Goal: Task Accomplishment & Management: Manage account settings

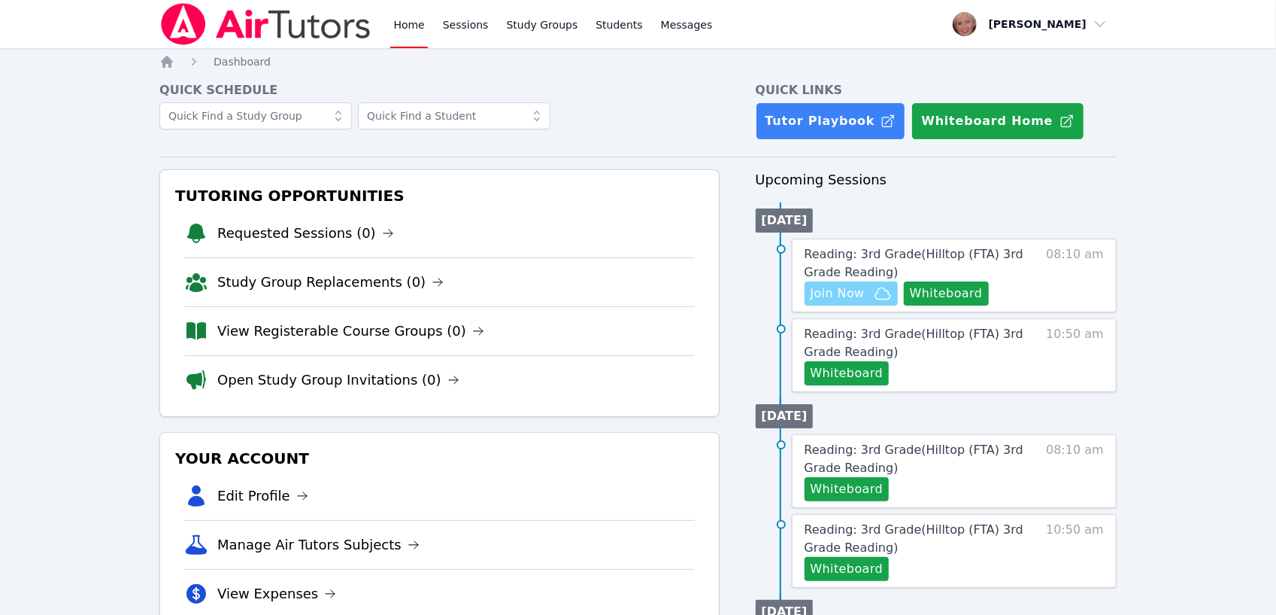
click at [842, 294] on span "Join Now" at bounding box center [838, 293] width 54 height 18
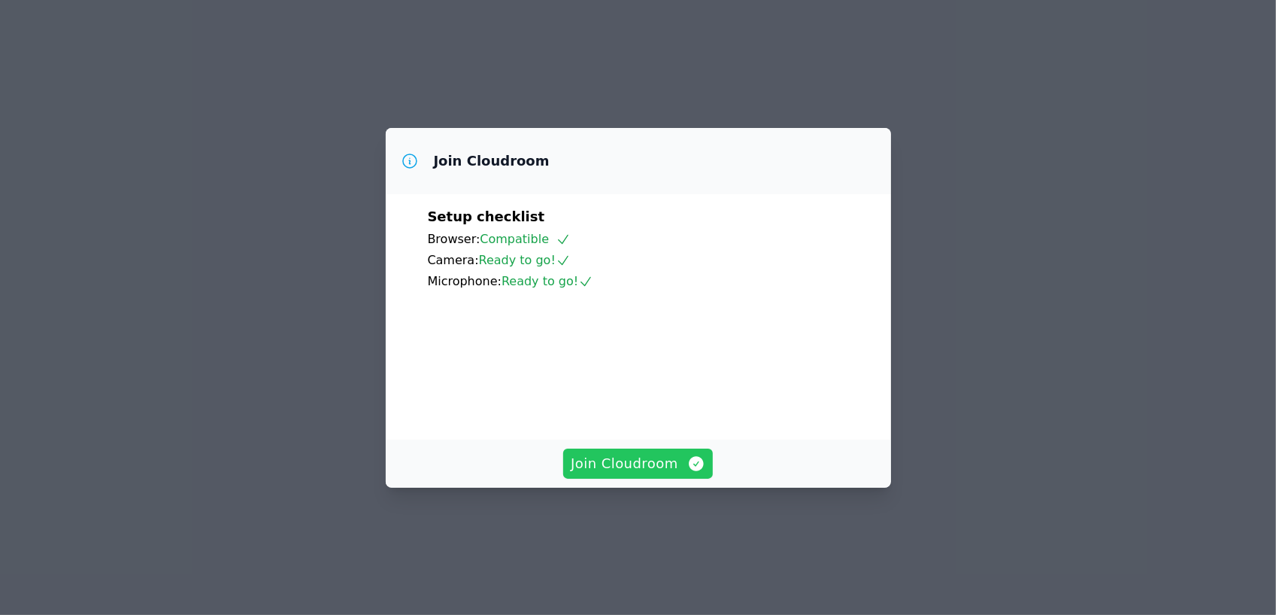
click at [630, 474] on span "Join Cloudroom" at bounding box center [638, 463] width 135 height 21
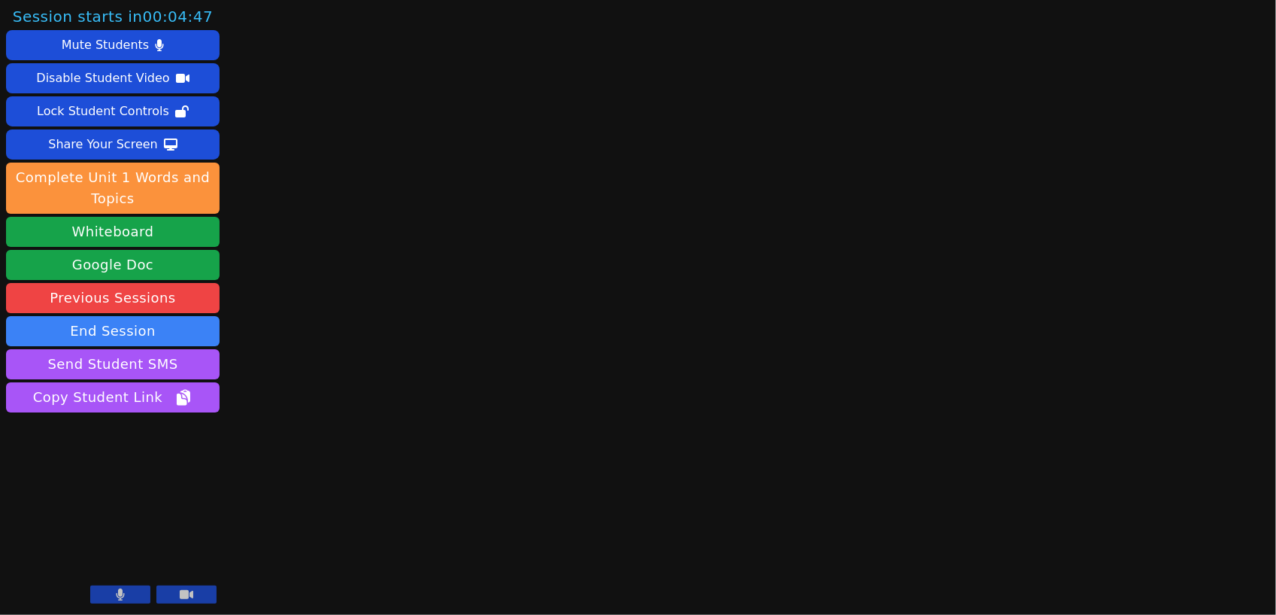
click at [118, 596] on icon at bounding box center [121, 594] width 8 height 12
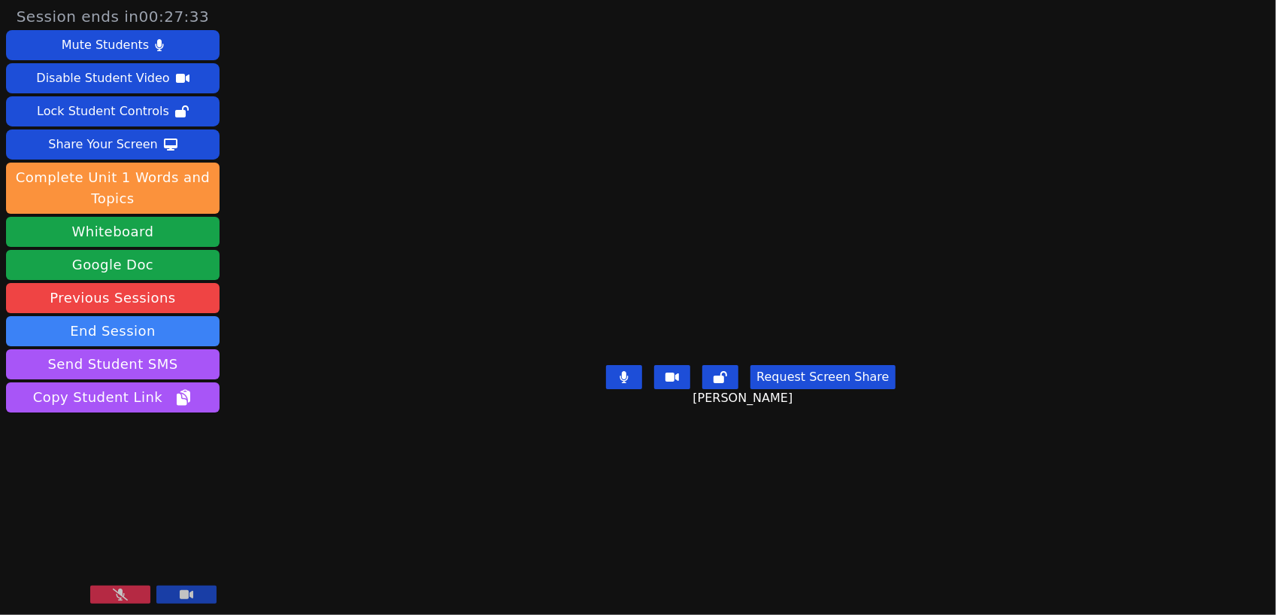
click at [118, 596] on icon at bounding box center [120, 594] width 15 height 12
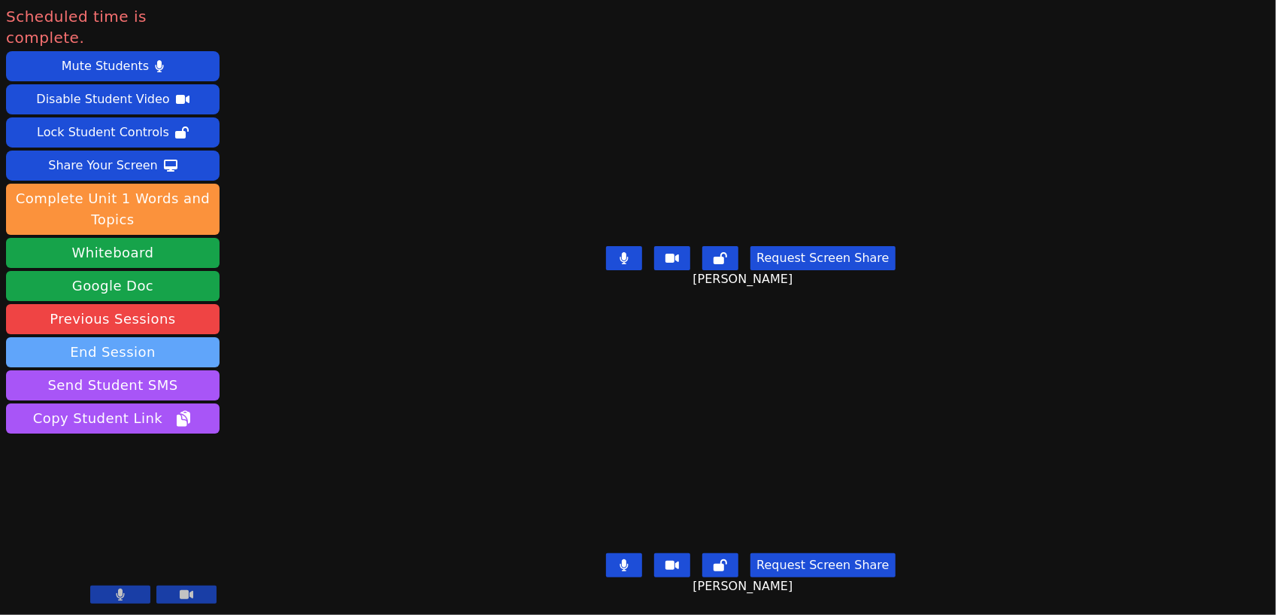
click at [135, 337] on button "End Session" at bounding box center [113, 352] width 214 height 30
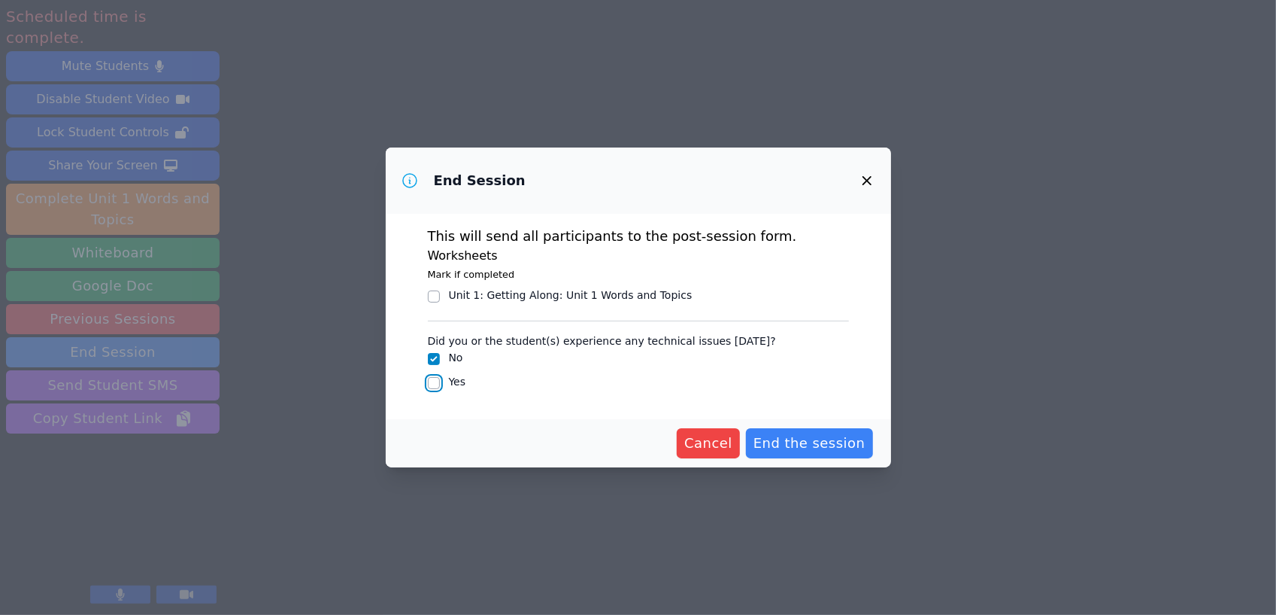
click at [436, 381] on input "Yes" at bounding box center [434, 383] width 12 height 12
checkbox input "true"
checkbox input "false"
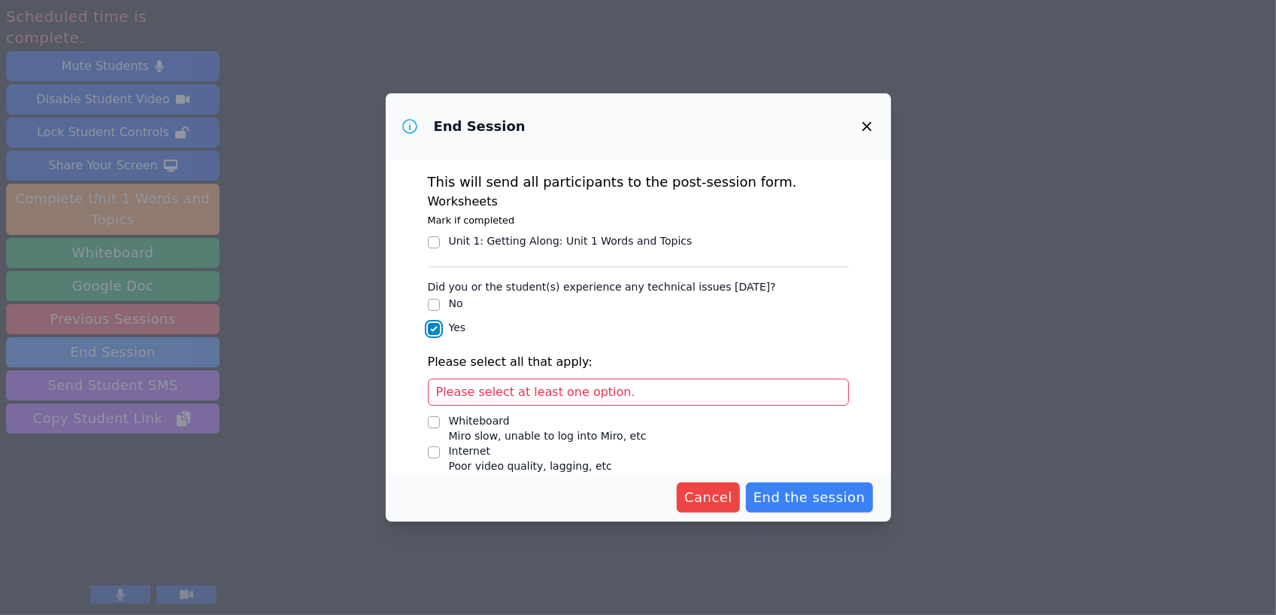
scroll to position [94, 0]
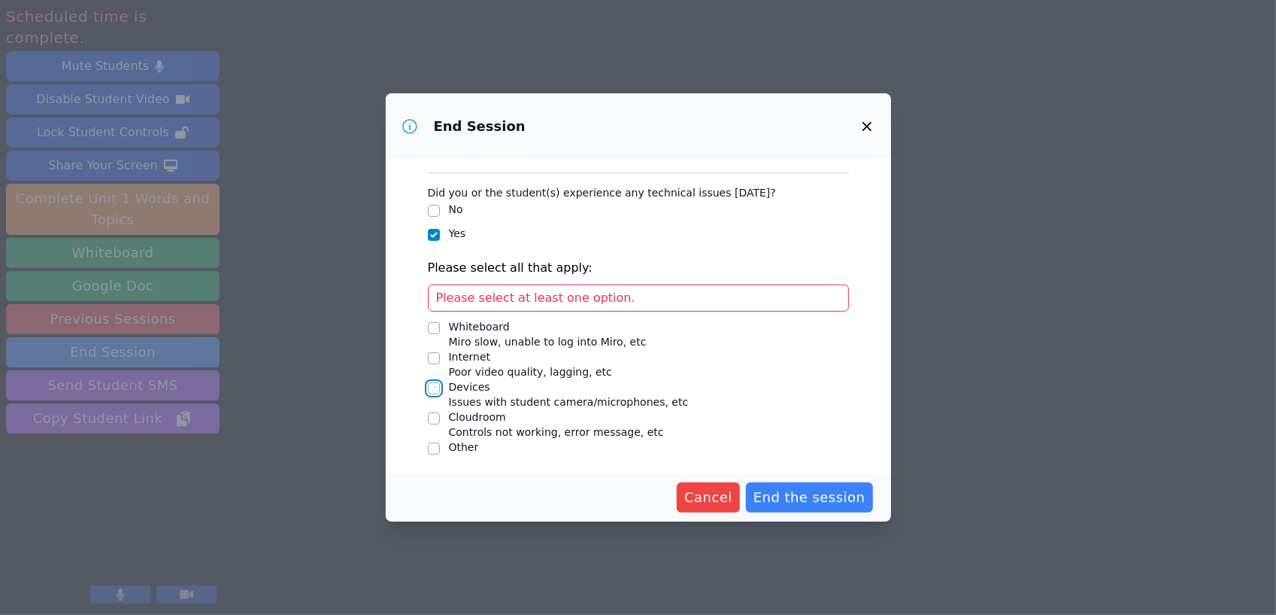
click at [436, 385] on input "Devices Issues with student camera/microphones, etc" at bounding box center [434, 388] width 12 height 12
checkbox input "true"
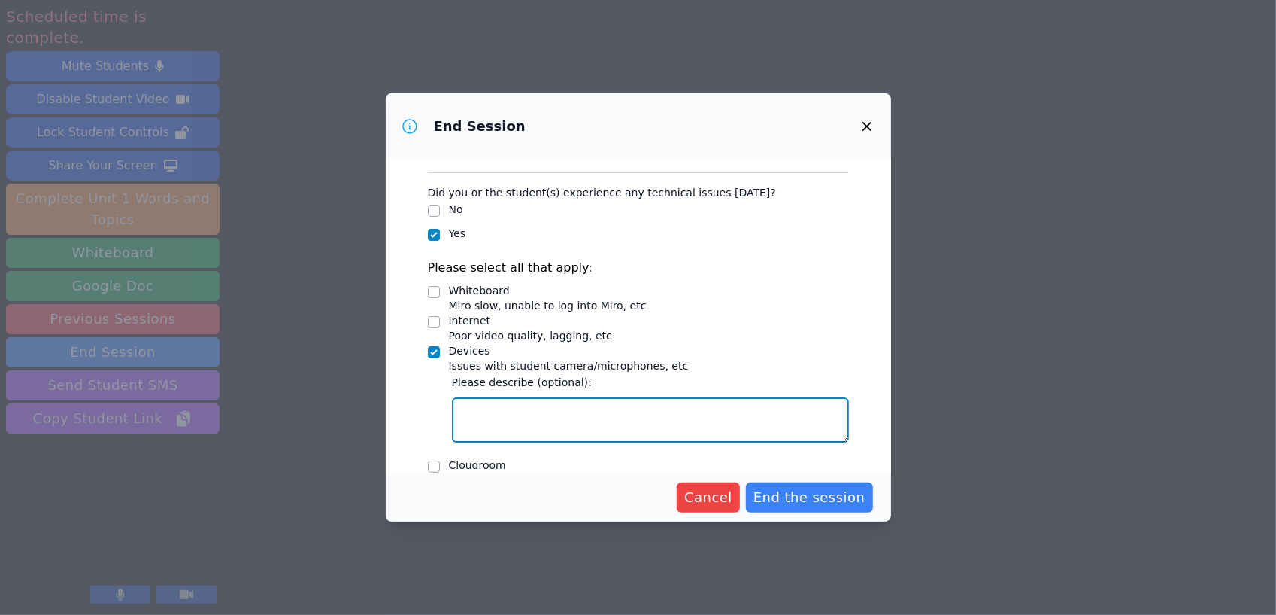
click at [537, 414] on textarea "Devices Issues with student camera/microphones, etc" at bounding box center [650, 419] width 397 height 45
type textarea "Liam's sound didn't work. The teacher was able to fix it after 5 minutes or s"
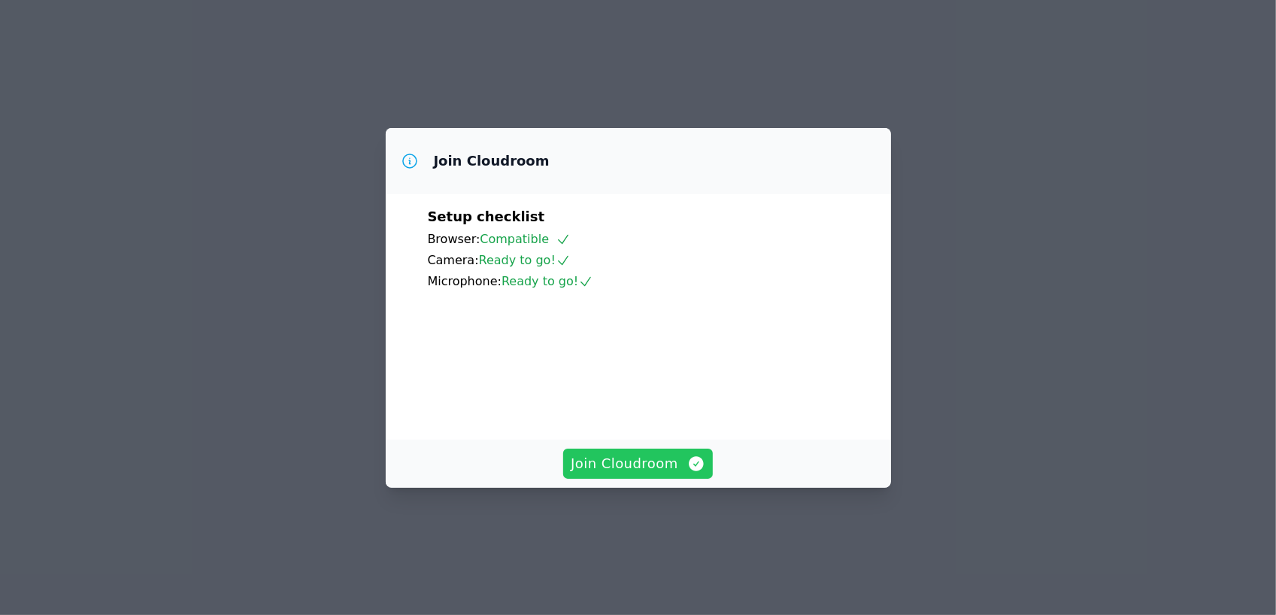
click at [612, 474] on span "Join Cloudroom" at bounding box center [638, 463] width 135 height 21
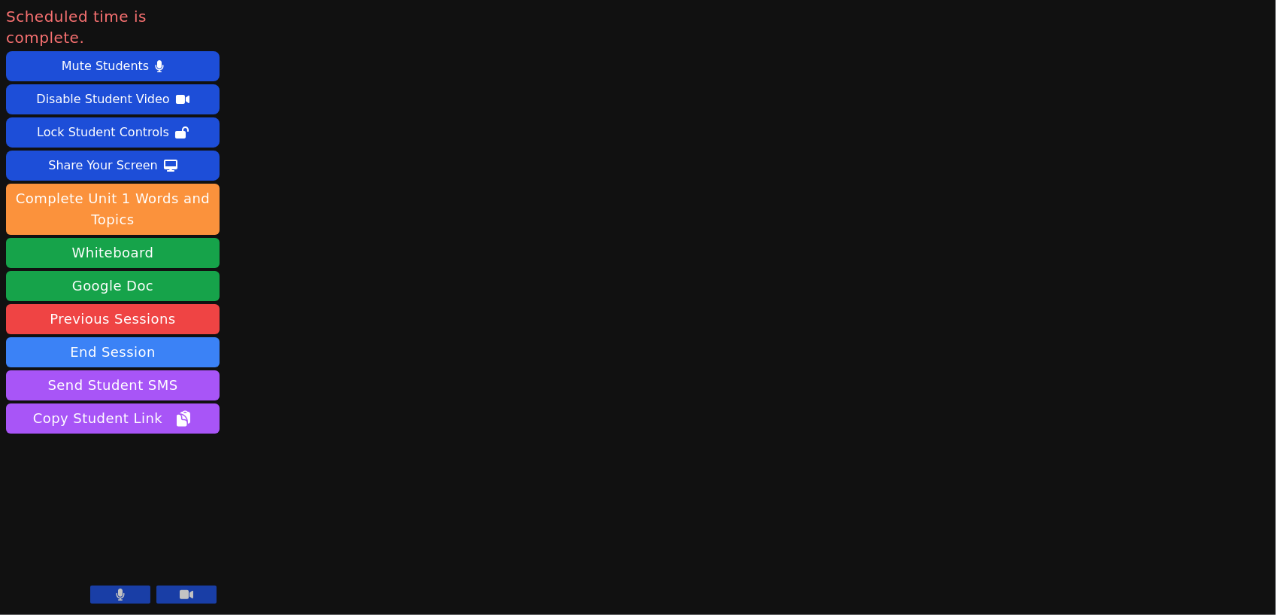
click at [118, 602] on button at bounding box center [120, 594] width 60 height 18
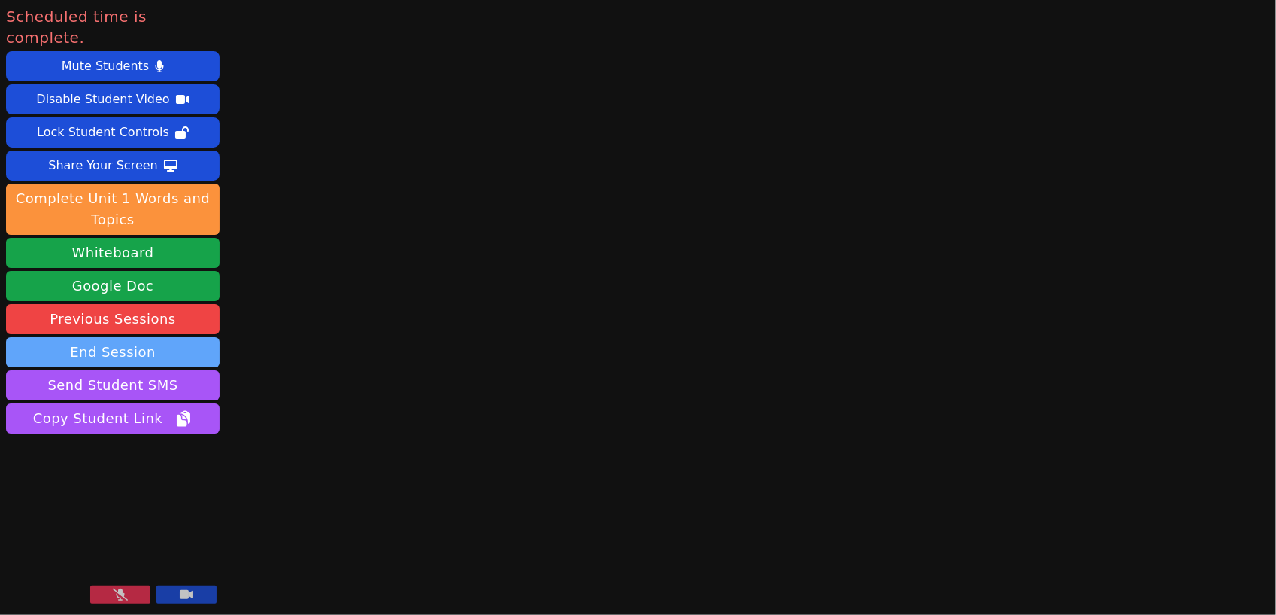
click at [111, 337] on button "End Session" at bounding box center [113, 352] width 214 height 30
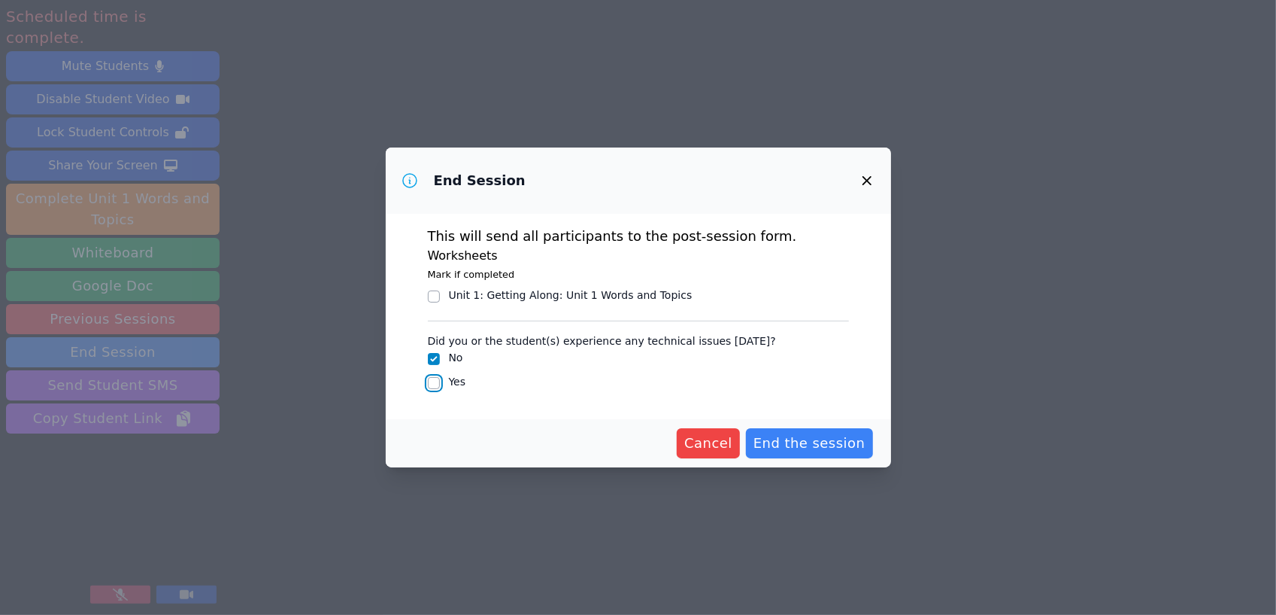
click at [436, 383] on input "Yes" at bounding box center [434, 383] width 12 height 12
checkbox input "true"
checkbox input "false"
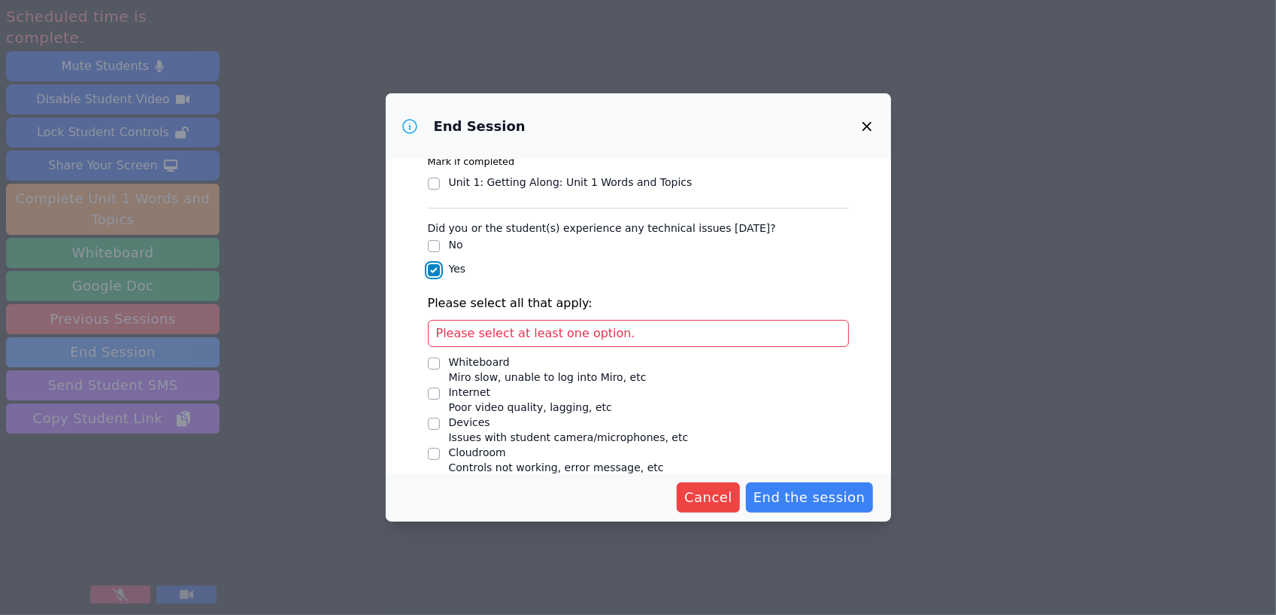
scroll to position [94, 0]
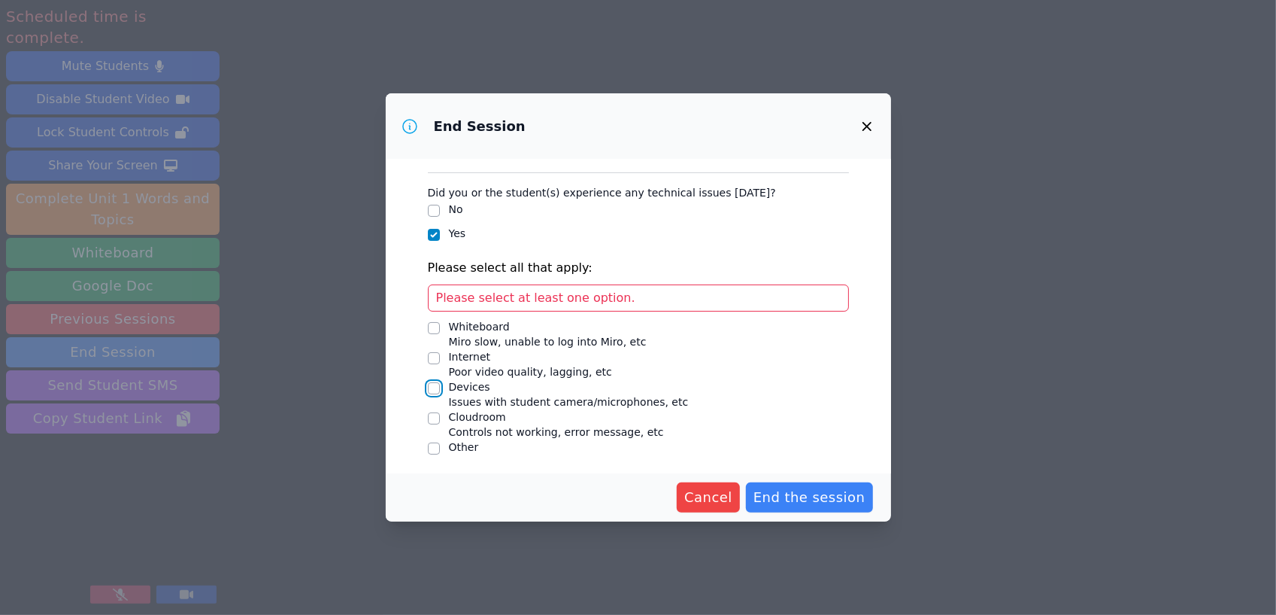
click at [435, 387] on input "Devices Issues with student camera/microphones, etc" at bounding box center [434, 388] width 12 height 12
checkbox input "true"
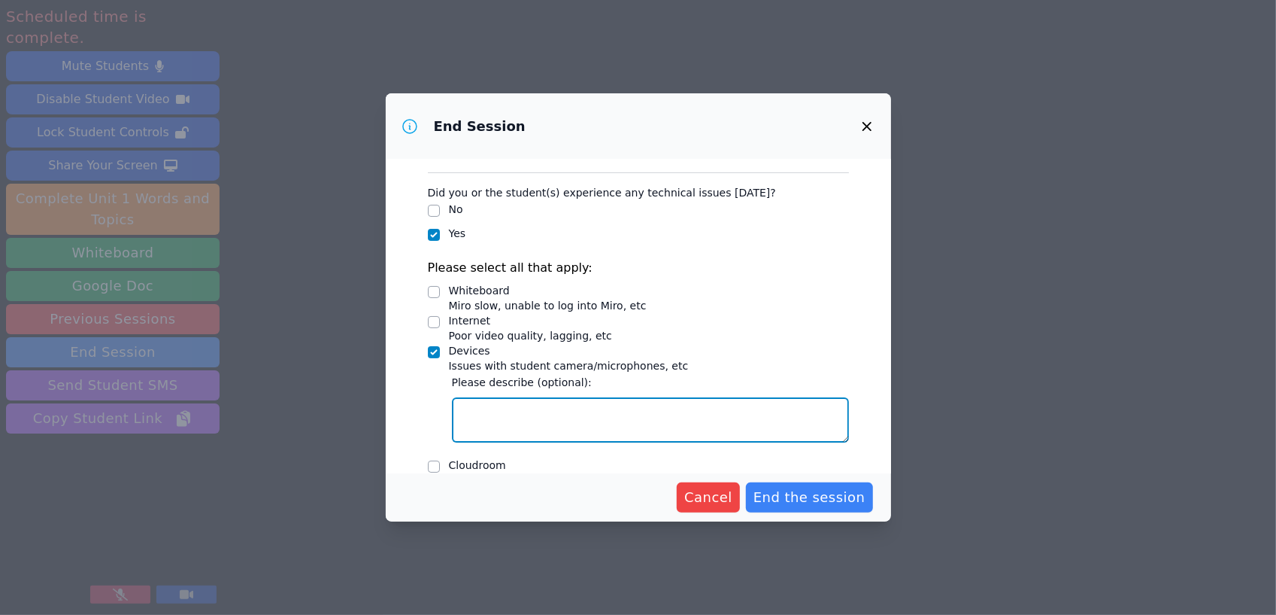
click at [654, 415] on textarea "Devices Issues with student camera/microphones, etc" at bounding box center [650, 419] width 397 height 45
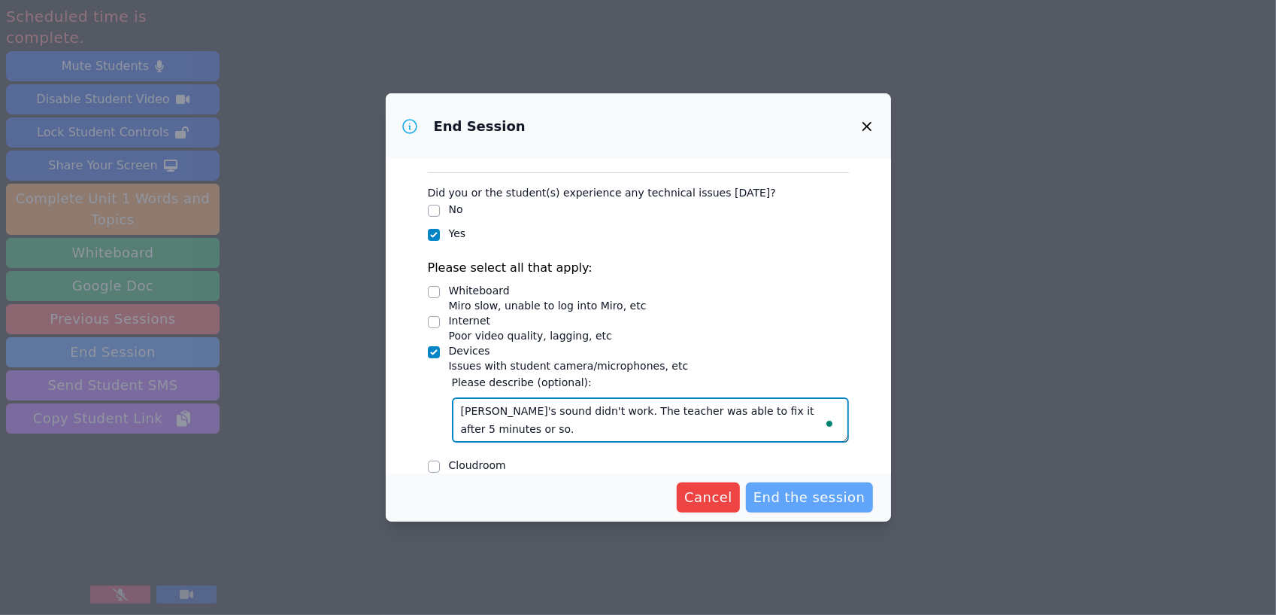
type textarea "Liam's sound didn't work. The teacher was able to fix it after 5 minutes or so."
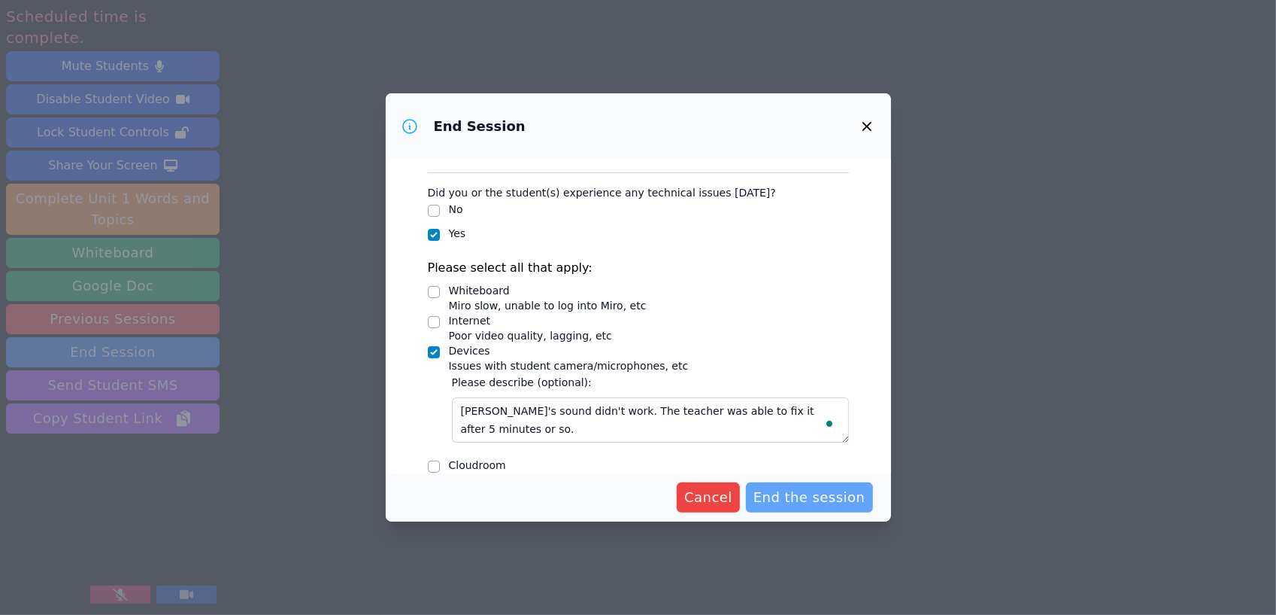
click at [804, 505] on span "End the session" at bounding box center [810, 497] width 112 height 21
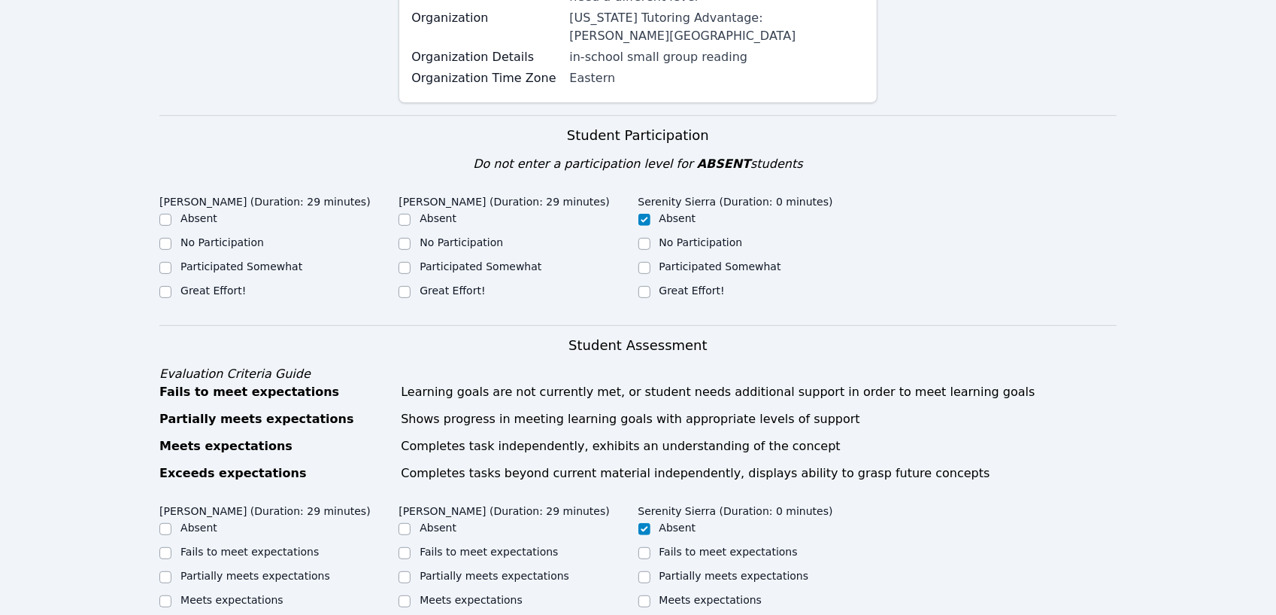
scroll to position [305, 0]
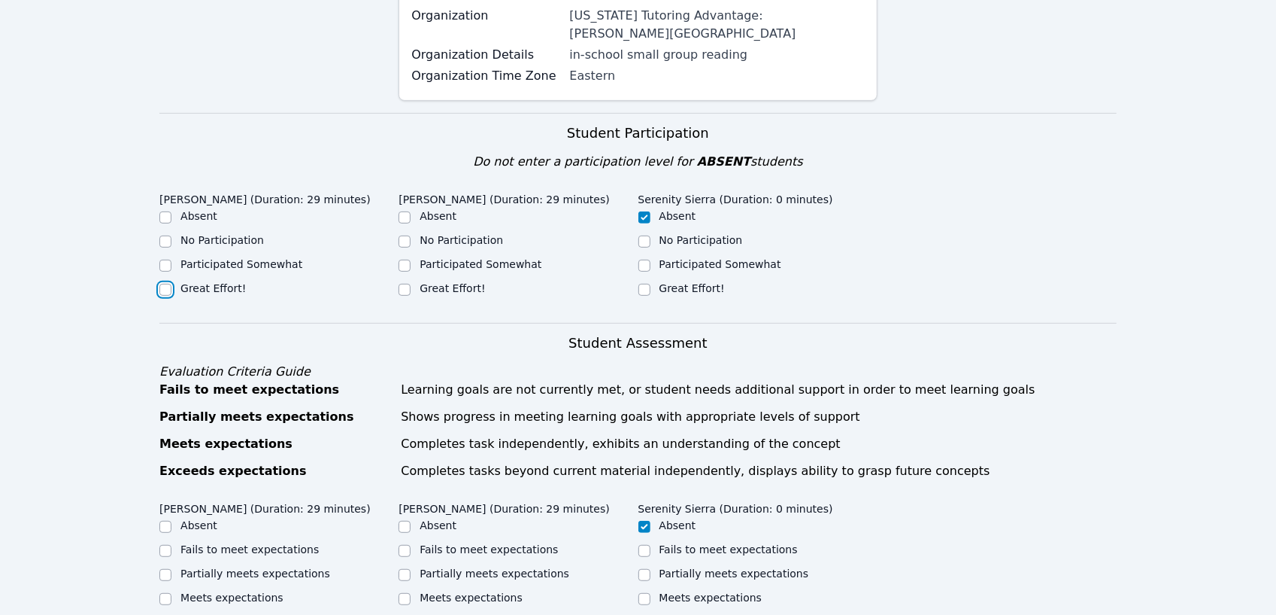
click at [164, 284] on input "Great Effort!" at bounding box center [165, 290] width 12 height 12
checkbox input "true"
click at [406, 284] on input "Great Effort!" at bounding box center [405, 290] width 12 height 12
checkbox input "true"
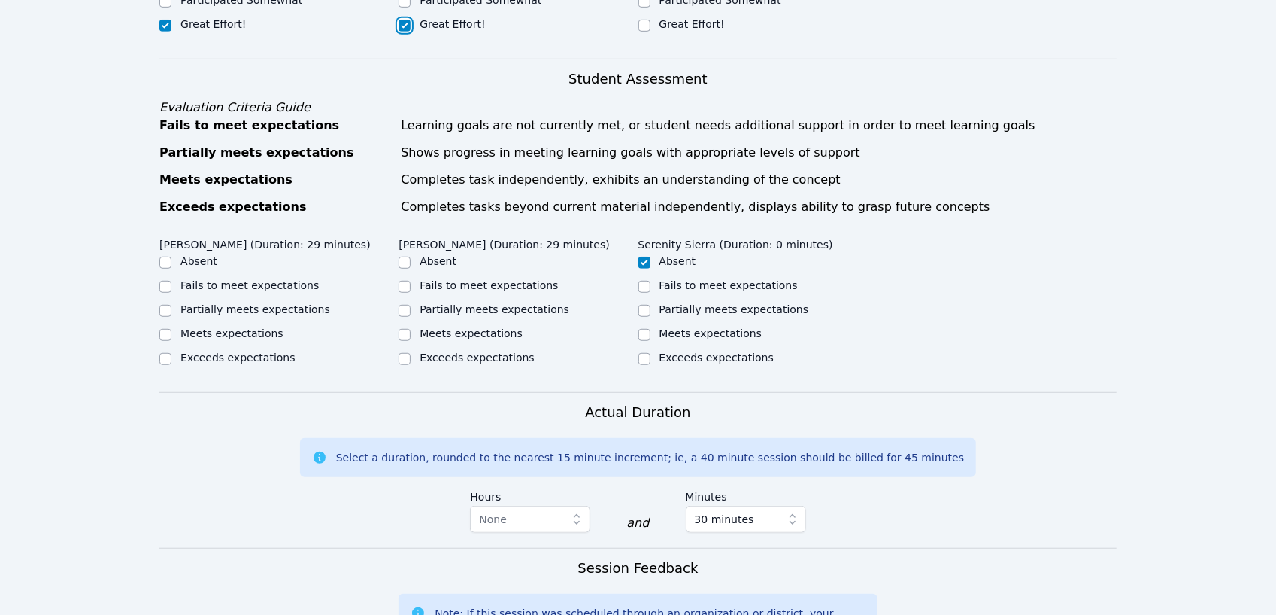
scroll to position [599, 0]
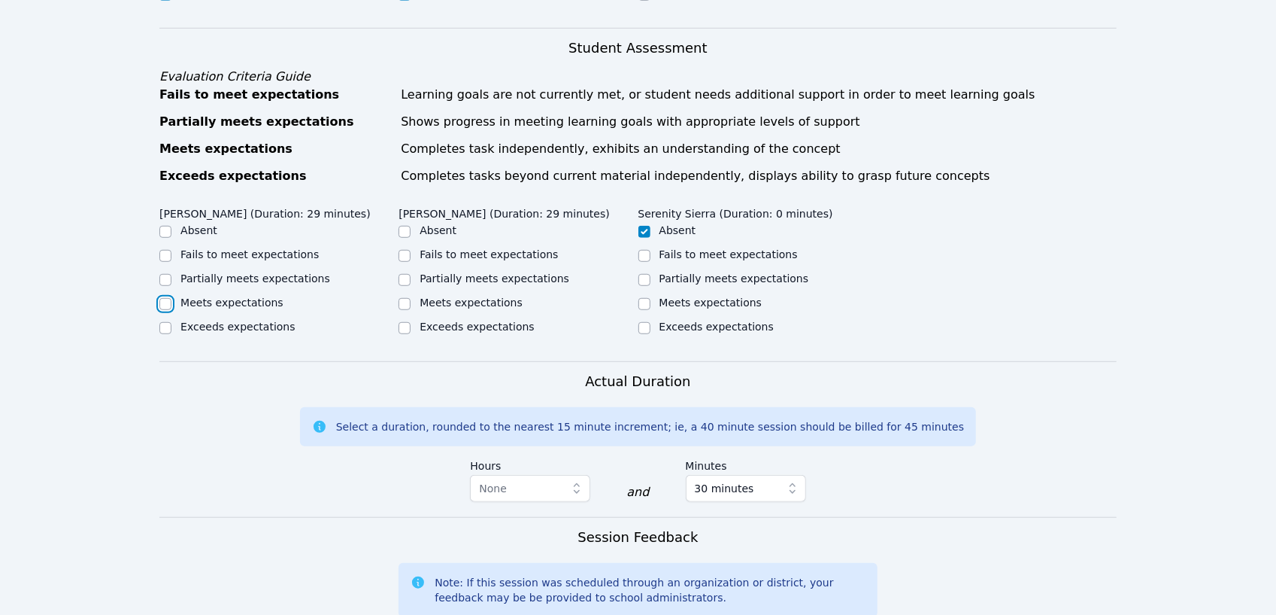
click at [166, 298] on input "Meets expectations" at bounding box center [165, 304] width 12 height 12
checkbox input "true"
click at [404, 298] on input "Meets expectations" at bounding box center [405, 304] width 12 height 12
checkbox input "true"
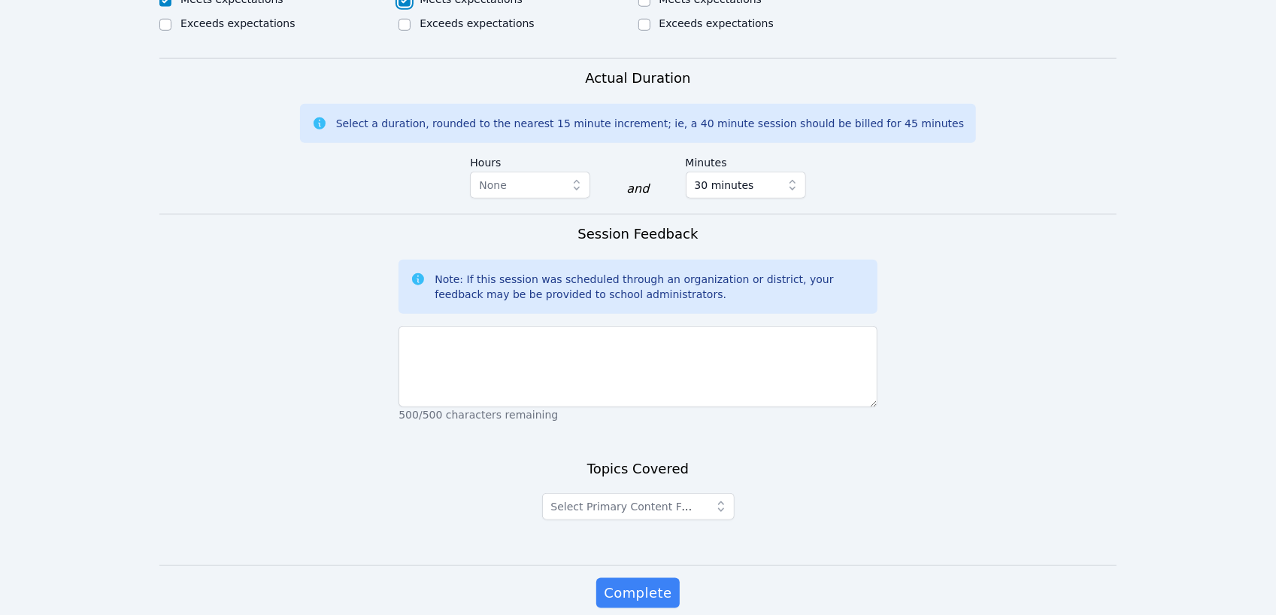
scroll to position [907, 0]
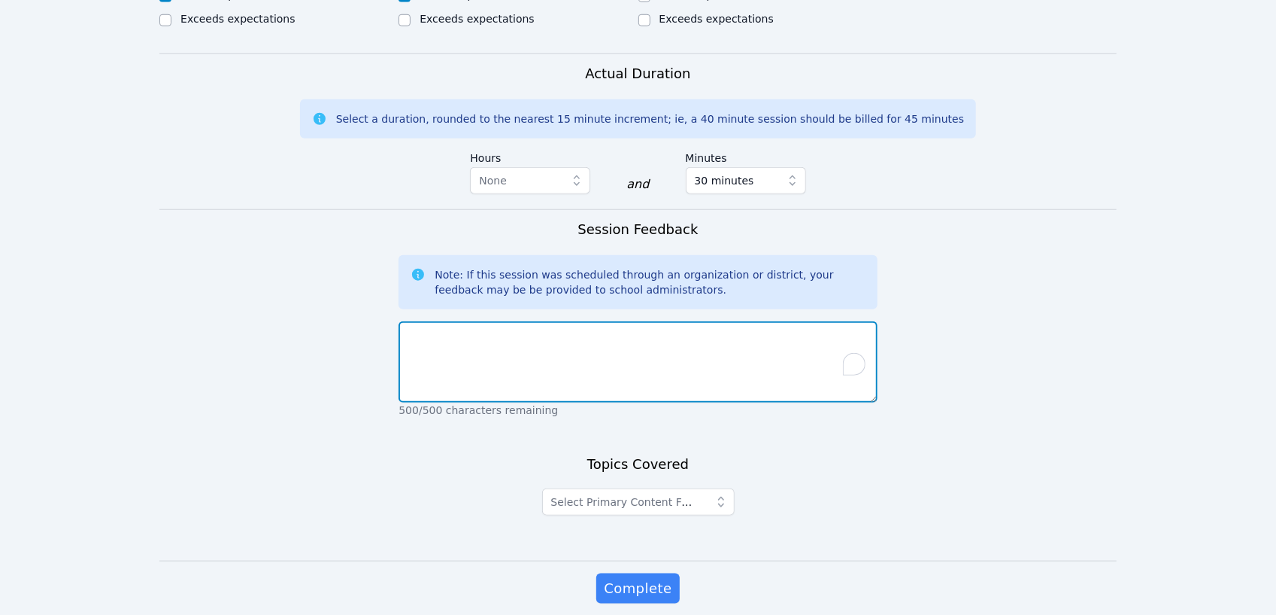
click at [463, 321] on textarea "To enrich screen reader interactions, please activate Accessibility in Grammarl…" at bounding box center [638, 361] width 478 height 81
type textarea "W"
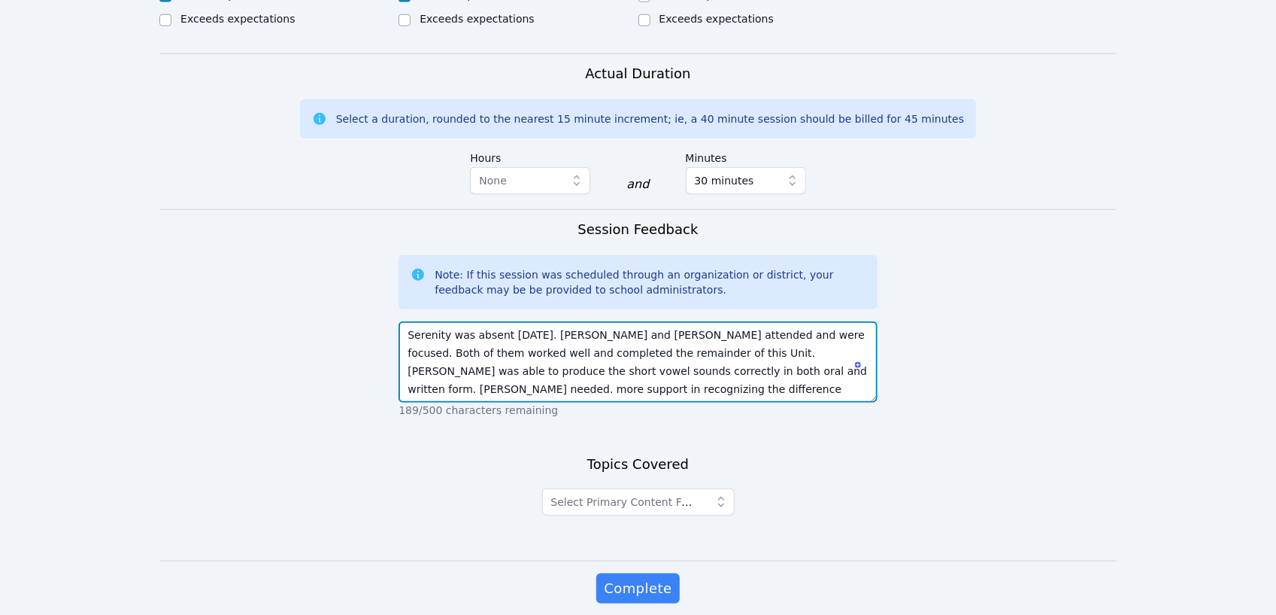
type textarea "Serenity was absent today. Liam and Leonor attended and were focused. Both of t…"
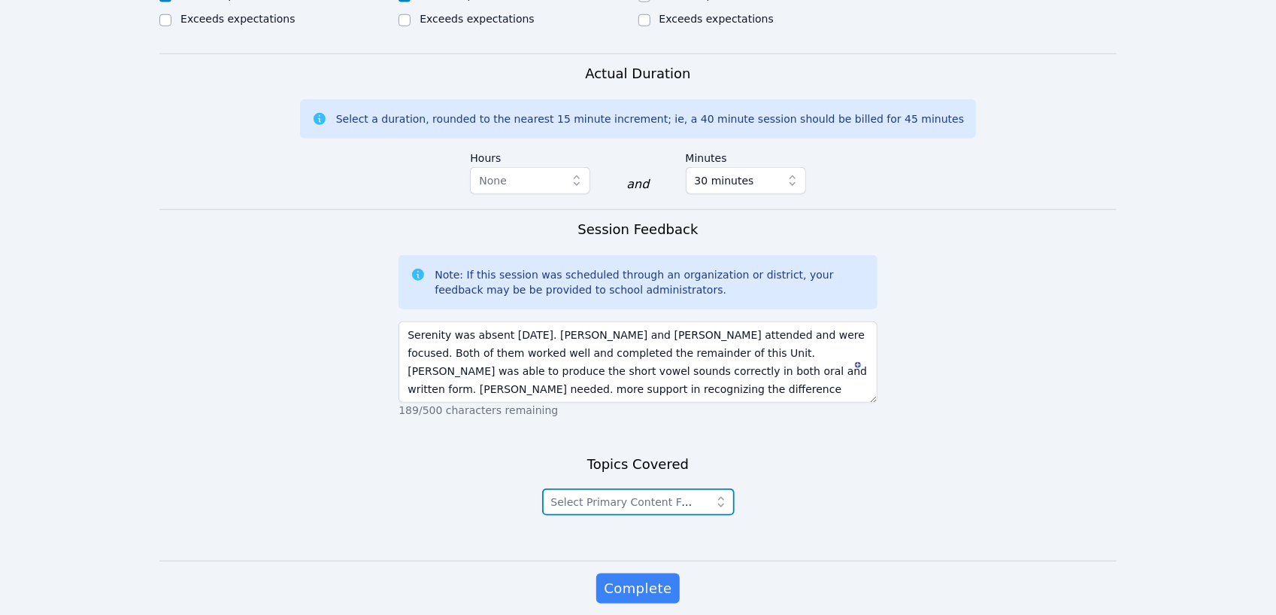
click at [720, 496] on icon "button" at bounding box center [721, 501] width 6 height 11
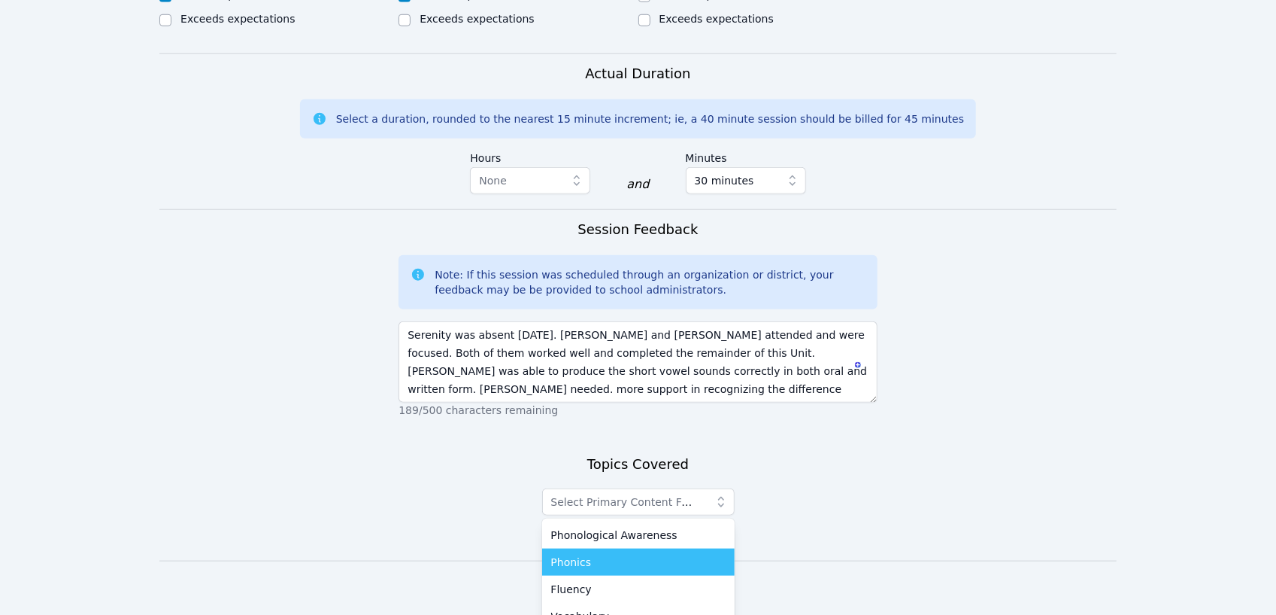
click at [615, 554] on div "Phonics" at bounding box center [638, 561] width 175 height 15
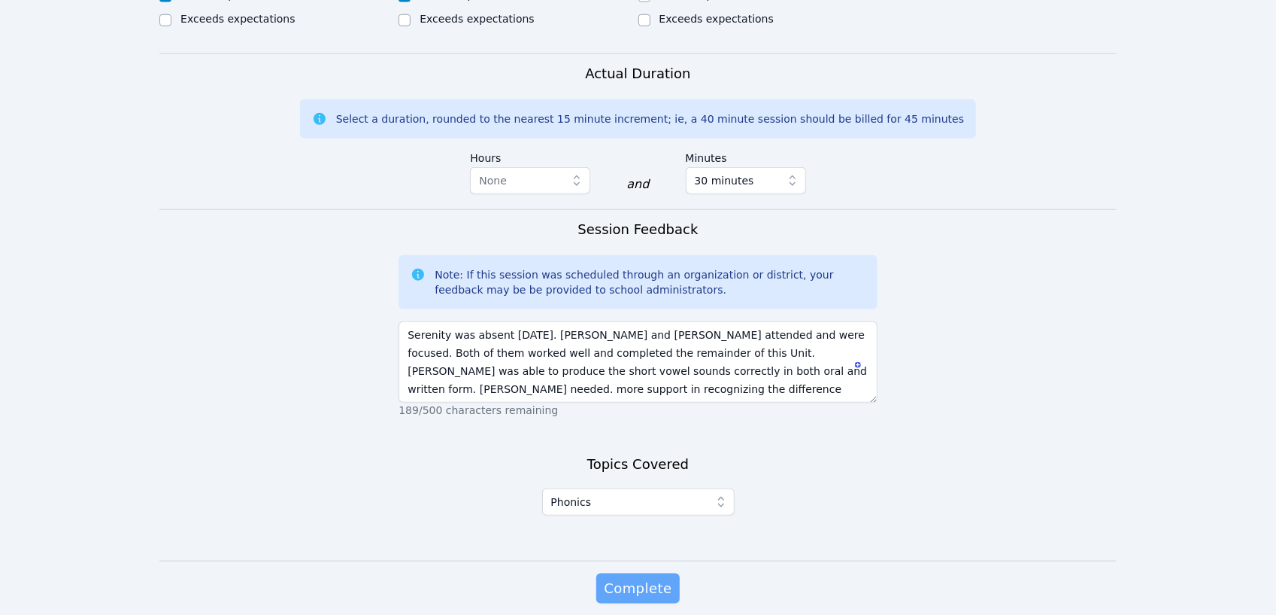
click at [636, 578] on span "Complete" at bounding box center [638, 588] width 68 height 21
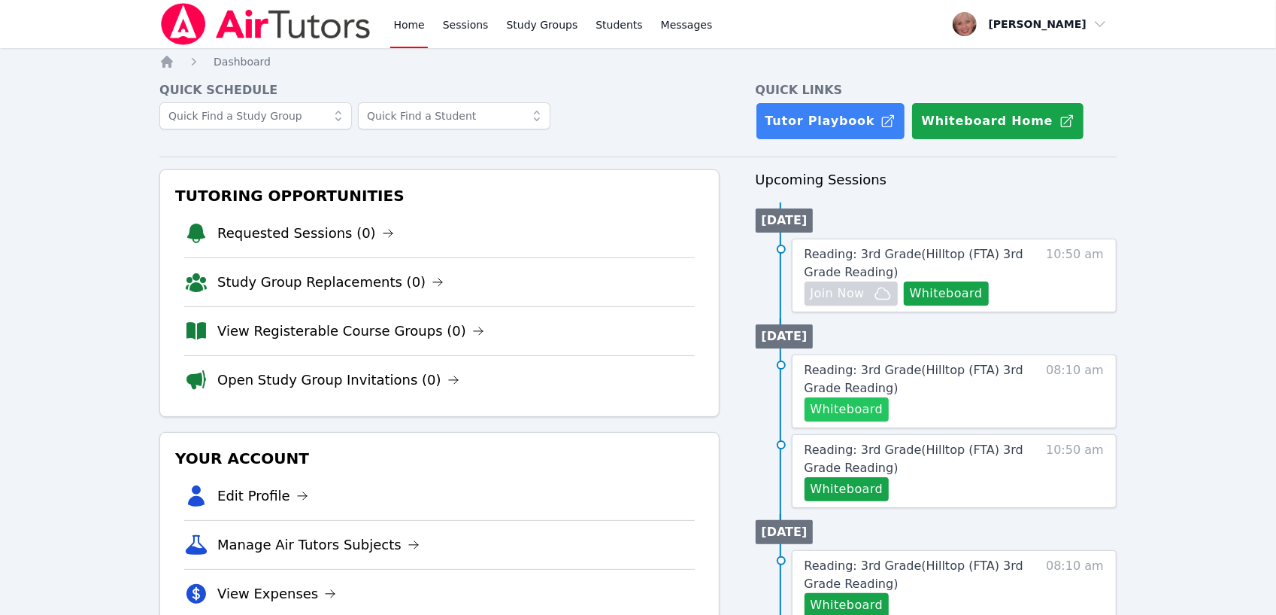
click at [844, 409] on button "Whiteboard" at bounding box center [847, 409] width 85 height 24
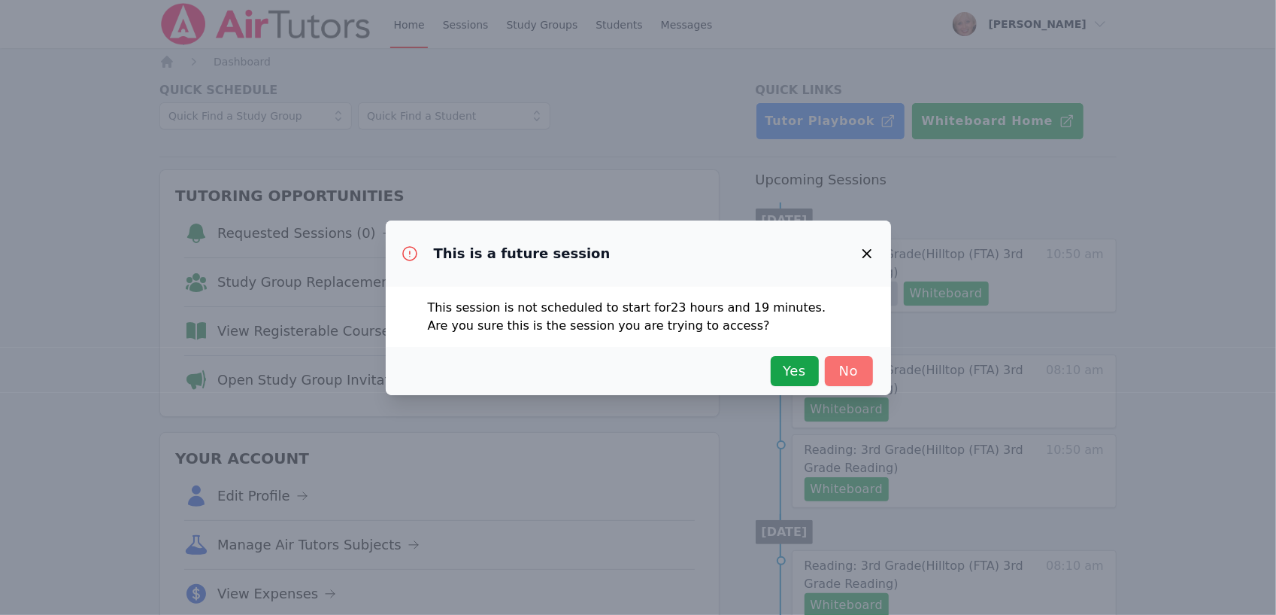
click at [846, 376] on span "No" at bounding box center [849, 370] width 33 height 21
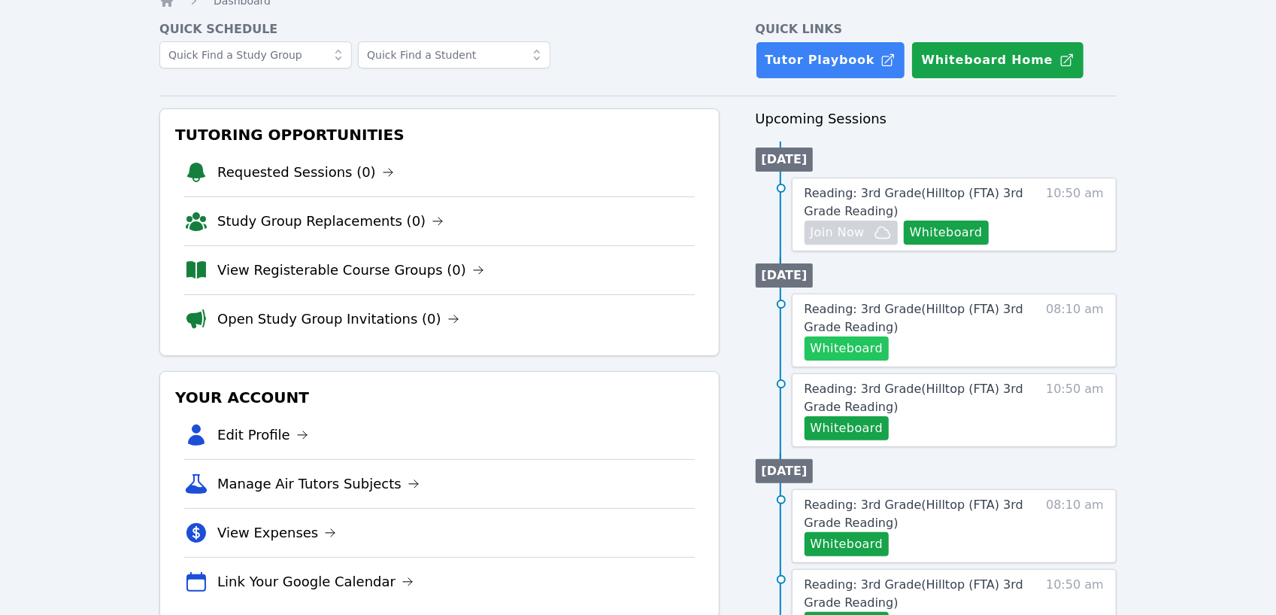
scroll to position [60, 0]
click at [835, 351] on button "Whiteboard" at bounding box center [847, 349] width 85 height 24
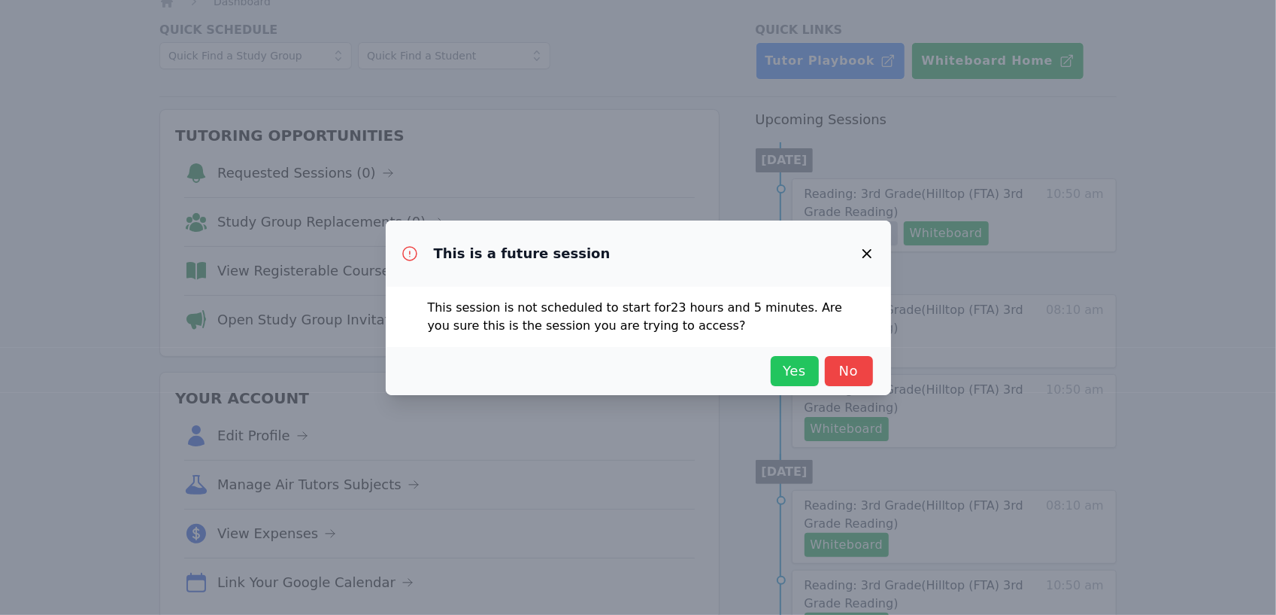
click at [811, 366] on button "Yes" at bounding box center [795, 371] width 48 height 30
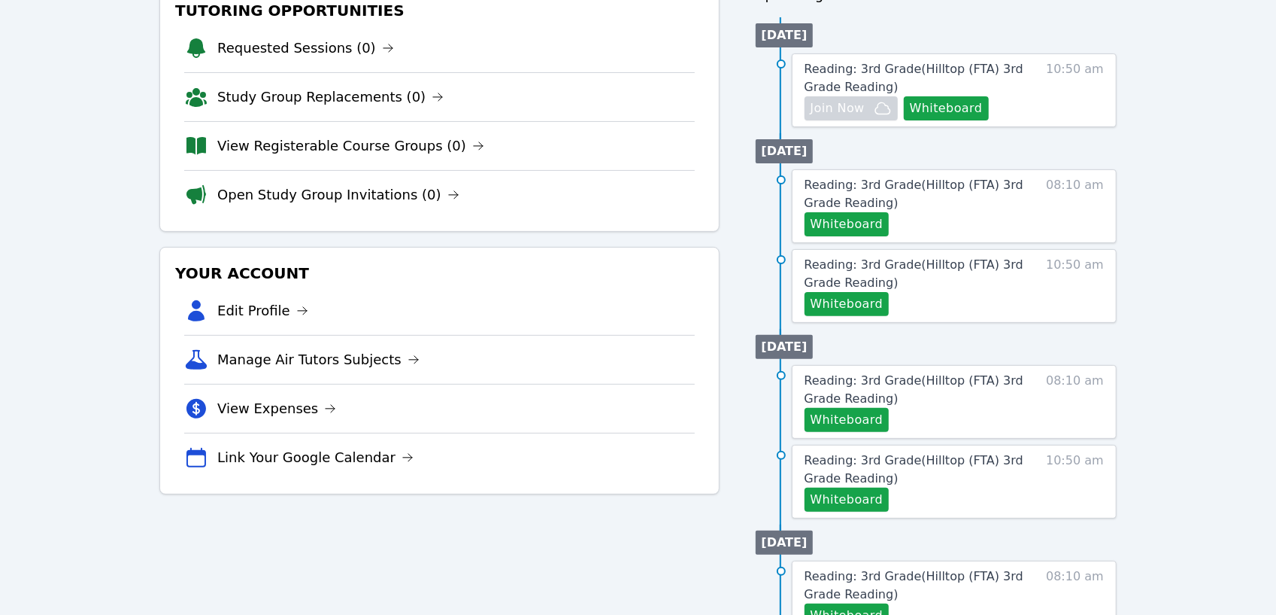
scroll to position [184, 0]
click at [883, 178] on span "Reading: 3rd Grade ( Hilltop (FTA) 3rd Grade Reading )" at bounding box center [914, 194] width 219 height 32
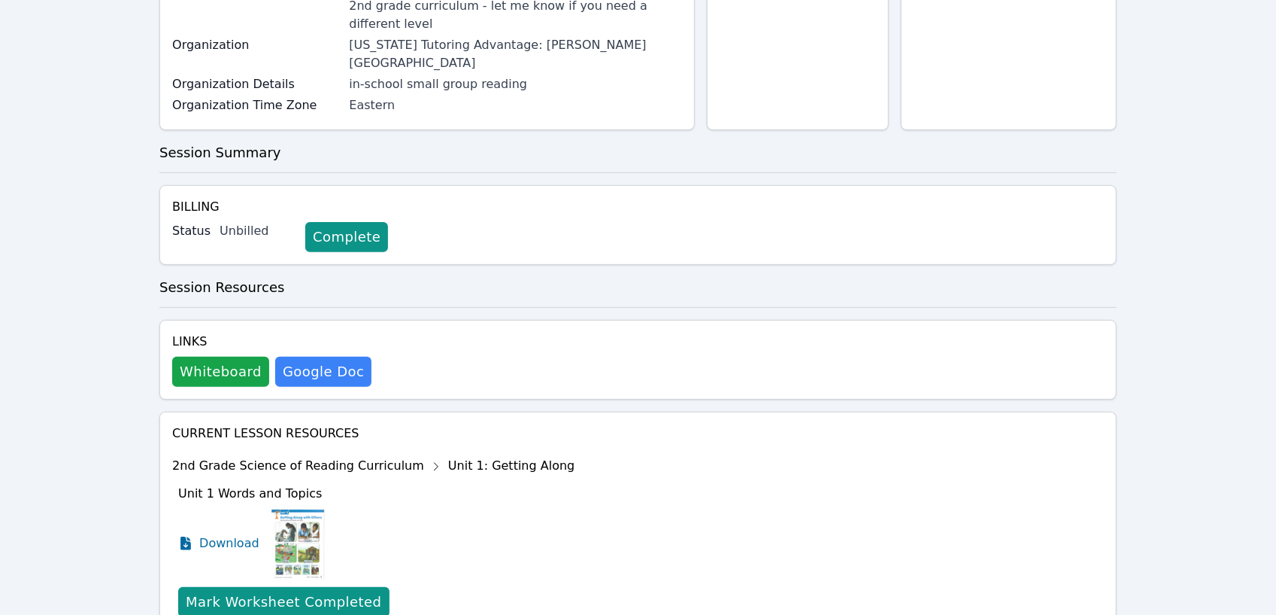
scroll to position [351, 0]
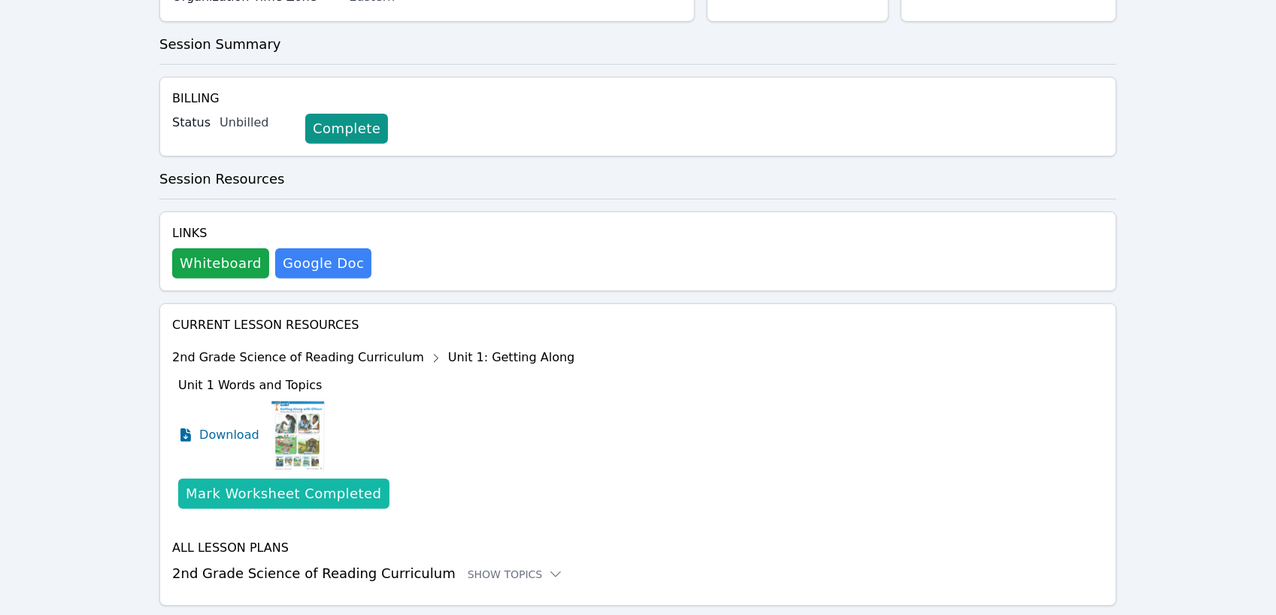
click at [282, 483] on div "Mark Worksheet Completed" at bounding box center [284, 493] width 196 height 21
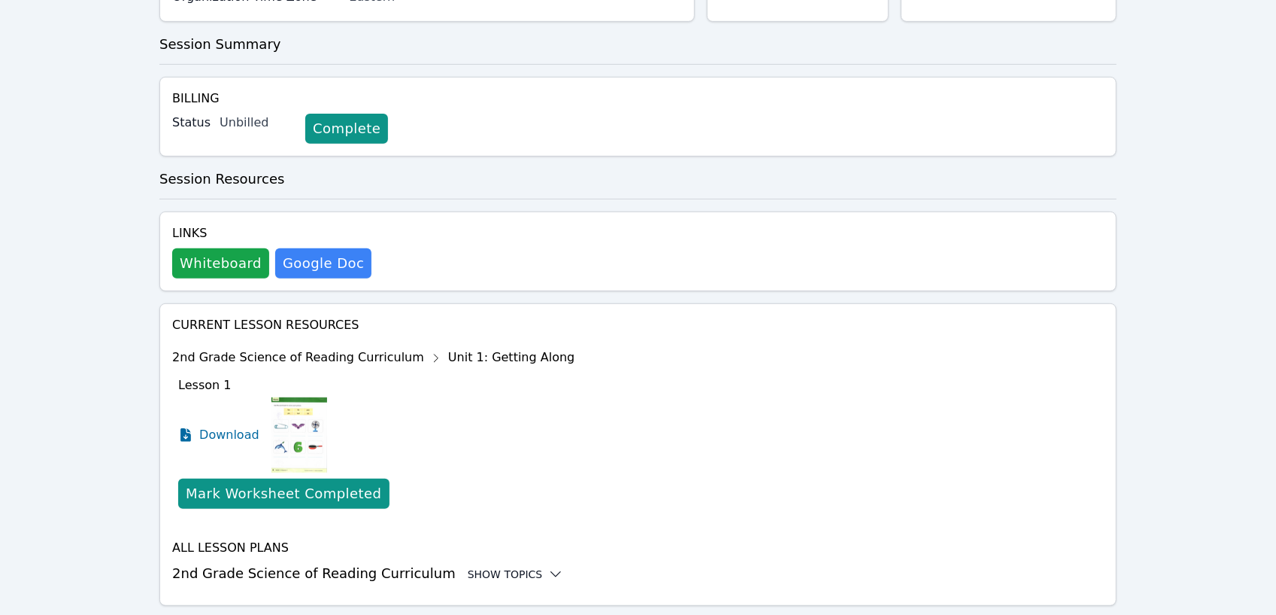
click at [548, 566] on icon at bounding box center [555, 573] width 15 height 15
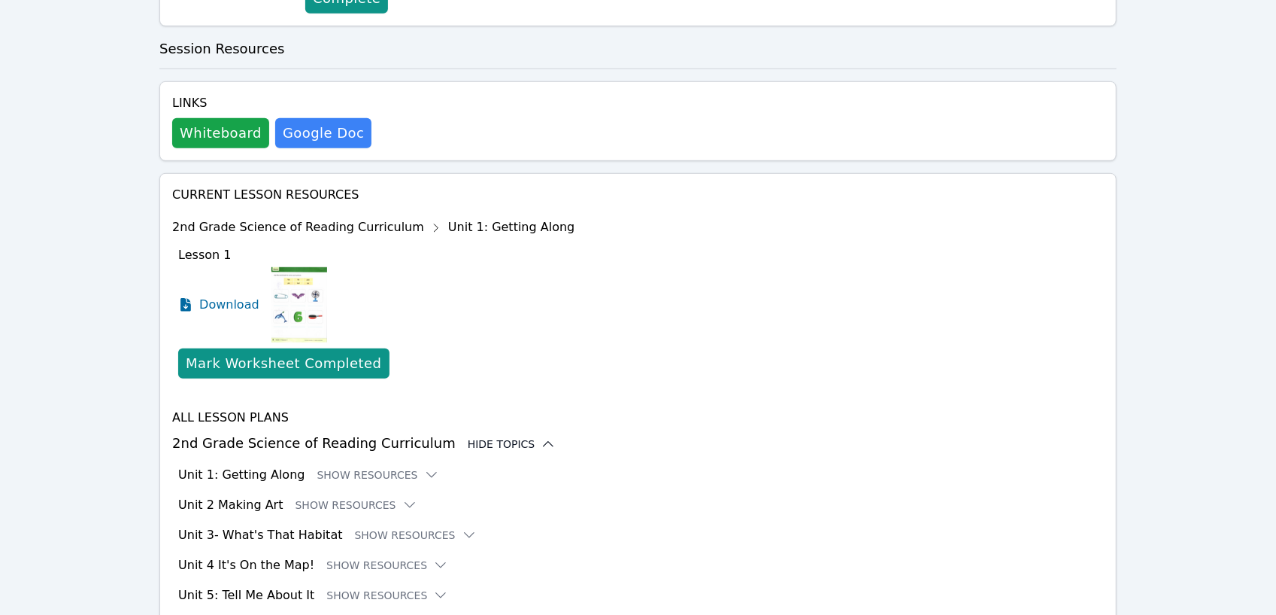
scroll to position [534, 0]
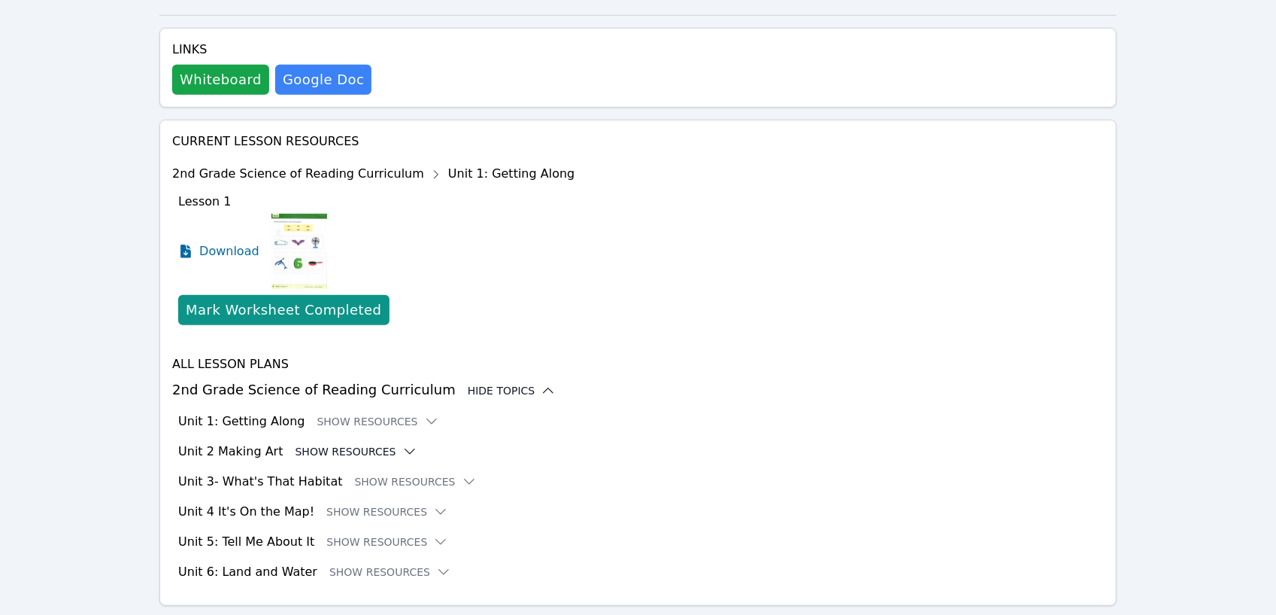
click at [402, 444] on icon at bounding box center [409, 451] width 15 height 15
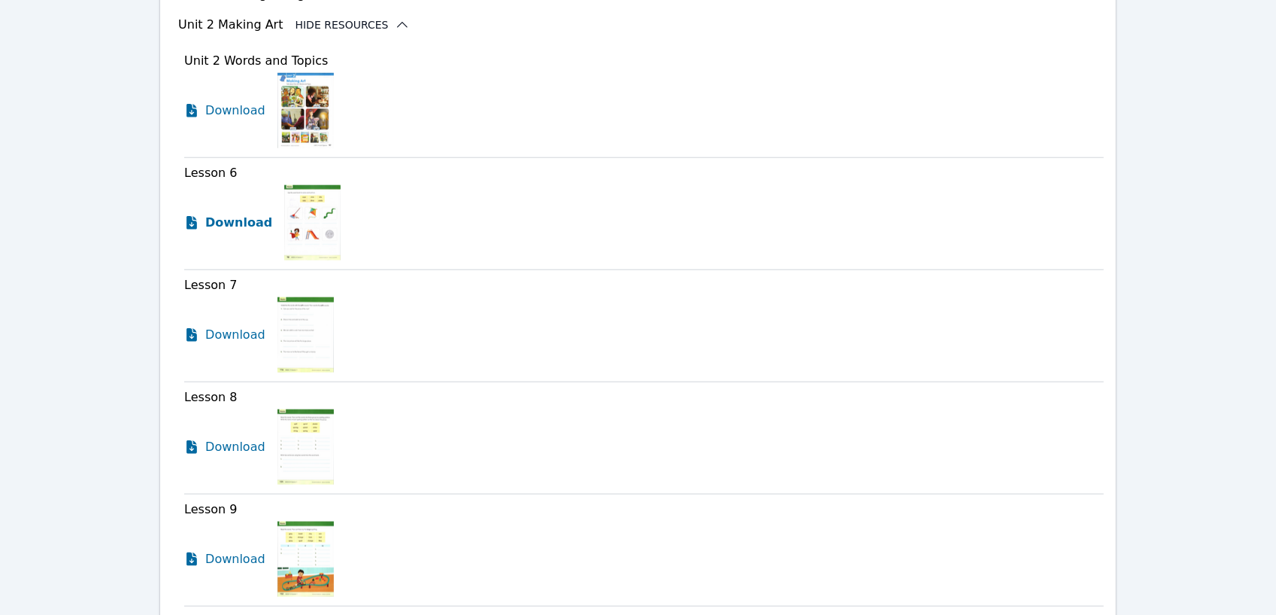
scroll to position [900, 0]
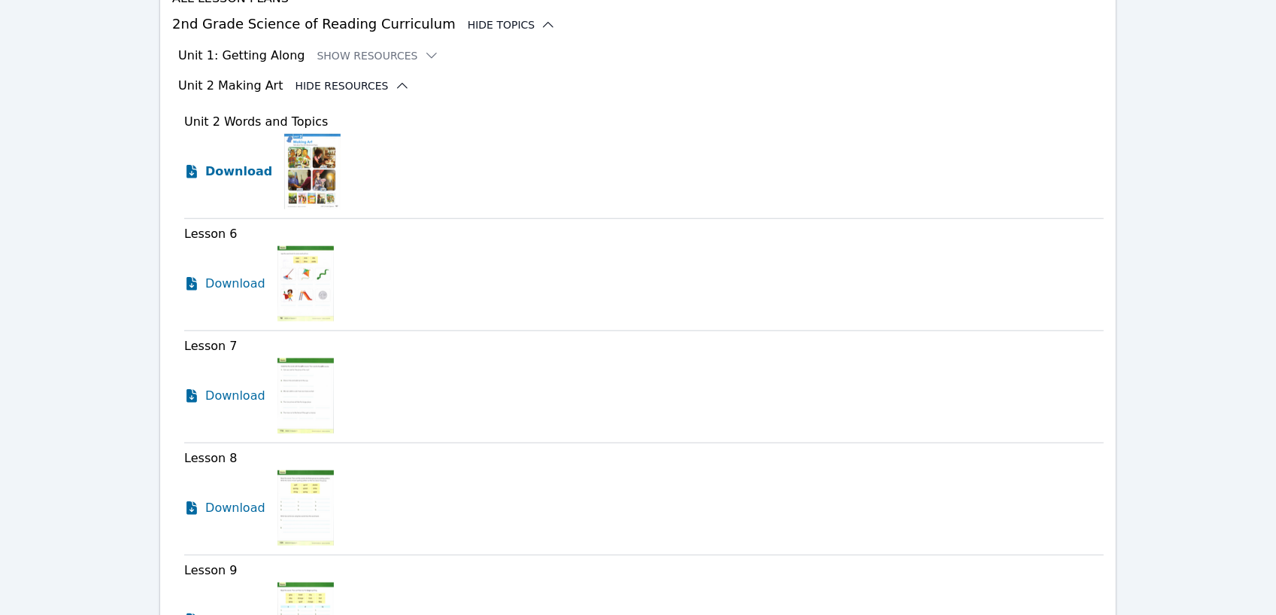
click at [229, 162] on span "Download" at bounding box center [238, 171] width 67 height 18
click at [236, 276] on span "Download" at bounding box center [238, 285] width 67 height 18
click at [233, 388] on span "Download" at bounding box center [238, 397] width 67 height 18
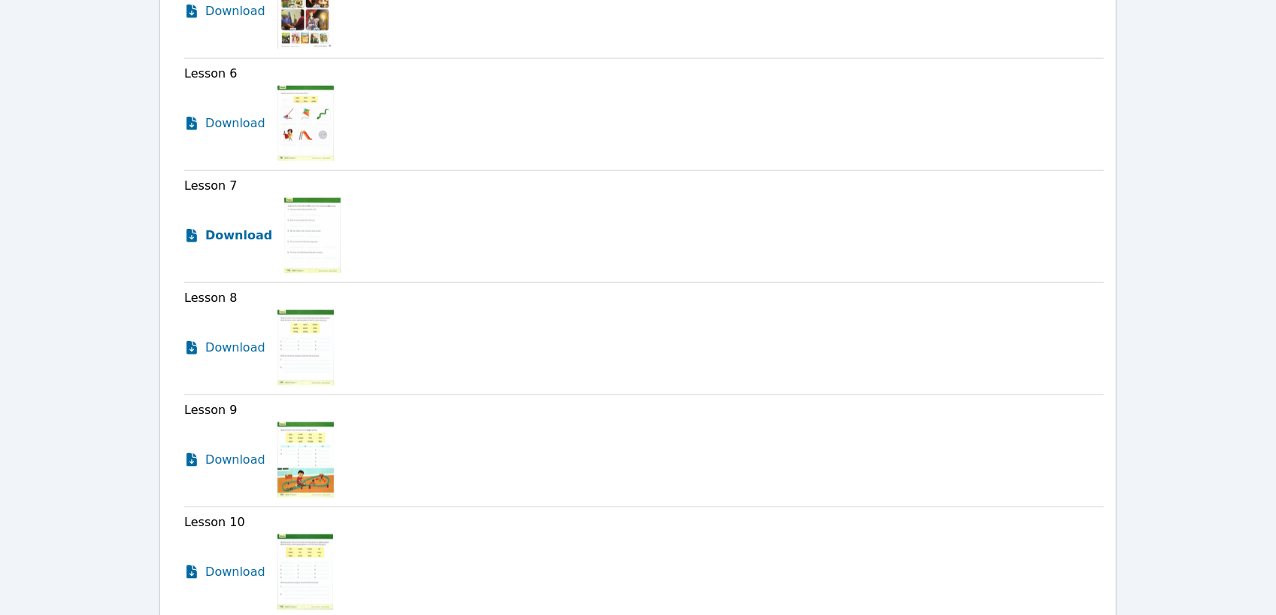
scroll to position [1063, 0]
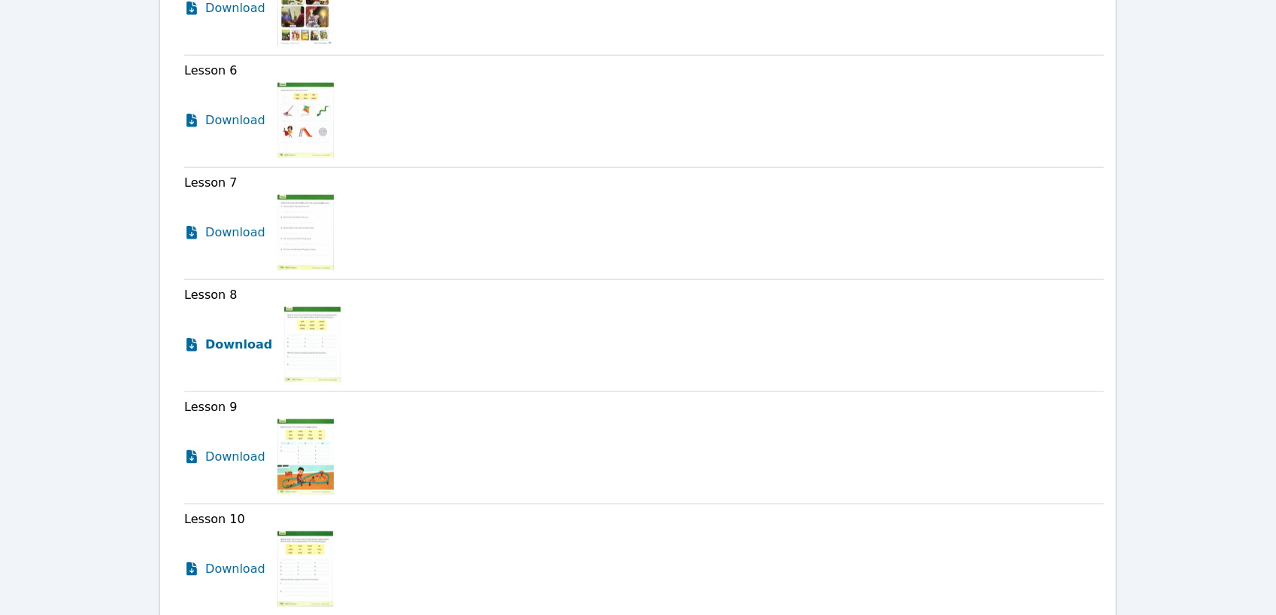
click at [217, 335] on span "Download" at bounding box center [238, 344] width 67 height 18
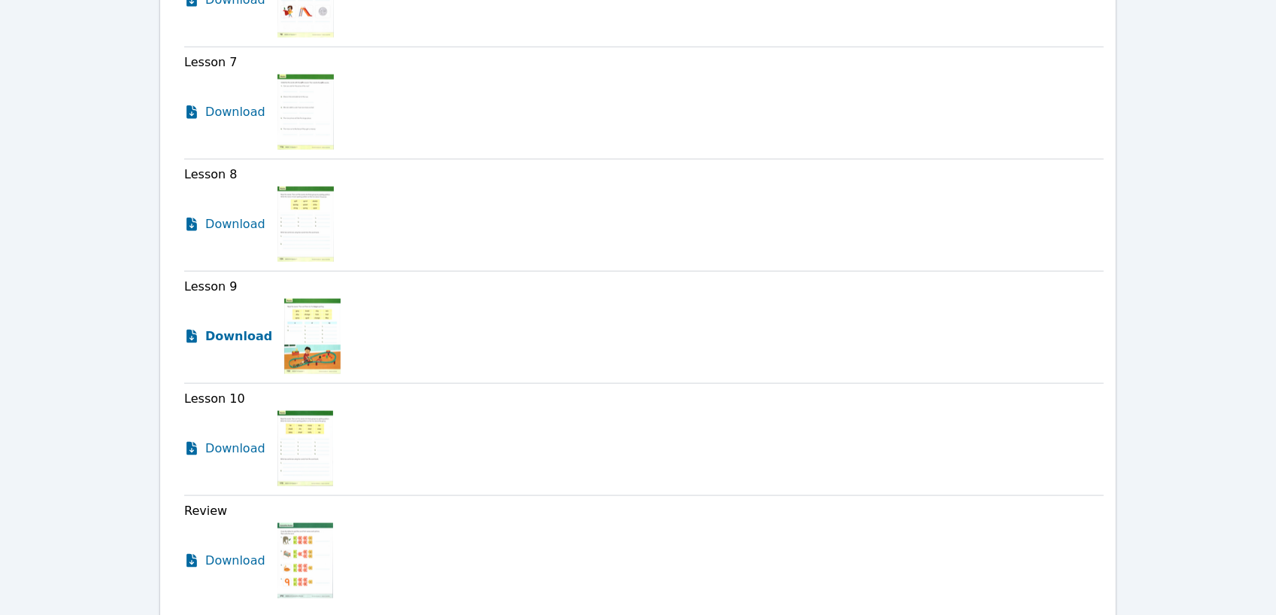
click at [222, 327] on span "Download" at bounding box center [238, 336] width 67 height 18
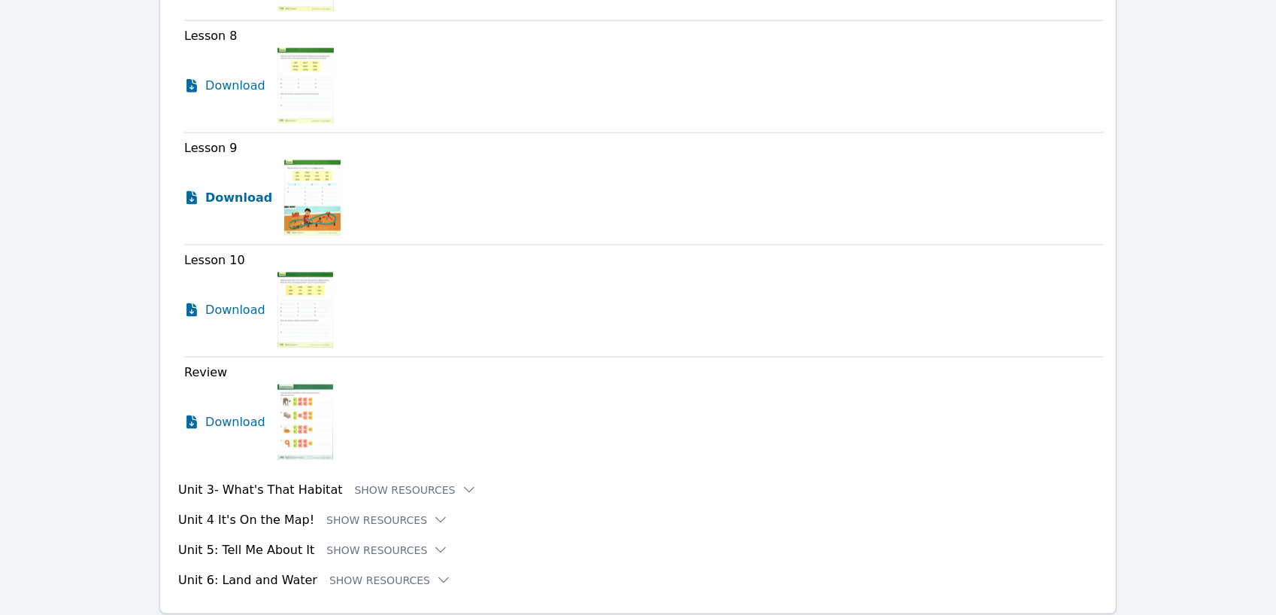
scroll to position [1325, 0]
click at [227, 302] on span "Download" at bounding box center [238, 311] width 67 height 18
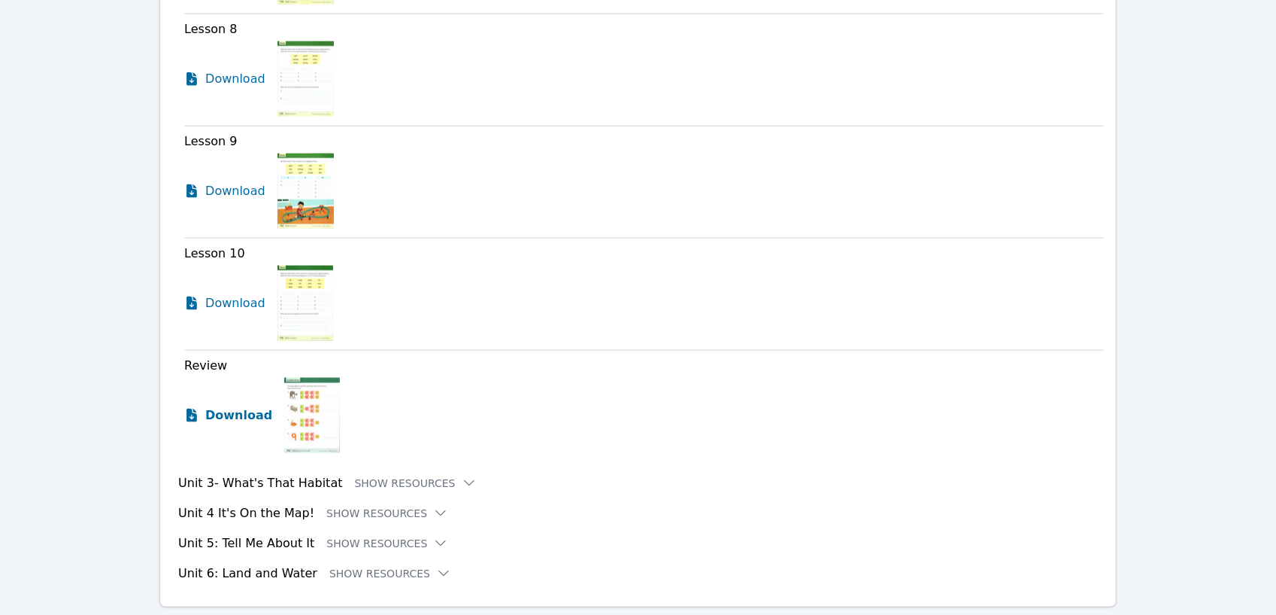
click at [240, 406] on span "Download" at bounding box center [238, 415] width 67 height 18
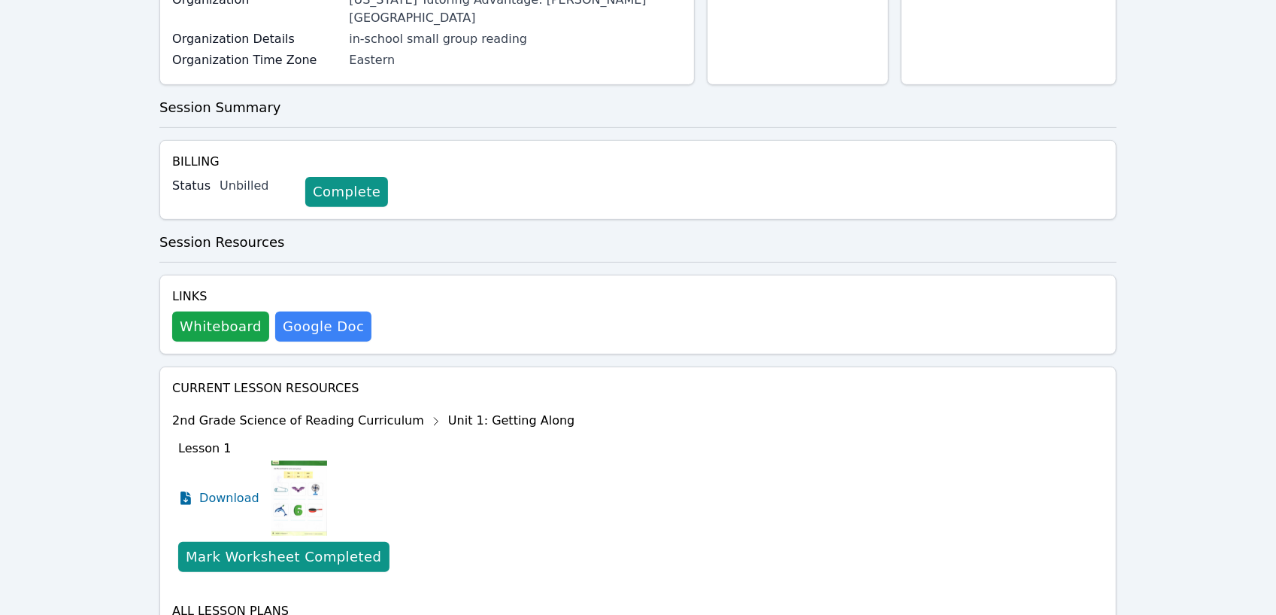
scroll to position [299, 0]
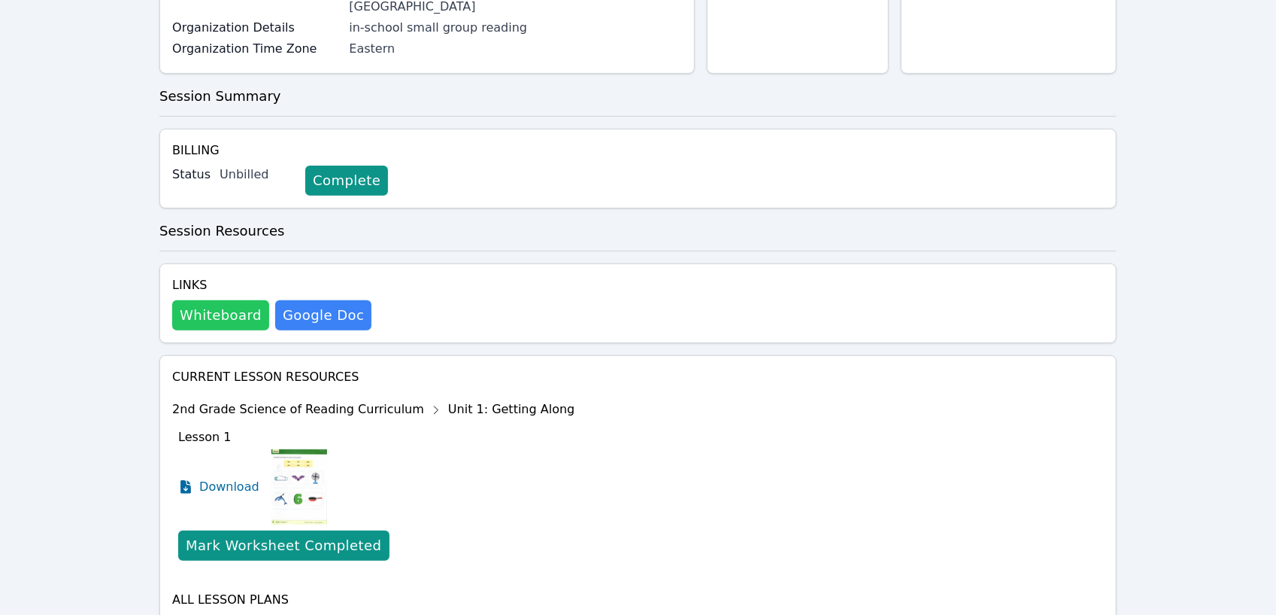
click at [217, 300] on button "Whiteboard" at bounding box center [220, 315] width 97 height 30
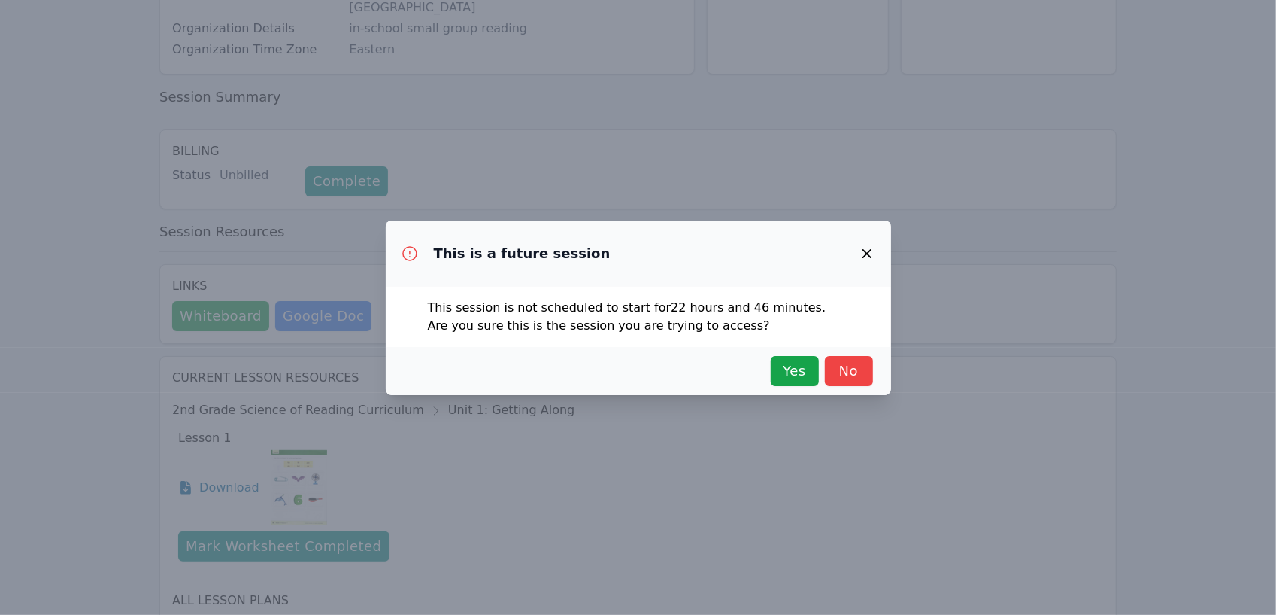
click at [863, 249] on icon "button" at bounding box center [866, 253] width 9 height 9
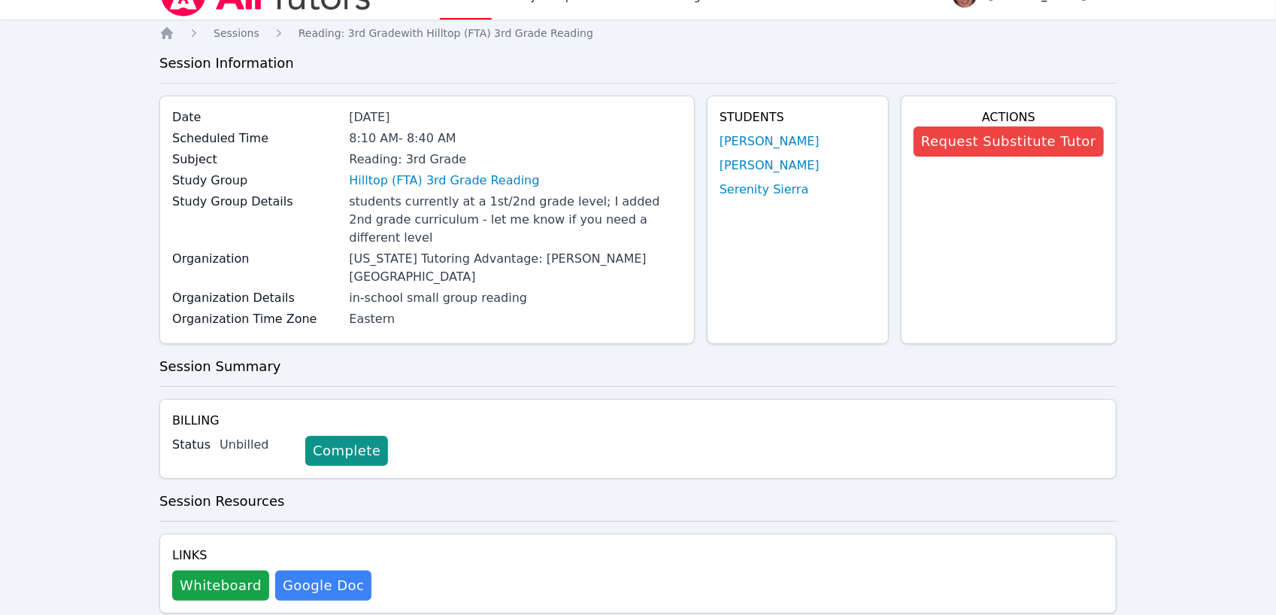
scroll to position [0, 0]
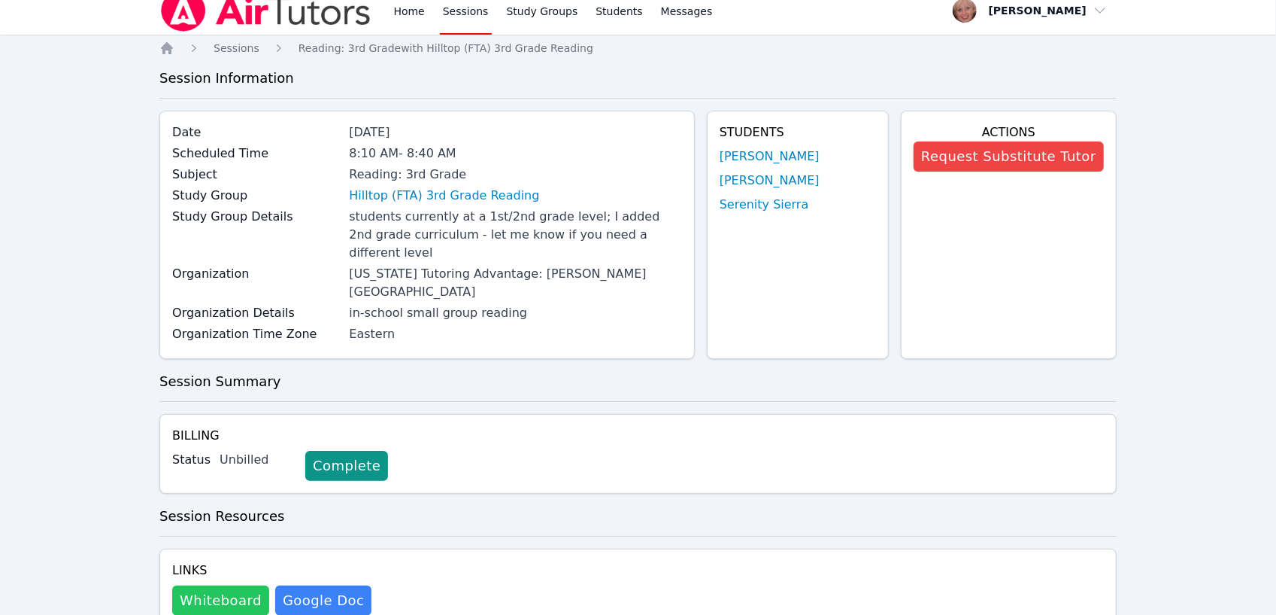
click at [211, 585] on button "Whiteboard" at bounding box center [220, 600] width 97 height 30
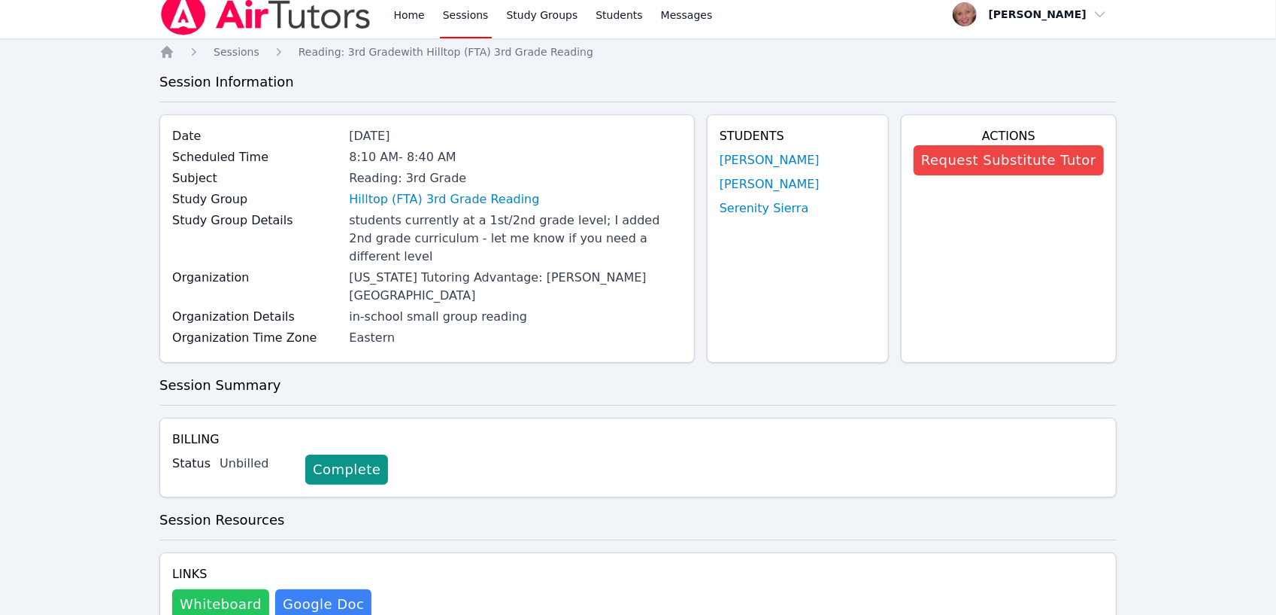
scroll to position [9, 0]
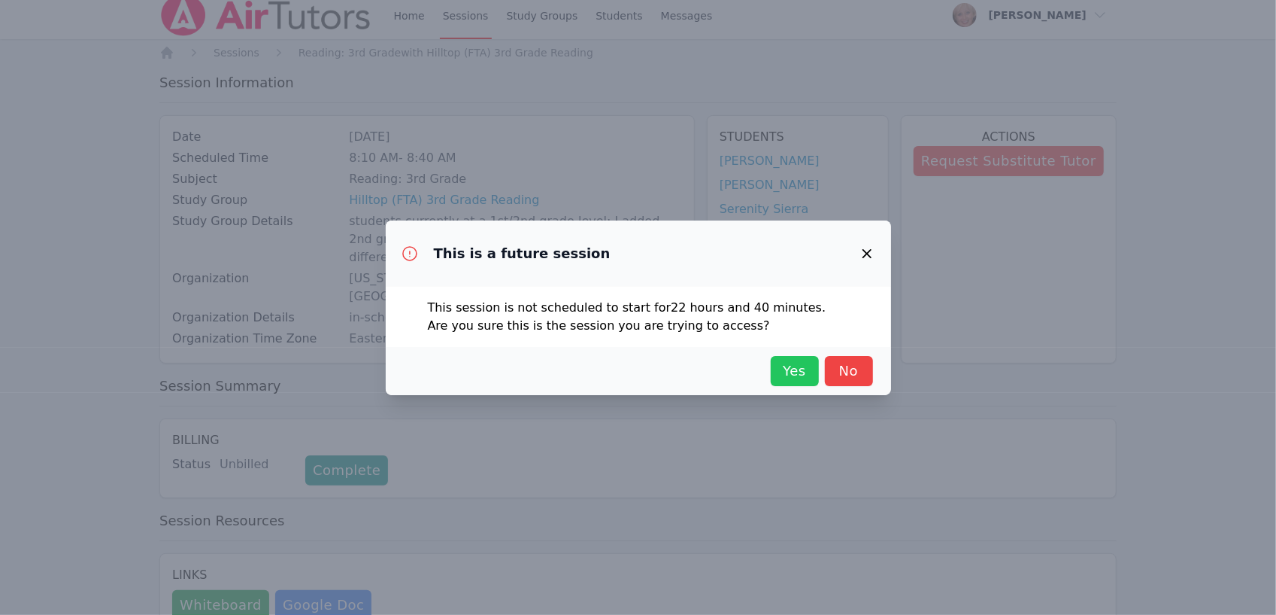
click at [795, 375] on span "Yes" at bounding box center [795, 370] width 33 height 21
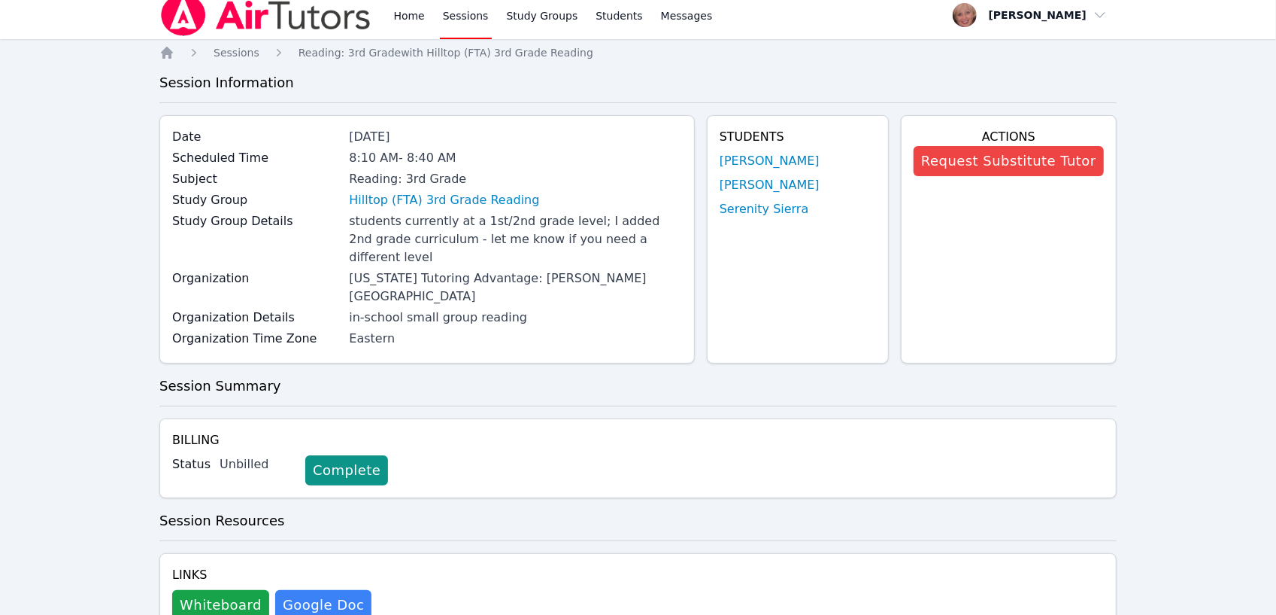
scroll to position [0, 0]
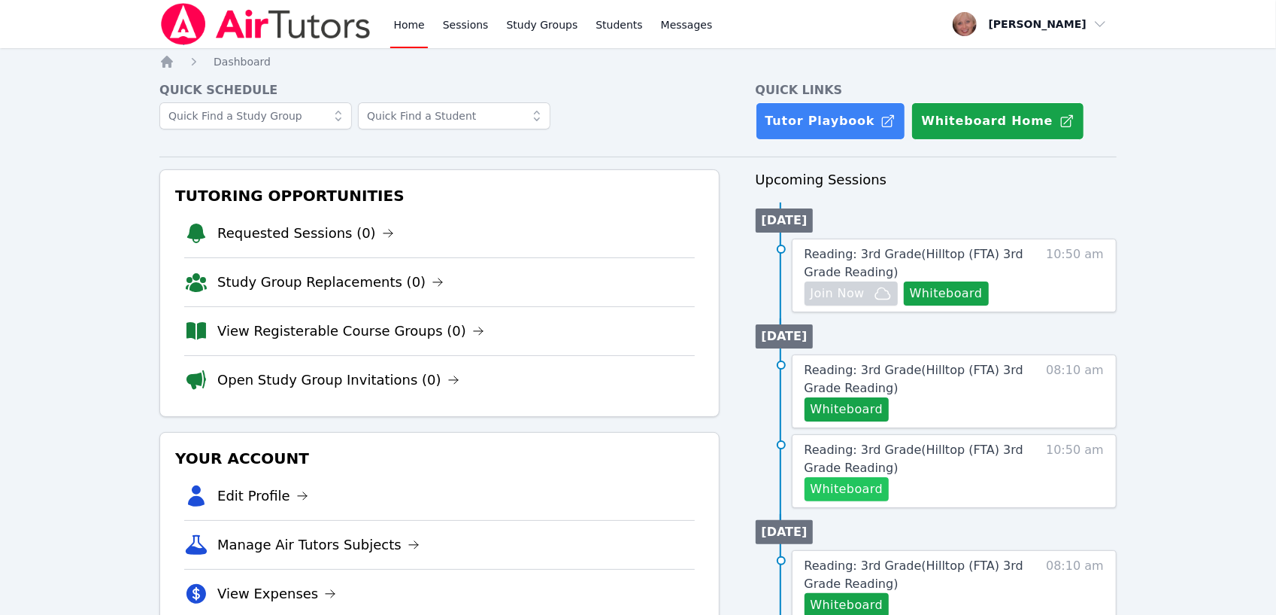
click at [836, 488] on button "Whiteboard" at bounding box center [847, 489] width 85 height 24
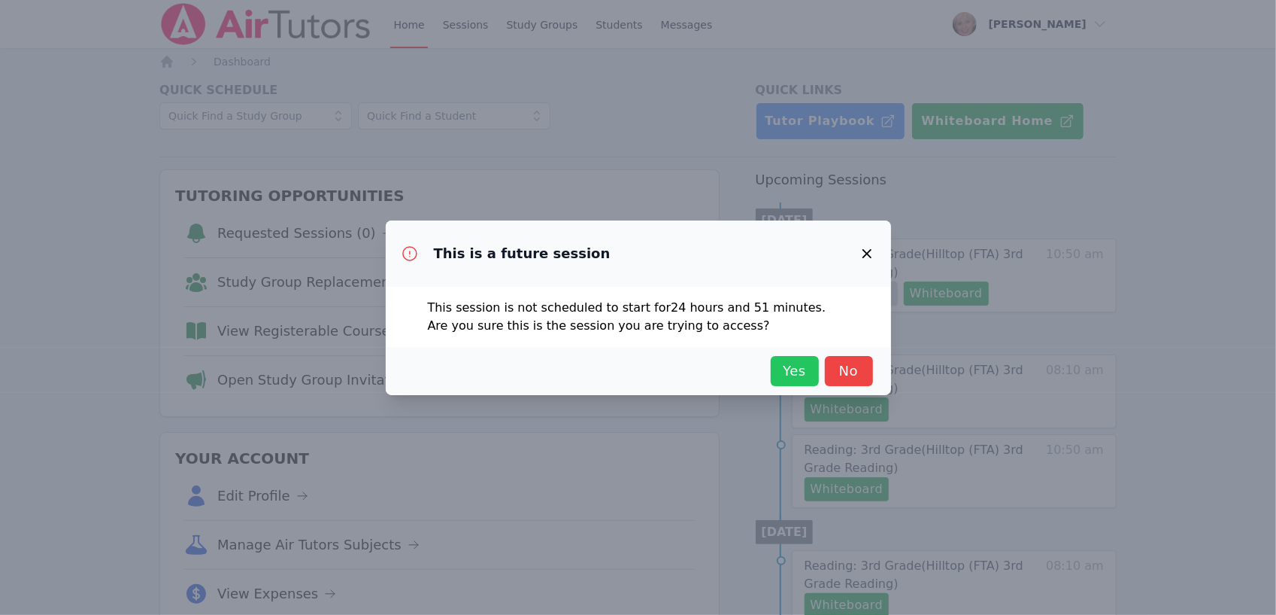
click at [810, 366] on span "Yes" at bounding box center [795, 370] width 33 height 21
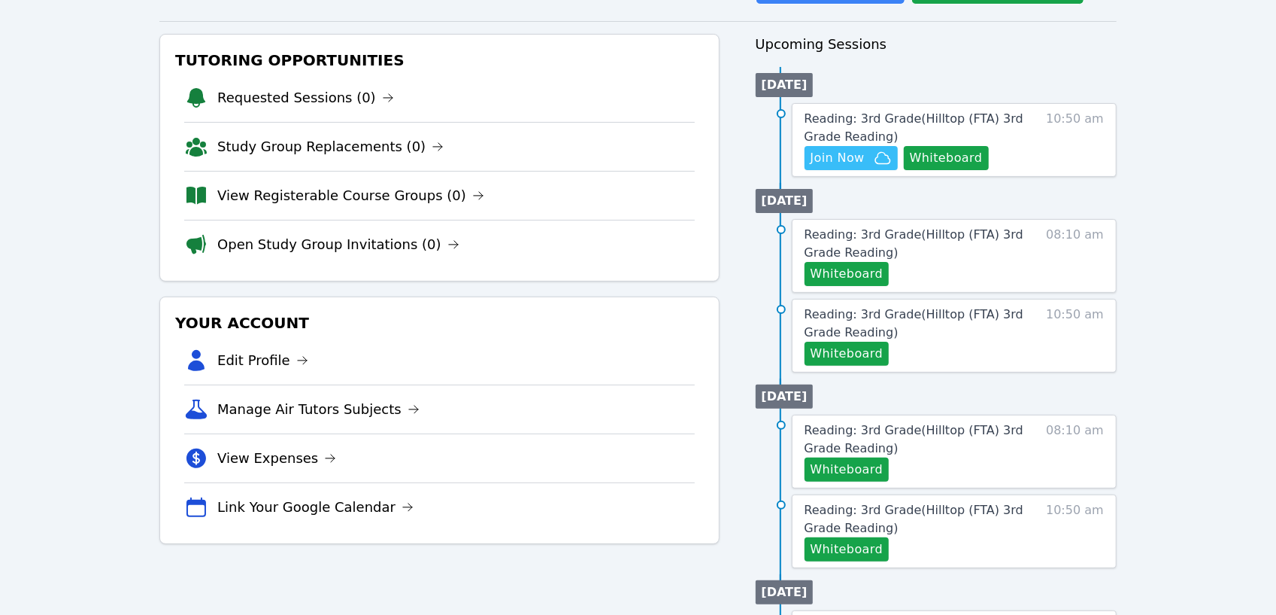
scroll to position [138, 0]
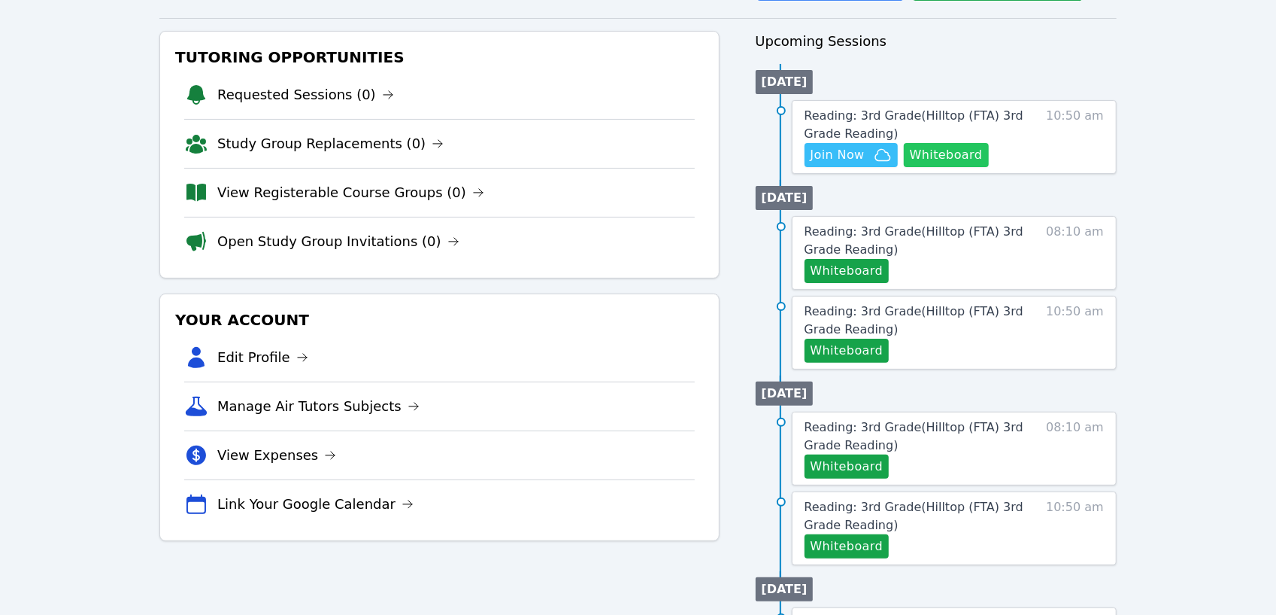
click at [942, 156] on button "Whiteboard" at bounding box center [946, 155] width 85 height 24
click at [853, 153] on span "Join Now" at bounding box center [838, 155] width 54 height 18
click at [830, 153] on span "Join Now" at bounding box center [838, 155] width 54 height 18
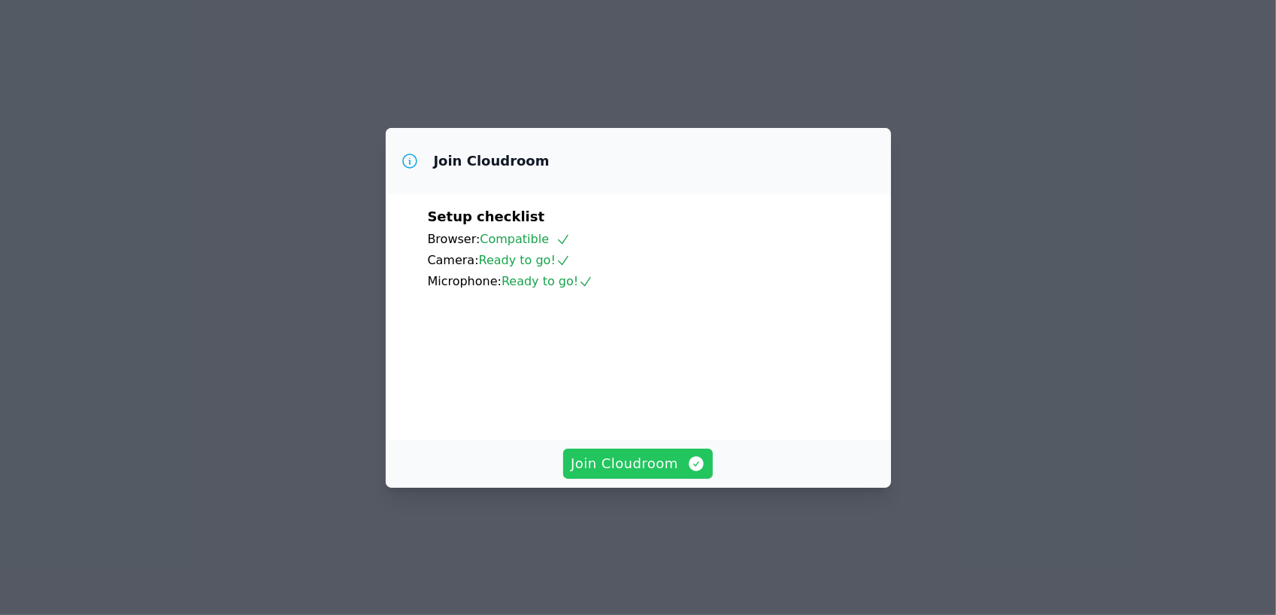
click at [644, 474] on span "Join Cloudroom" at bounding box center [638, 463] width 135 height 21
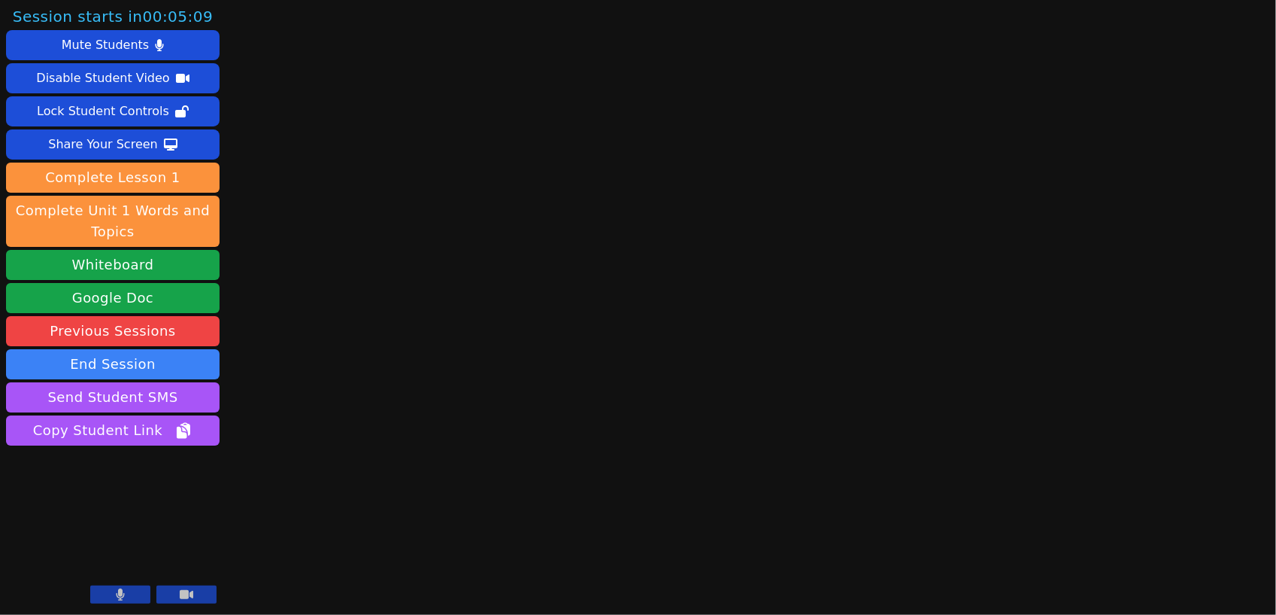
click at [108, 599] on button at bounding box center [120, 594] width 60 height 18
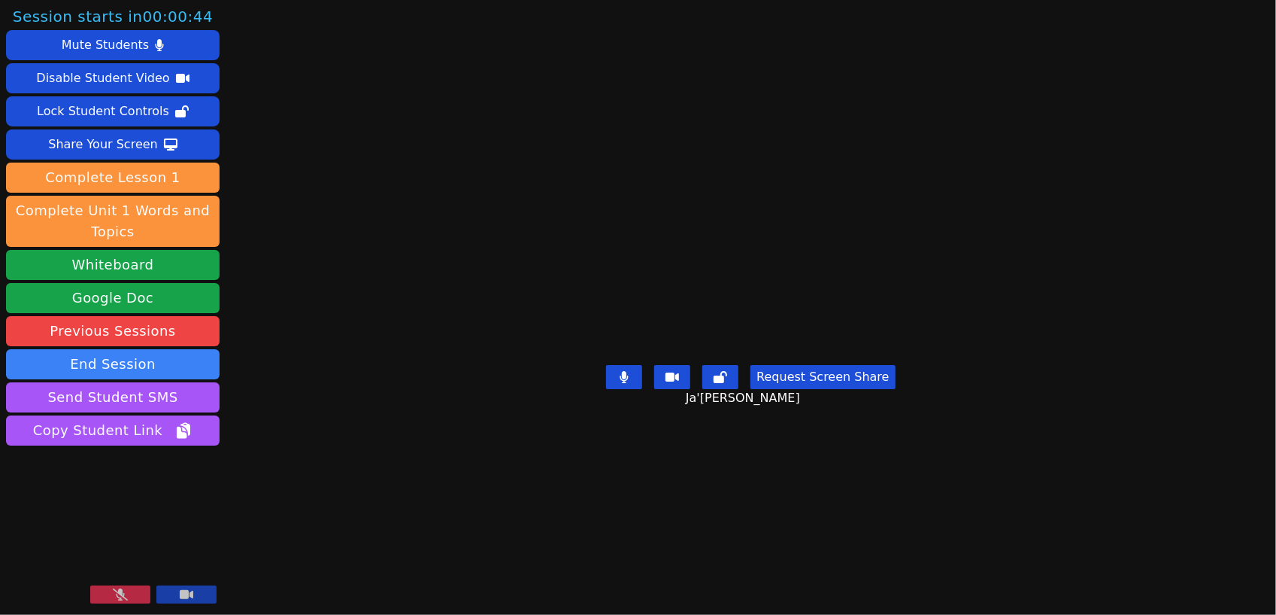
click at [114, 596] on icon at bounding box center [120, 594] width 15 height 12
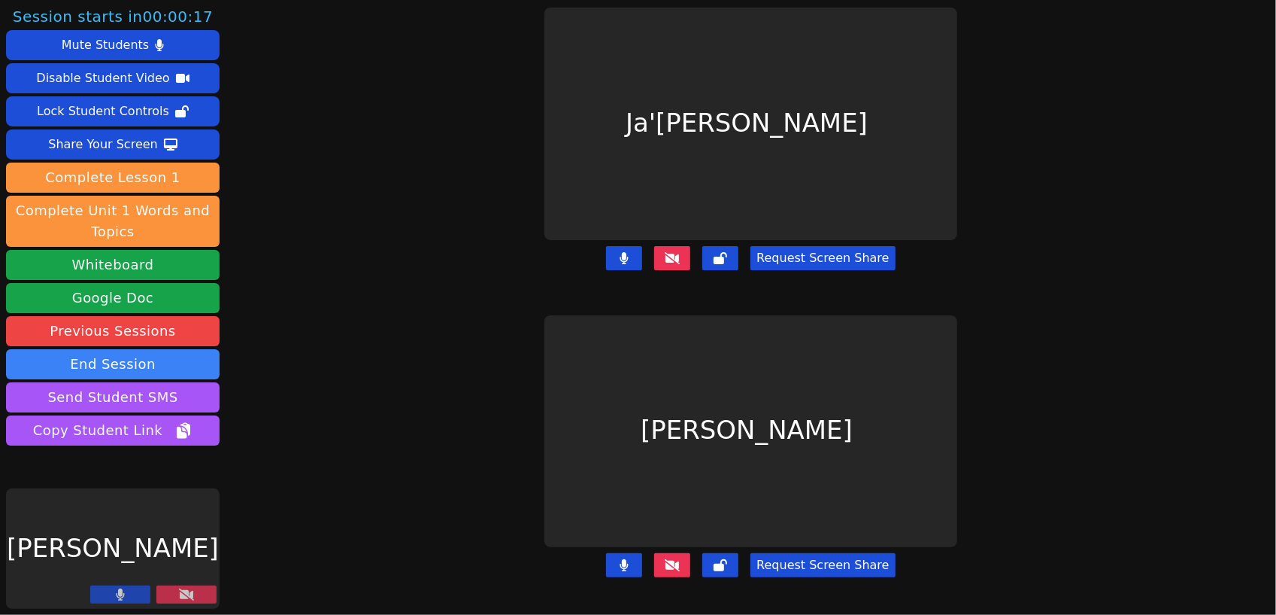
click at [295, 268] on div "Session starts in 00:00:17 Mute Students Disable Student Video Lock Student Con…" at bounding box center [638, 307] width 1276 height 615
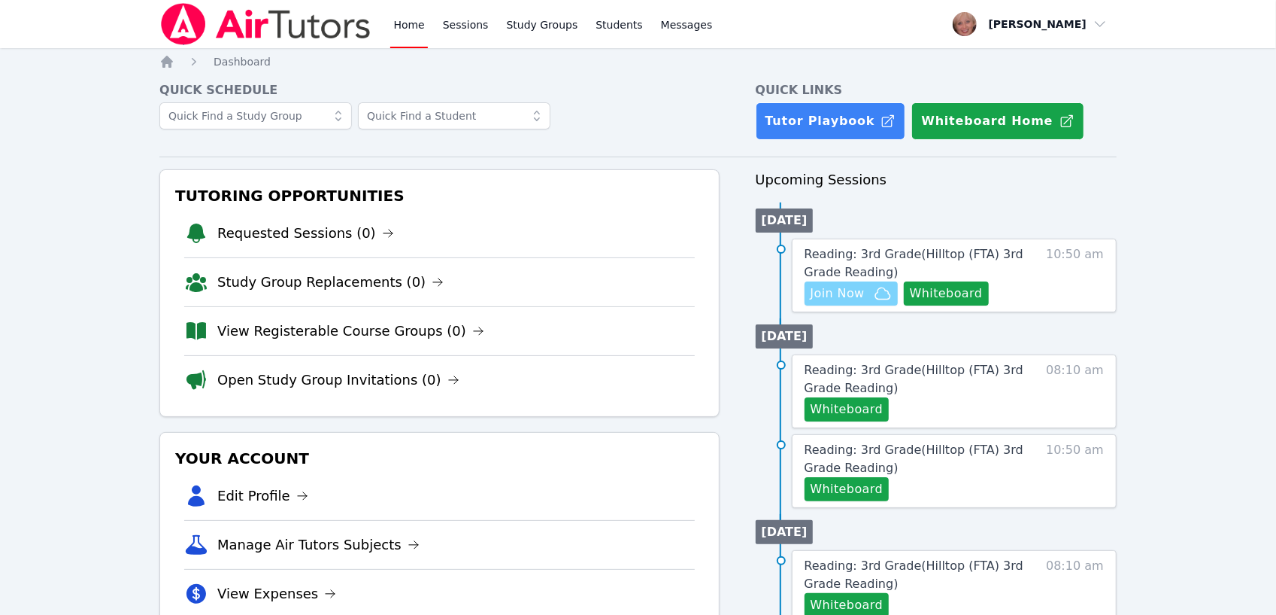
click at [834, 290] on span "Join Now" at bounding box center [838, 293] width 54 height 18
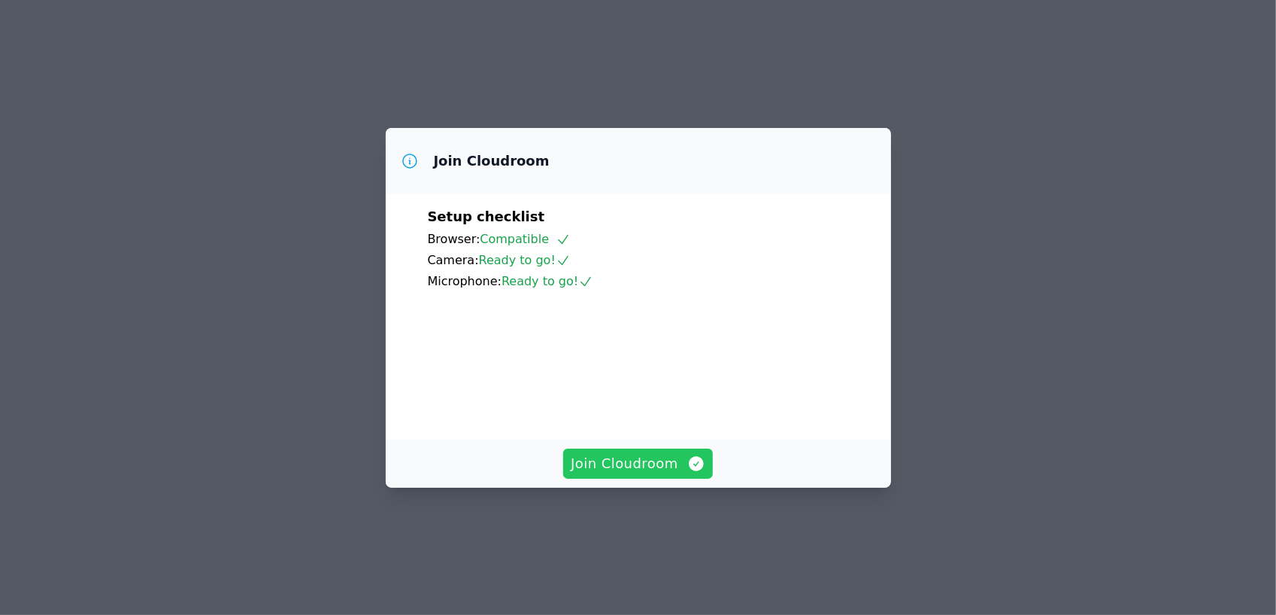
click at [633, 474] on span "Join Cloudroom" at bounding box center [638, 463] width 135 height 21
click at [660, 478] on button "Join Cloudroom" at bounding box center [638, 463] width 150 height 30
click at [650, 480] on div "Join Cloudroom" at bounding box center [638, 463] width 505 height 48
click at [636, 474] on span "Join Cloudroom" at bounding box center [638, 463] width 135 height 21
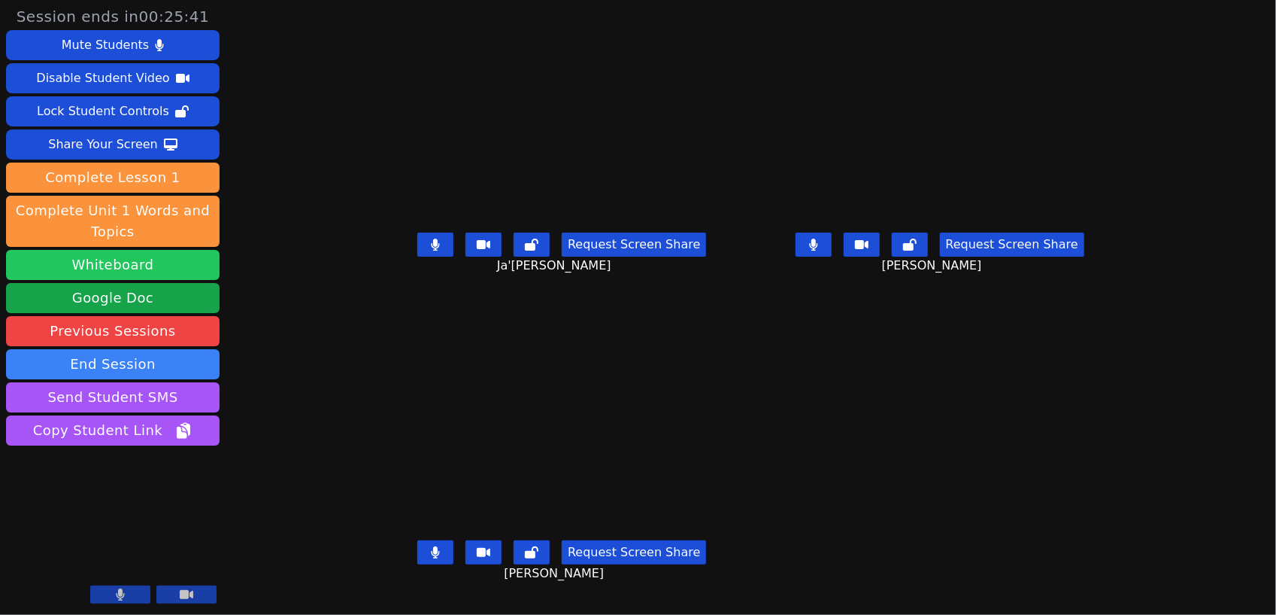
click at [102, 267] on button "Whiteboard" at bounding box center [113, 265] width 214 height 30
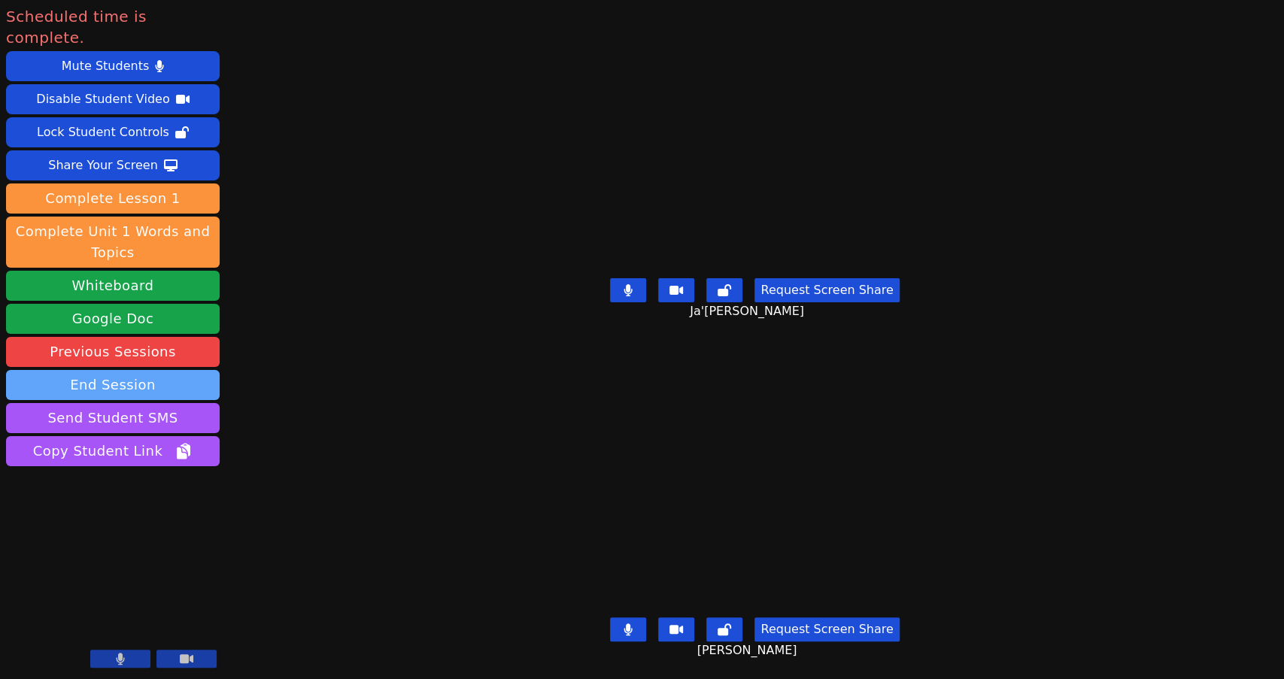
click at [149, 370] on button "End Session" at bounding box center [113, 385] width 214 height 30
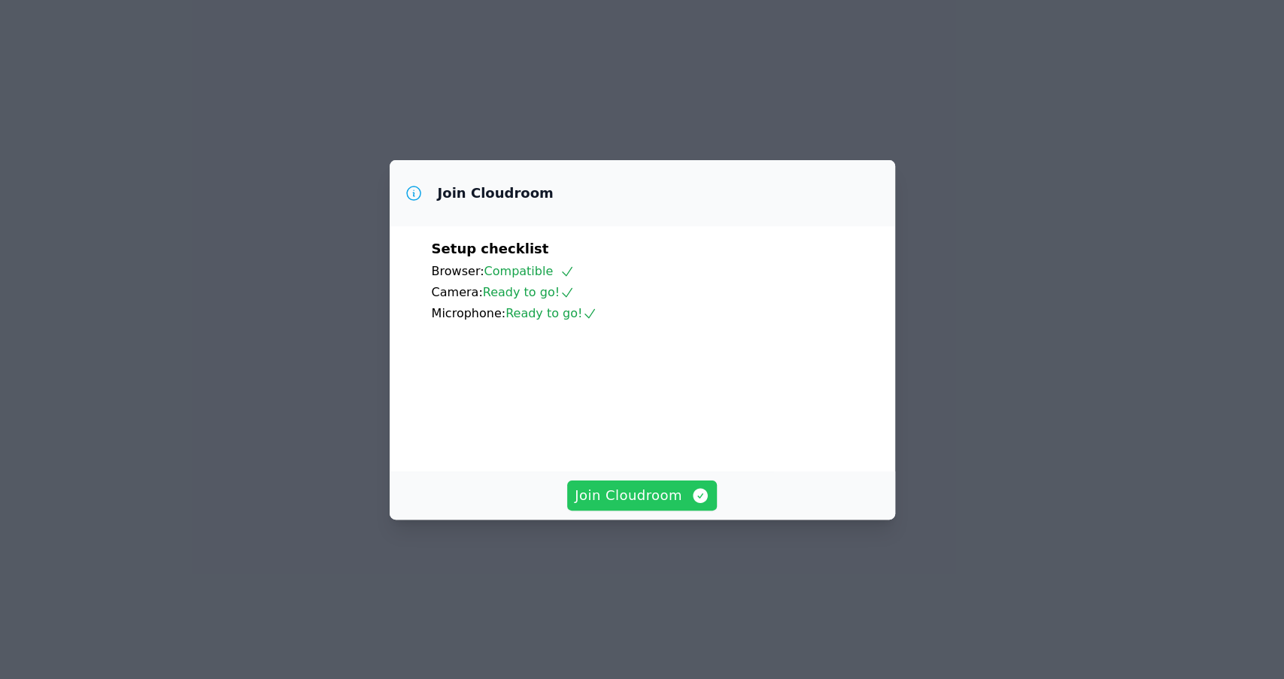
click at [648, 506] on span "Join Cloudroom" at bounding box center [642, 495] width 135 height 21
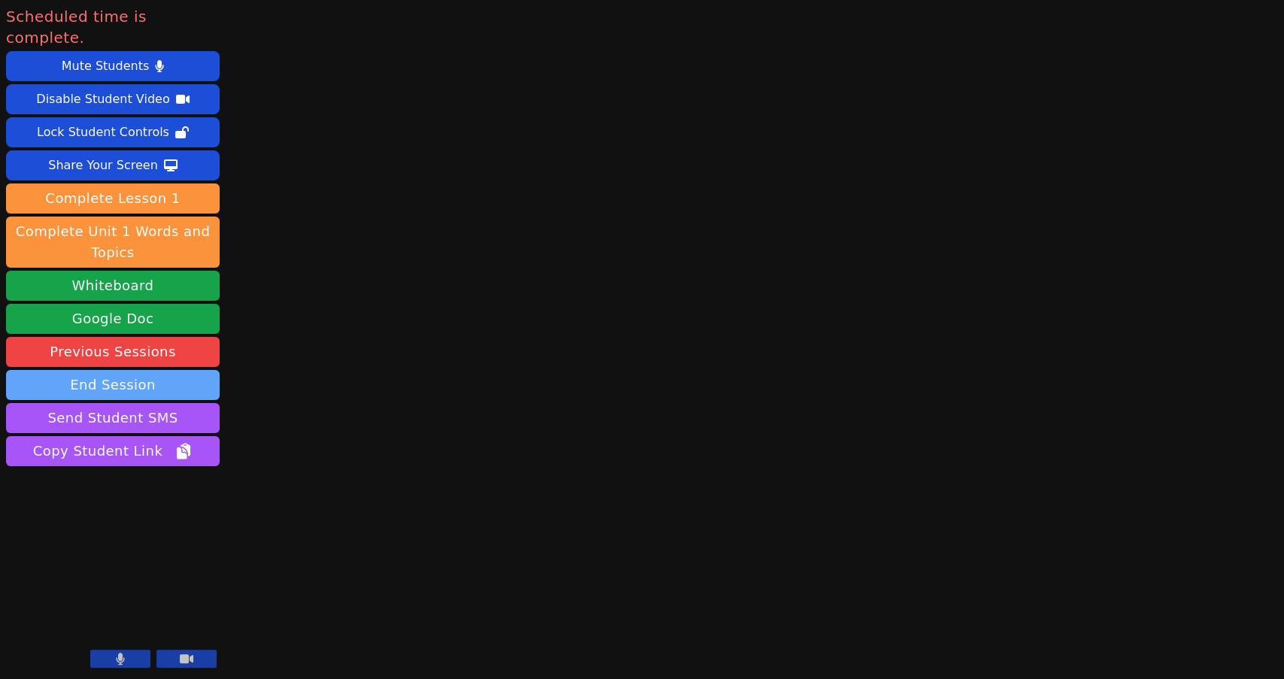
click at [121, 370] on button "End Session" at bounding box center [113, 385] width 214 height 30
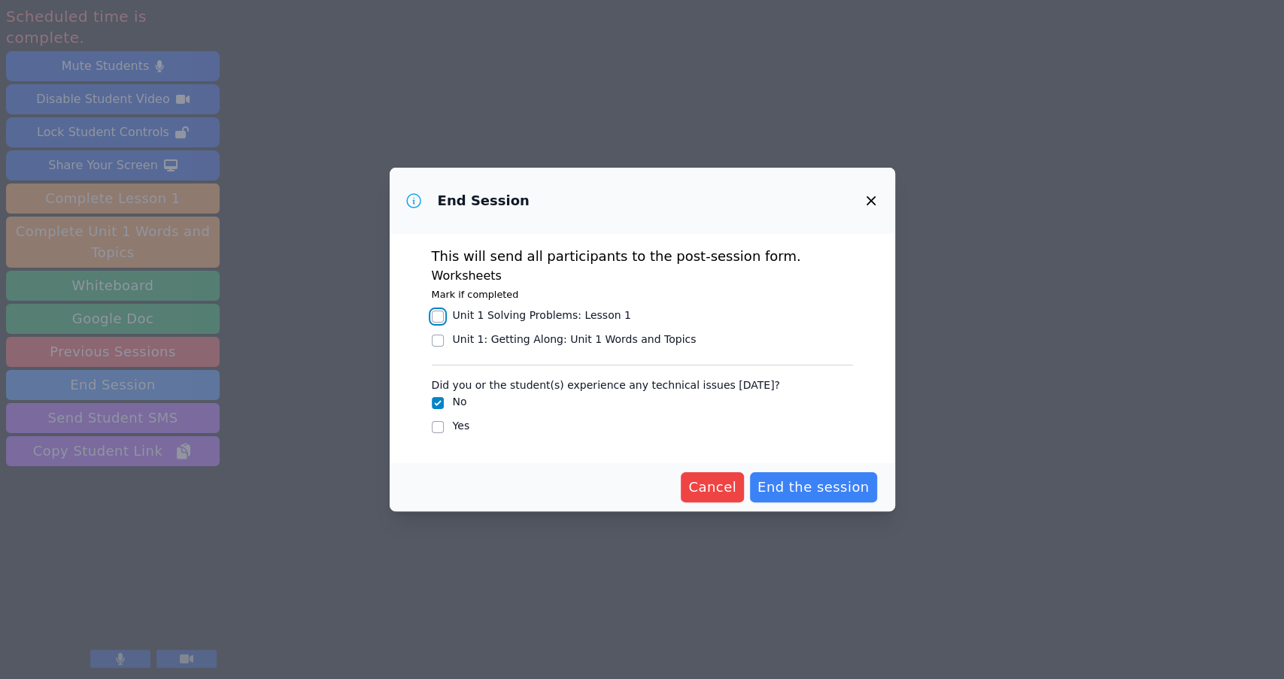
click at [435, 316] on input "Unit 1 Solving Problems : Lesson 1" at bounding box center [438, 317] width 12 height 12
click at [442, 314] on input "Unit 1 Solving Problems : Lesson 1" at bounding box center [438, 317] width 12 height 12
checkbox input "false"
click at [436, 341] on input "Unit 1: Getting Along : Unit 1 Words and Topics" at bounding box center [438, 341] width 12 height 12
checkbox input "true"
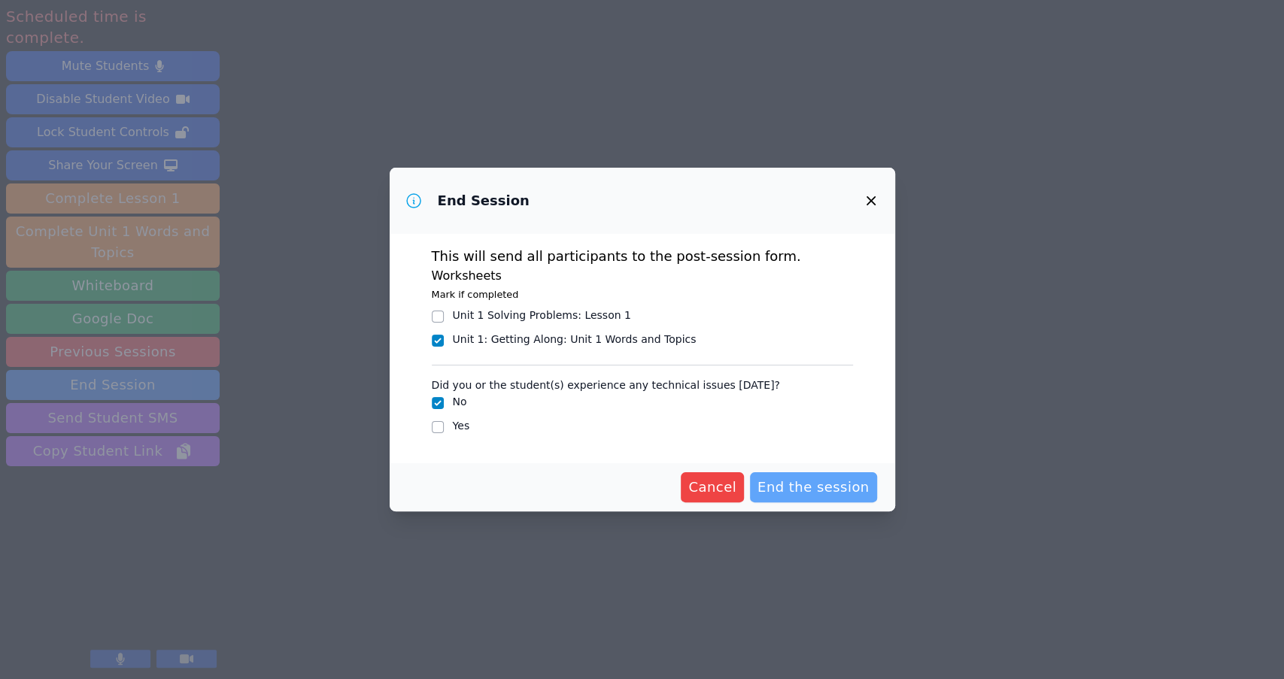
click at [787, 488] on span "End the session" at bounding box center [813, 487] width 112 height 21
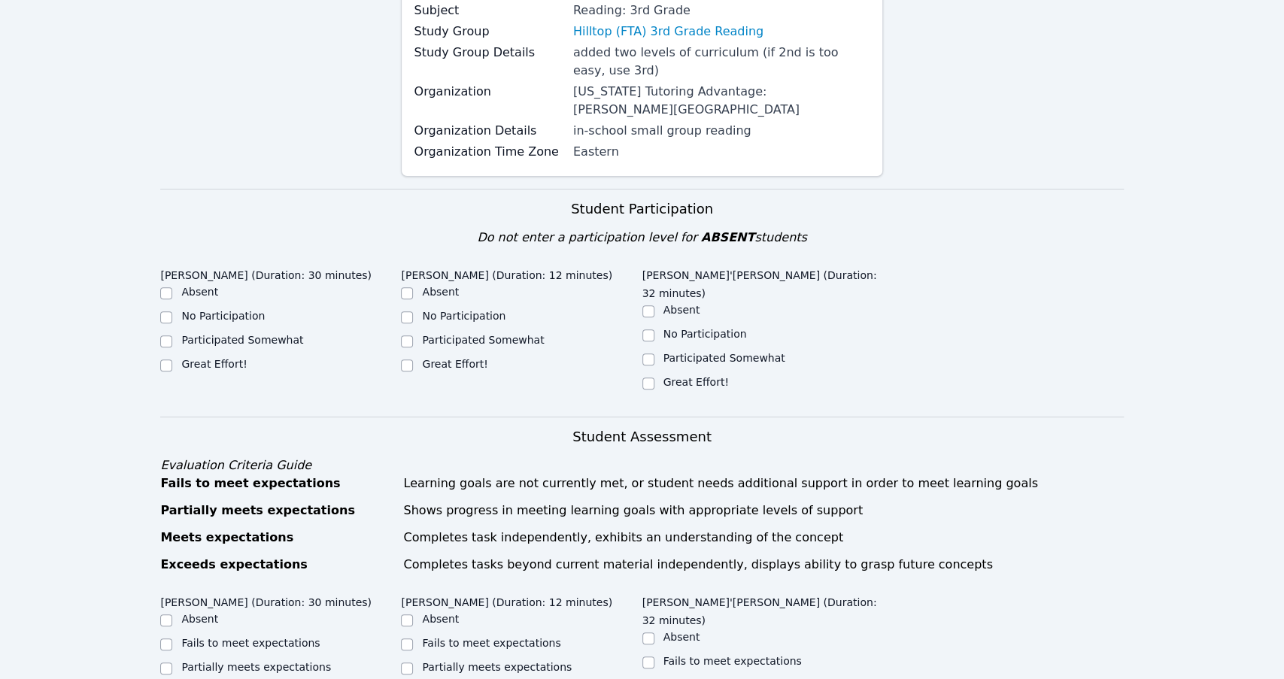
scroll to position [217, 0]
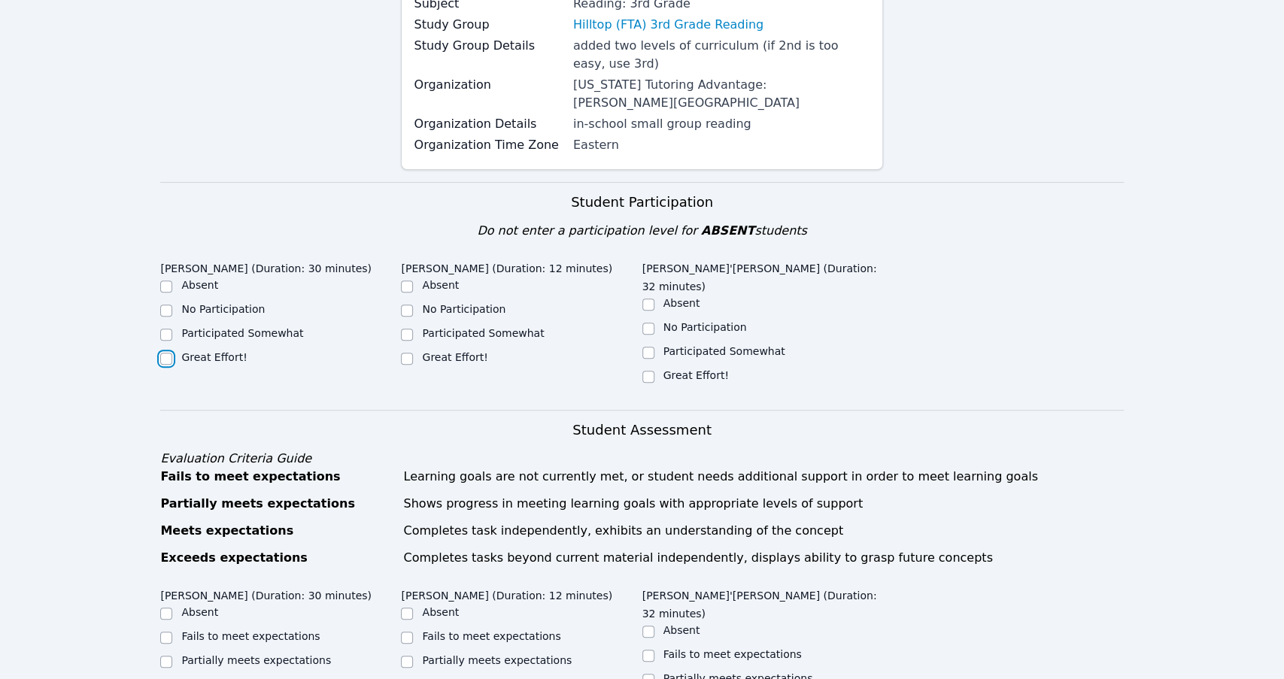
click at [164, 353] on input "Great Effort!" at bounding box center [166, 359] width 12 height 12
checkbox input "true"
click at [403, 353] on input "Great Effort!" at bounding box center [407, 359] width 12 height 12
checkbox input "true"
click at [647, 371] on input "Great Effort!" at bounding box center [648, 377] width 12 height 12
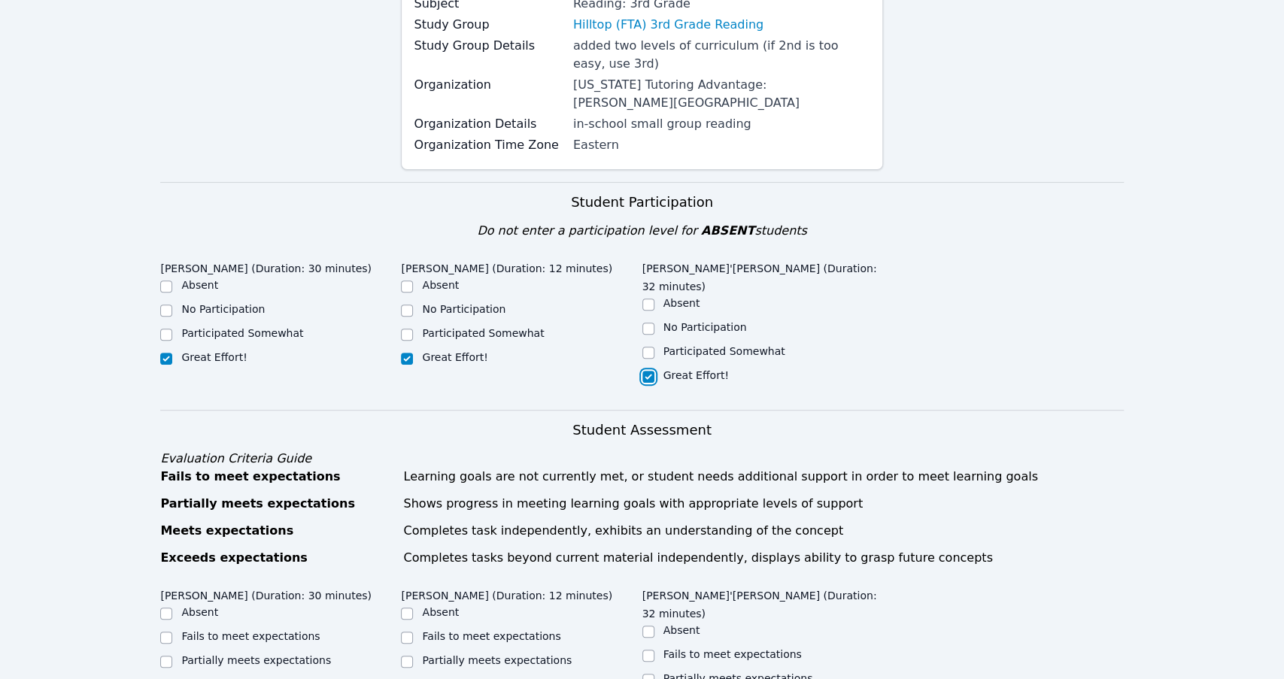
checkbox input "true"
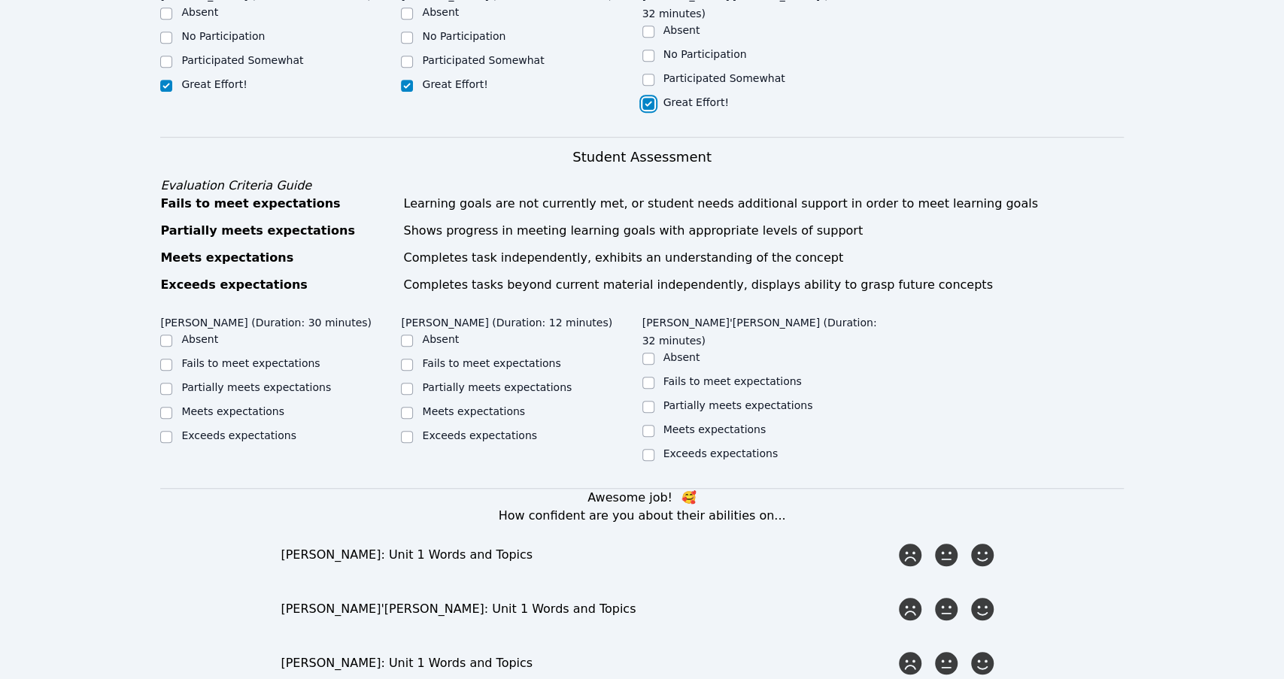
scroll to position [493, 0]
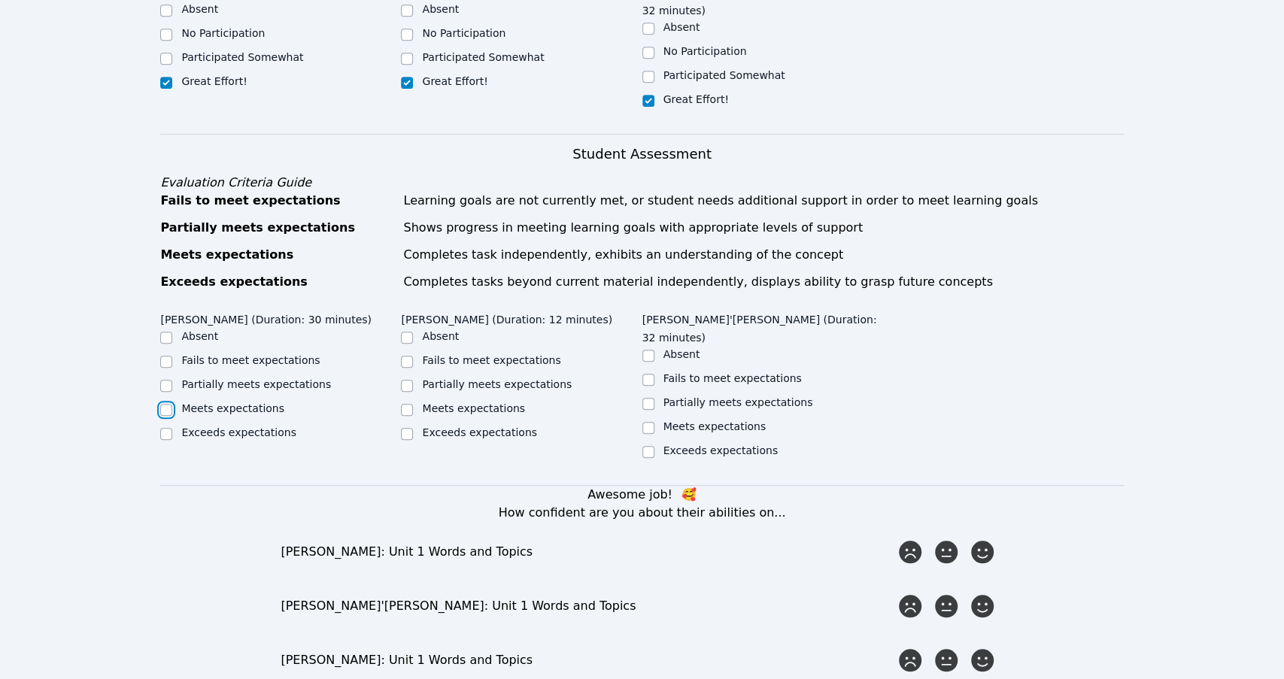
click at [164, 404] on input "Meets expectations" at bounding box center [166, 410] width 12 height 12
checkbox input "true"
click at [408, 404] on input "Meets expectations" at bounding box center [407, 410] width 12 height 12
checkbox input "true"
click at [648, 422] on input "Meets expectations" at bounding box center [648, 428] width 12 height 12
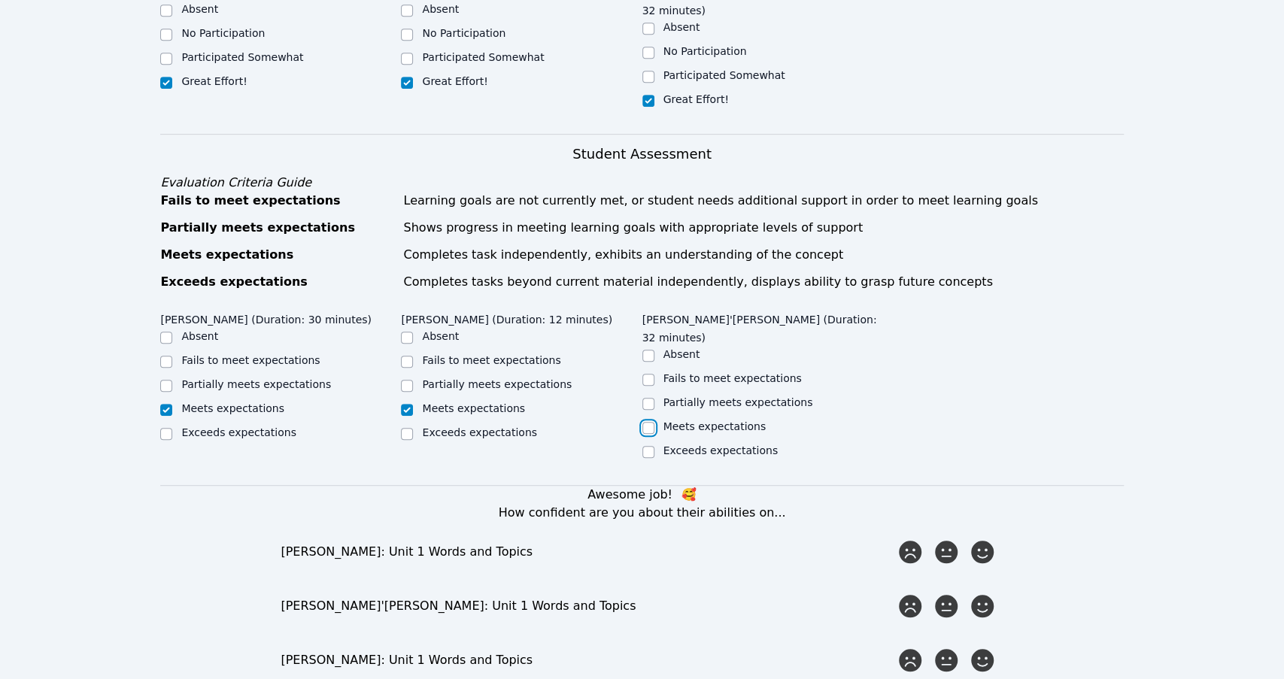
checkbox input "true"
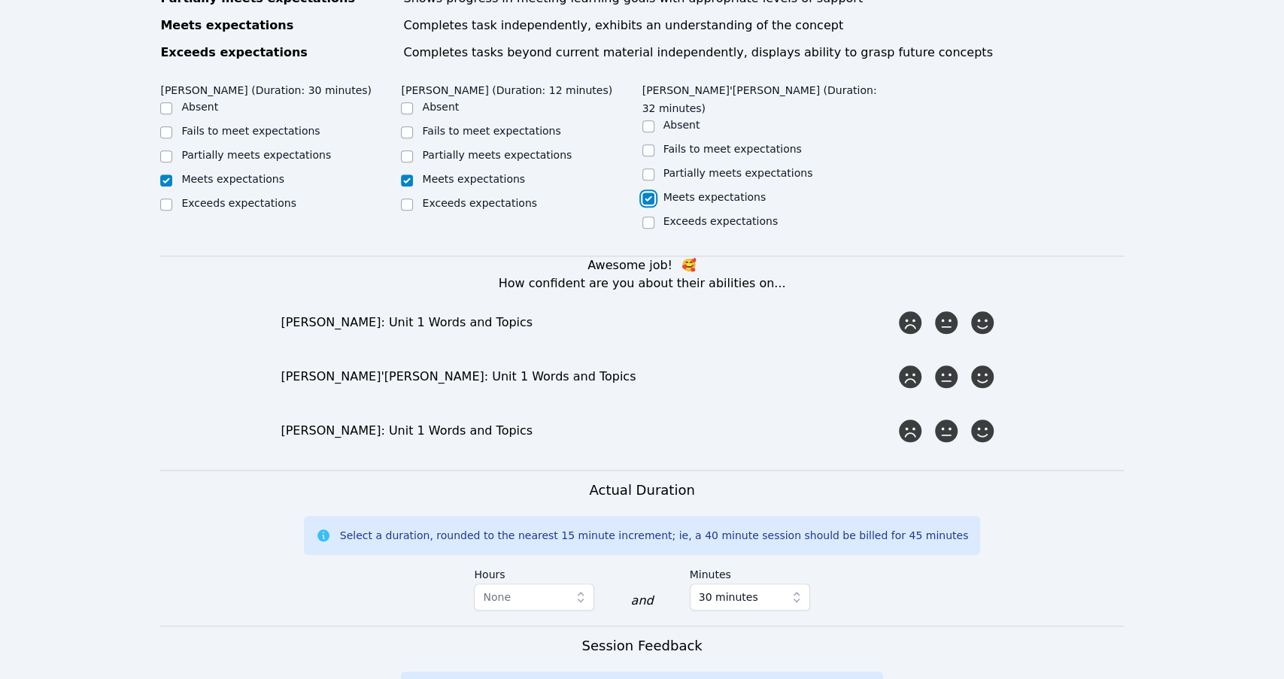
scroll to position [725, 0]
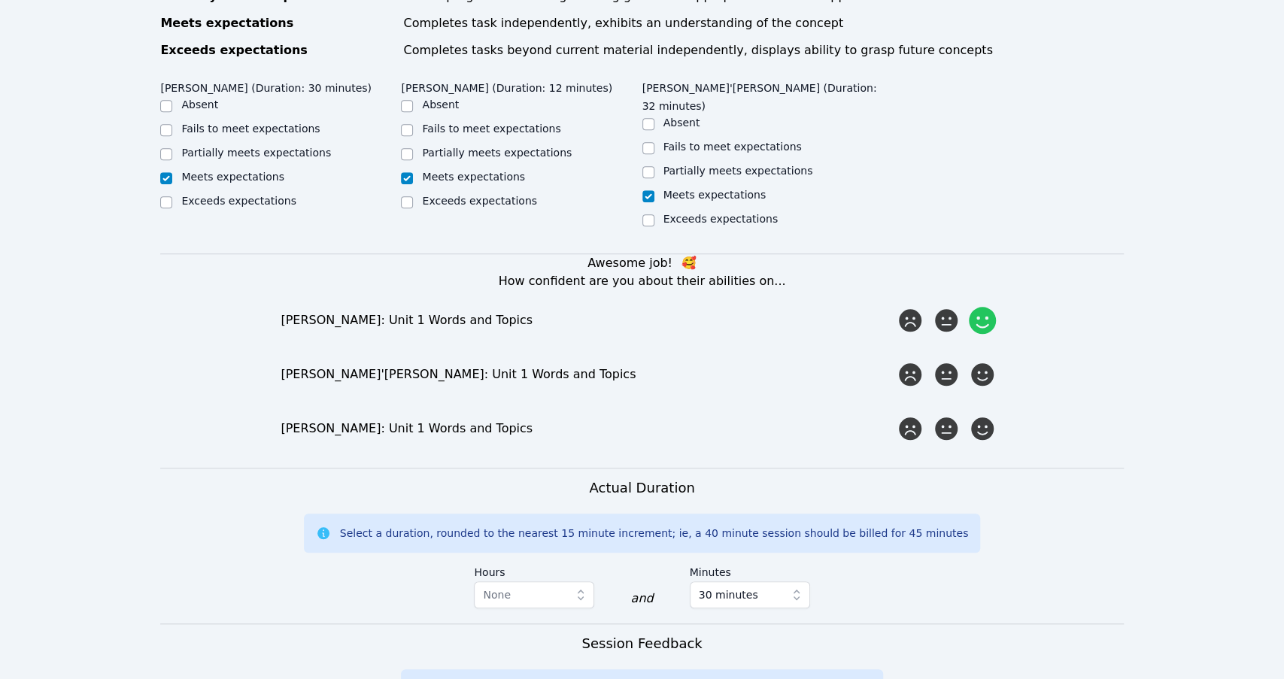
click at [981, 307] on icon at bounding box center [982, 320] width 27 height 27
click at [0, 0] on input "radio" at bounding box center [0, 0] width 0 height 0
click at [981, 361] on icon at bounding box center [982, 374] width 27 height 27
click at [0, 0] on input "radio" at bounding box center [0, 0] width 0 height 0
click at [982, 415] on icon at bounding box center [982, 428] width 27 height 27
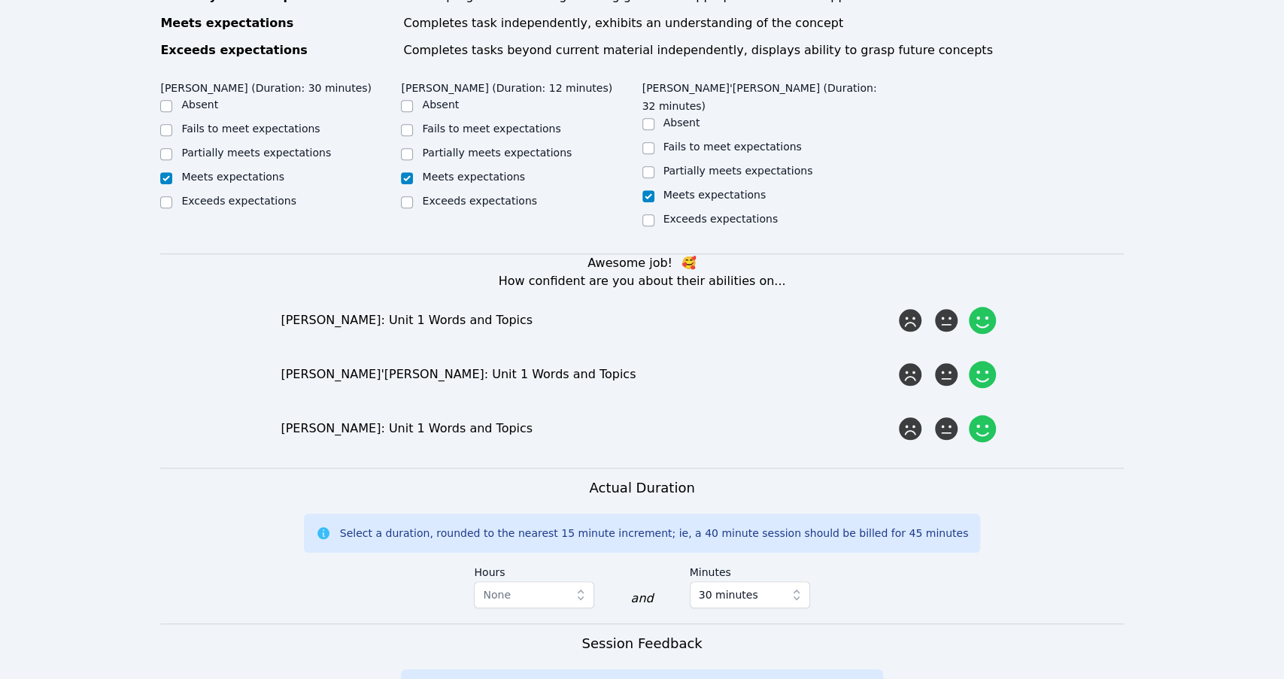
click at [0, 0] on input "radio" at bounding box center [0, 0] width 0 height 0
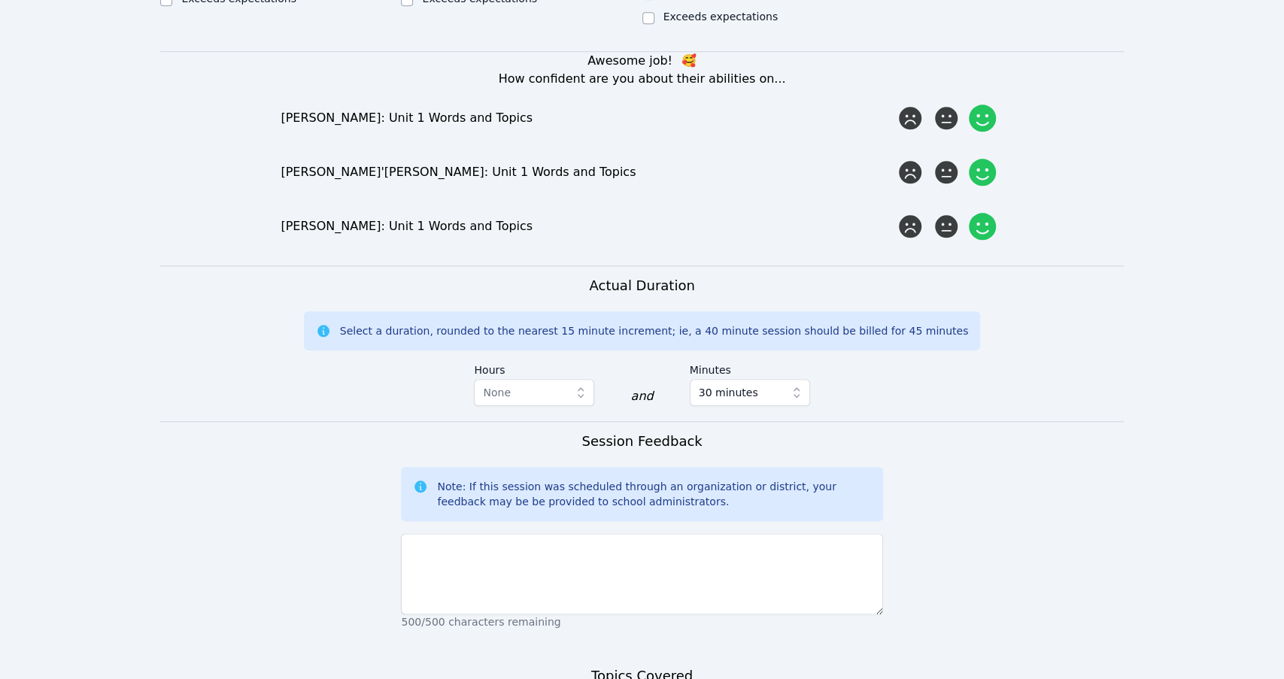
scroll to position [939, 0]
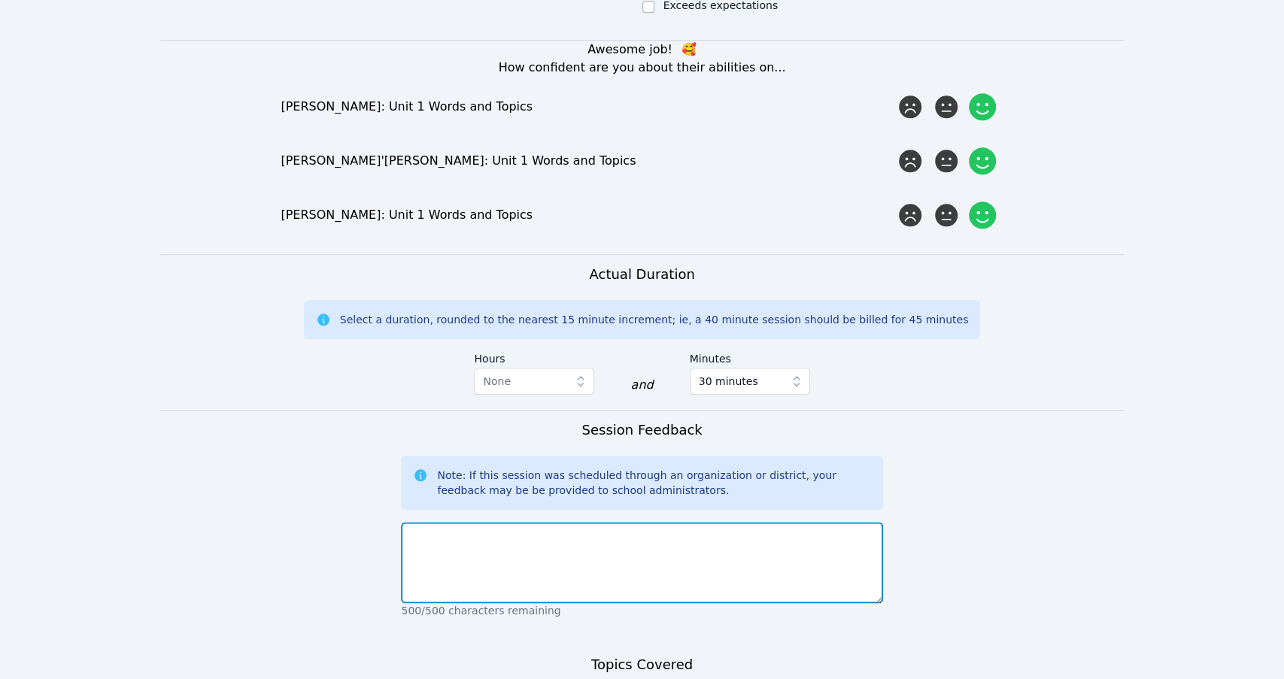
click at [633, 522] on textarea at bounding box center [641, 562] width 481 height 81
click at [609, 522] on textarea "To enrich screen reader interactions, please activate Accessibility in Grammarl…" at bounding box center [641, 562] width 481 height 81
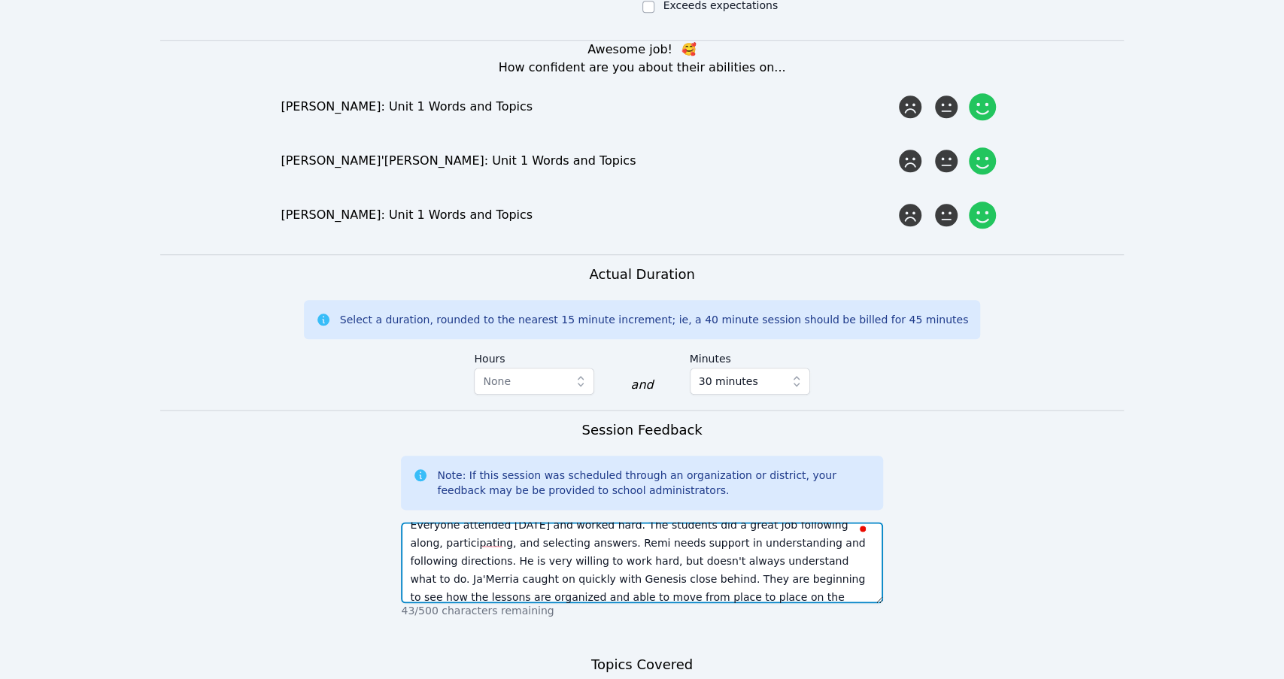
scroll to position [29, 0]
click at [830, 524] on textarea "Everyone attended [DATE] and worked hard. The students did a great job followin…" at bounding box center [641, 562] width 481 height 81
click at [487, 545] on textarea "Everyone attended [DATE] and worked hard. The students did a great job followin…" at bounding box center [641, 562] width 481 height 81
click at [481, 527] on textarea "Everyone attended [DATE] and worked hard. The students did a great job followin…" at bounding box center [641, 562] width 481 height 81
click at [551, 546] on textarea "Everyone attended [DATE] and worked hard. The students did a great job followin…" at bounding box center [641, 562] width 481 height 81
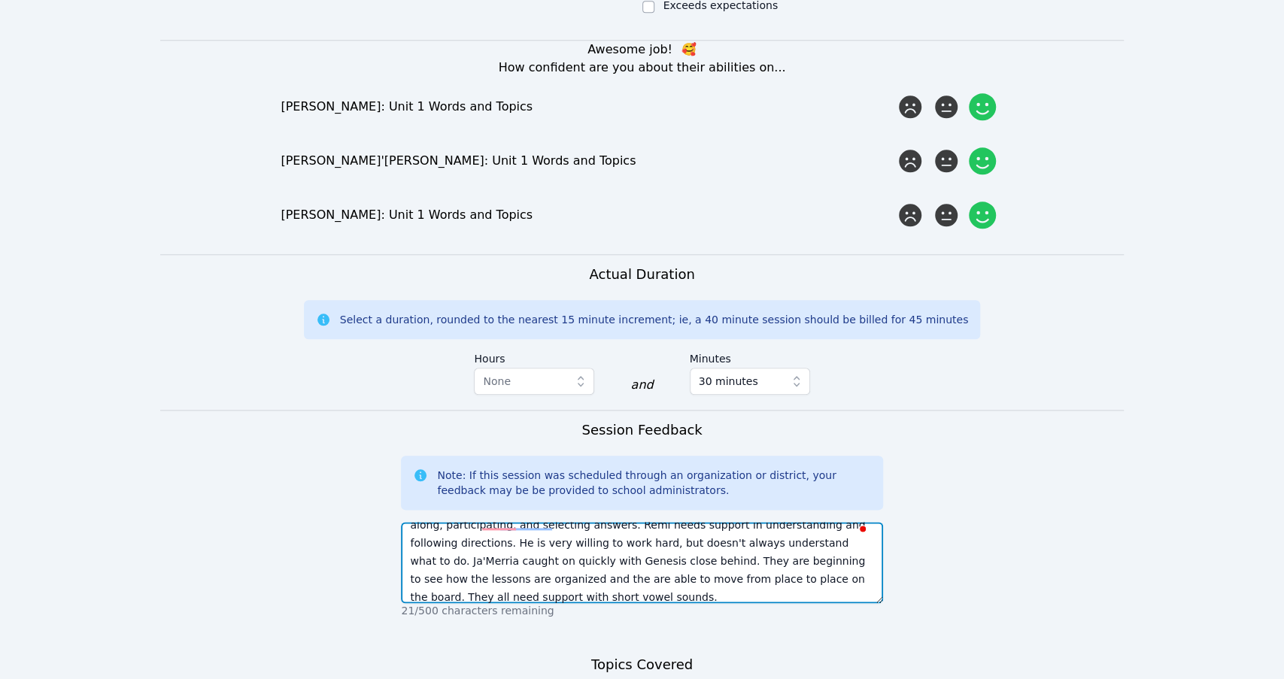
click at [459, 524] on textarea "Everyone attended [DATE] and worked hard. The students did a great job followin…" at bounding box center [641, 562] width 481 height 81
click at [553, 543] on textarea "Everyone attended [DATE] and worked hard. The students did a great job followin…" at bounding box center [641, 562] width 481 height 81
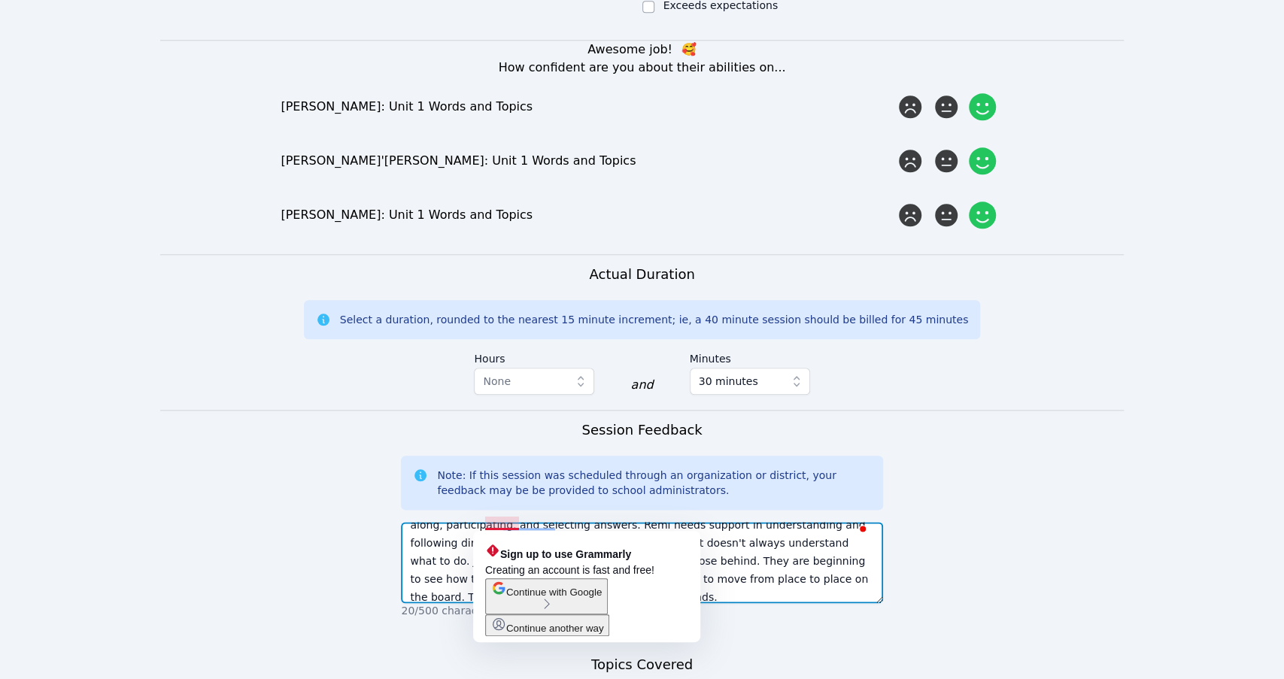
click at [502, 522] on textarea "Everyone attended [DATE] and worked hard. The students did a great job followin…" at bounding box center [641, 562] width 481 height 81
click at [727, 540] on textarea "Everyone attended [DATE] and worked hard. The students did a great job followin…" at bounding box center [641, 562] width 481 height 81
click at [560, 527] on textarea "Everyone attended [DATE] and worked hard. The students did a great job followin…" at bounding box center [641, 562] width 481 height 81
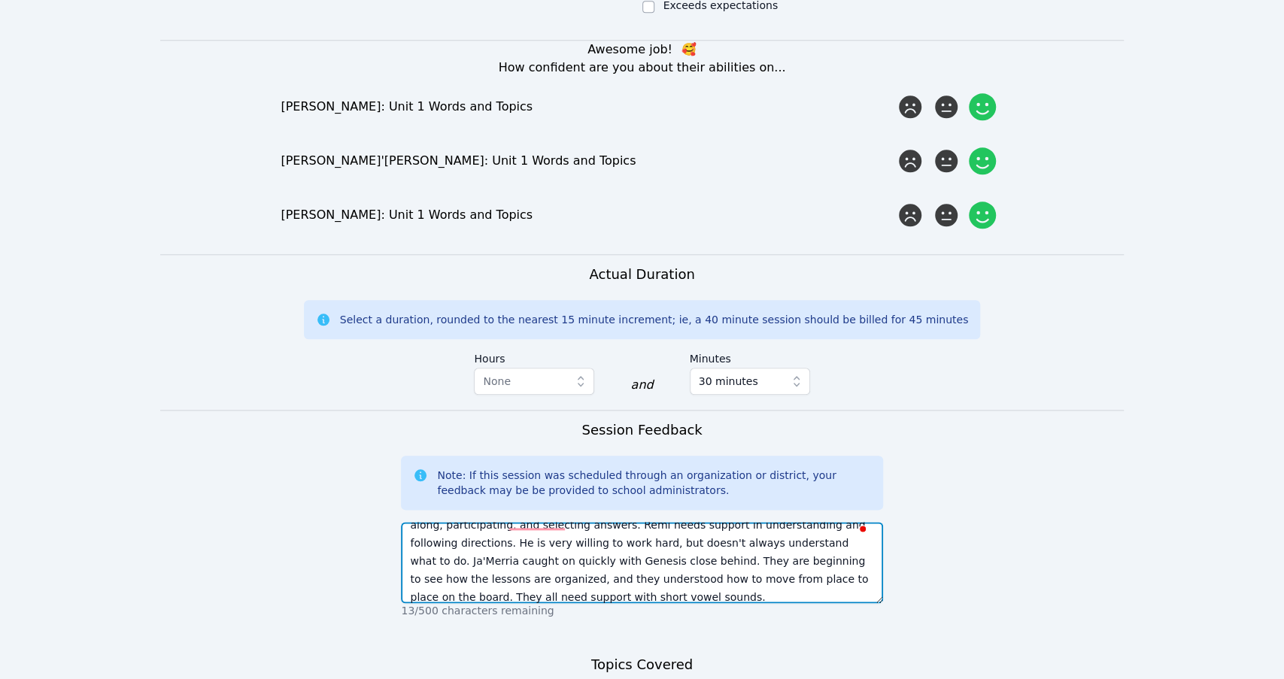
click at [596, 532] on textarea "Everyone attended [DATE] and worked hard. The students did a great job followin…" at bounding box center [641, 562] width 481 height 81
click at [568, 526] on textarea "Everyone attended [DATE] and worked hard. The students did a great job followin…" at bounding box center [641, 562] width 481 height 81
click at [514, 537] on textarea "Everyone attended [DATE] and worked hard. The students did a great job followin…" at bounding box center [641, 562] width 481 height 81
click at [710, 522] on textarea "Everyone attended [DATE] and worked hard. The students did a great job followin…" at bounding box center [641, 562] width 481 height 81
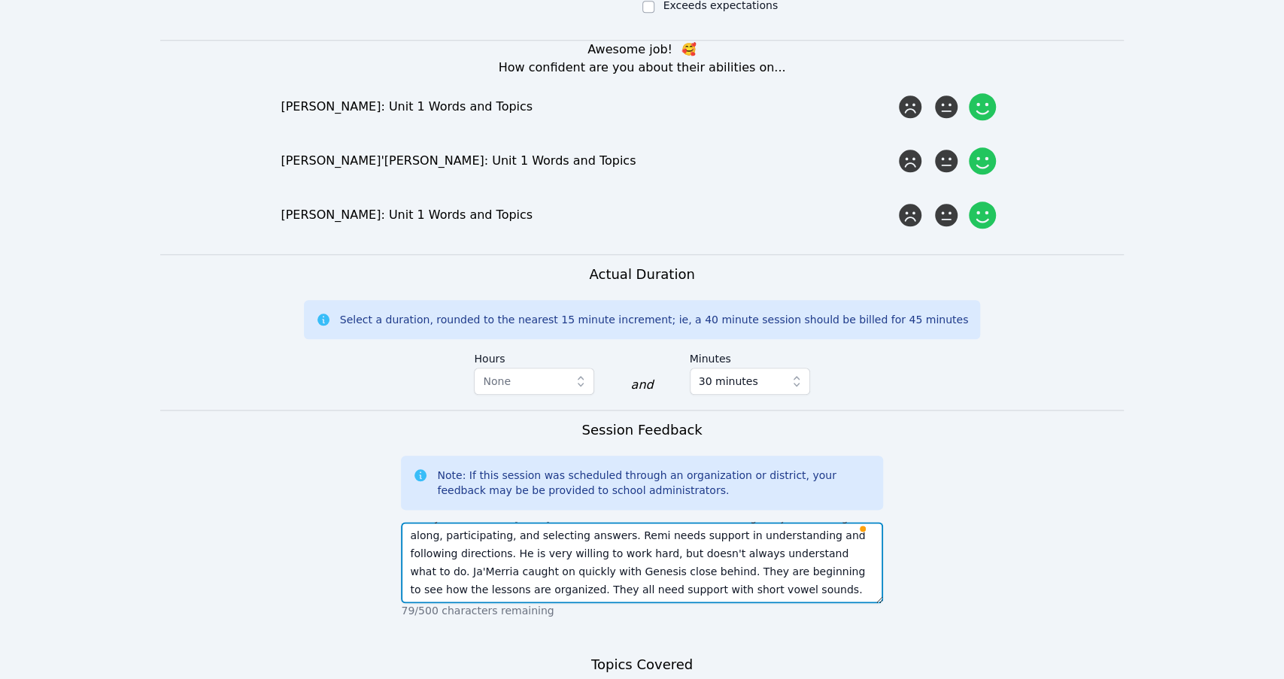
click at [725, 536] on textarea "Everyone attended [DATE] and worked hard. The students did a great job followin…" at bounding box center [641, 562] width 481 height 81
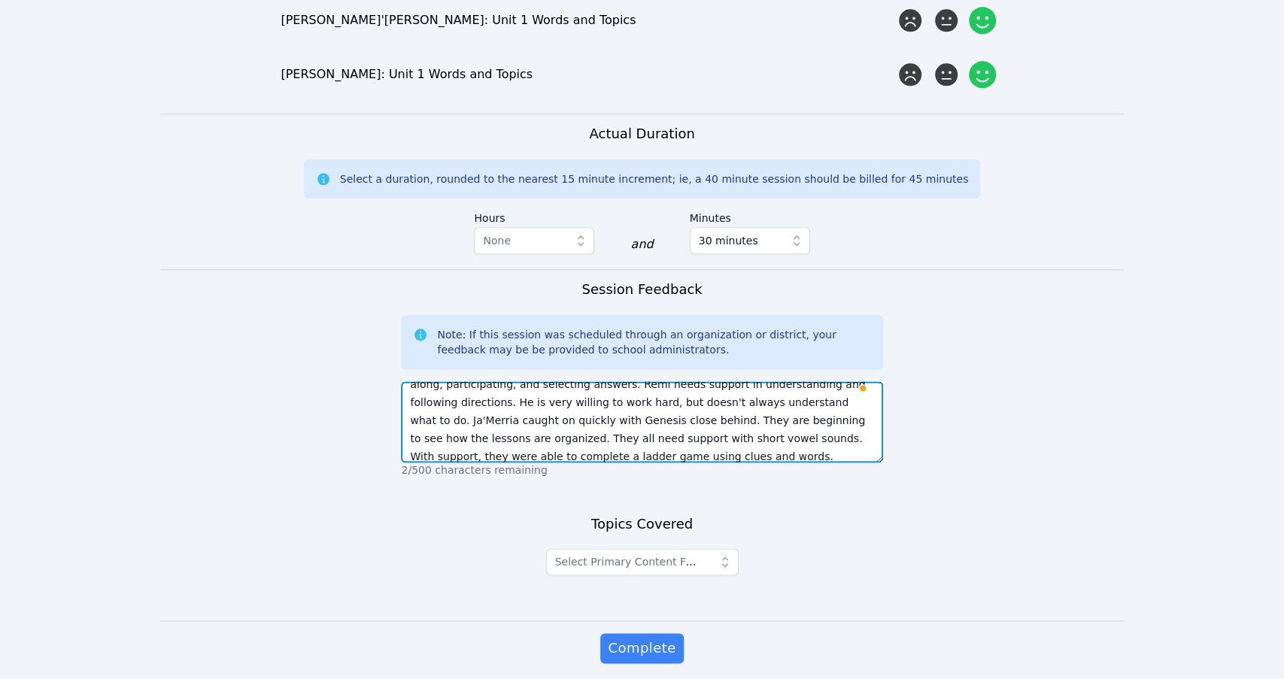
scroll to position [1079, 0]
type textarea "Everyone attended [DATE] and worked hard. The students did a great job followin…"
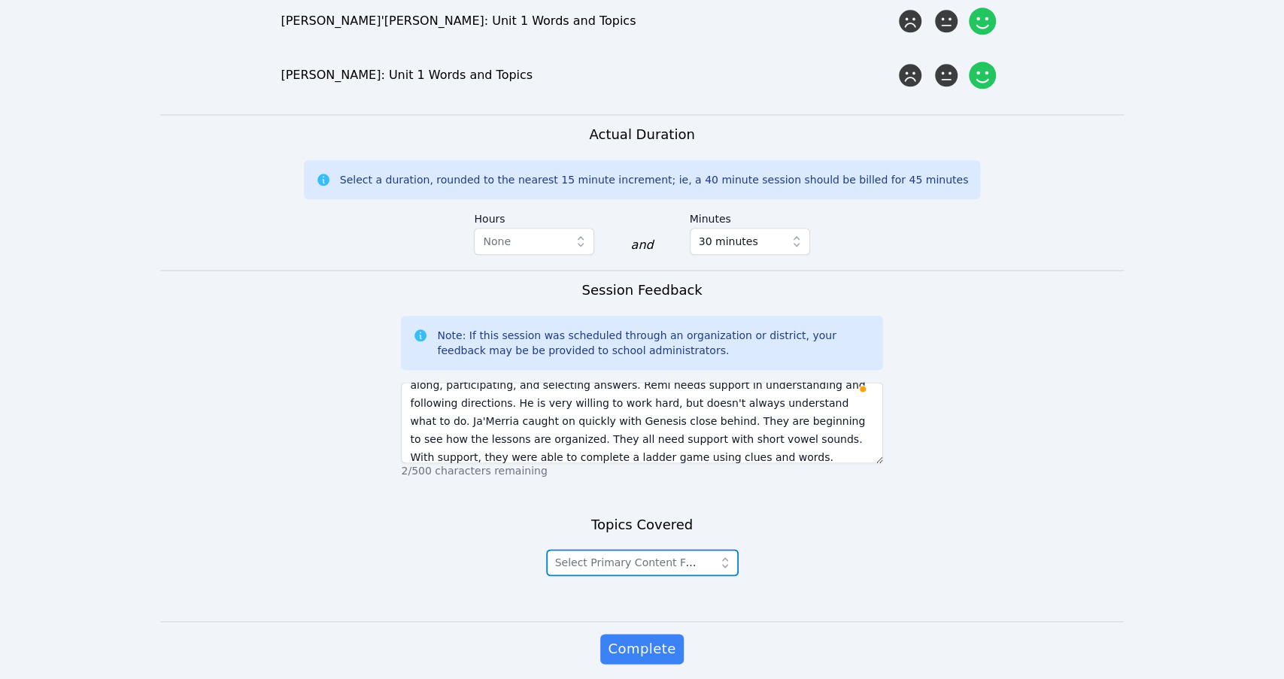
click at [714, 549] on button "Select Primary Content Focus" at bounding box center [642, 562] width 193 height 27
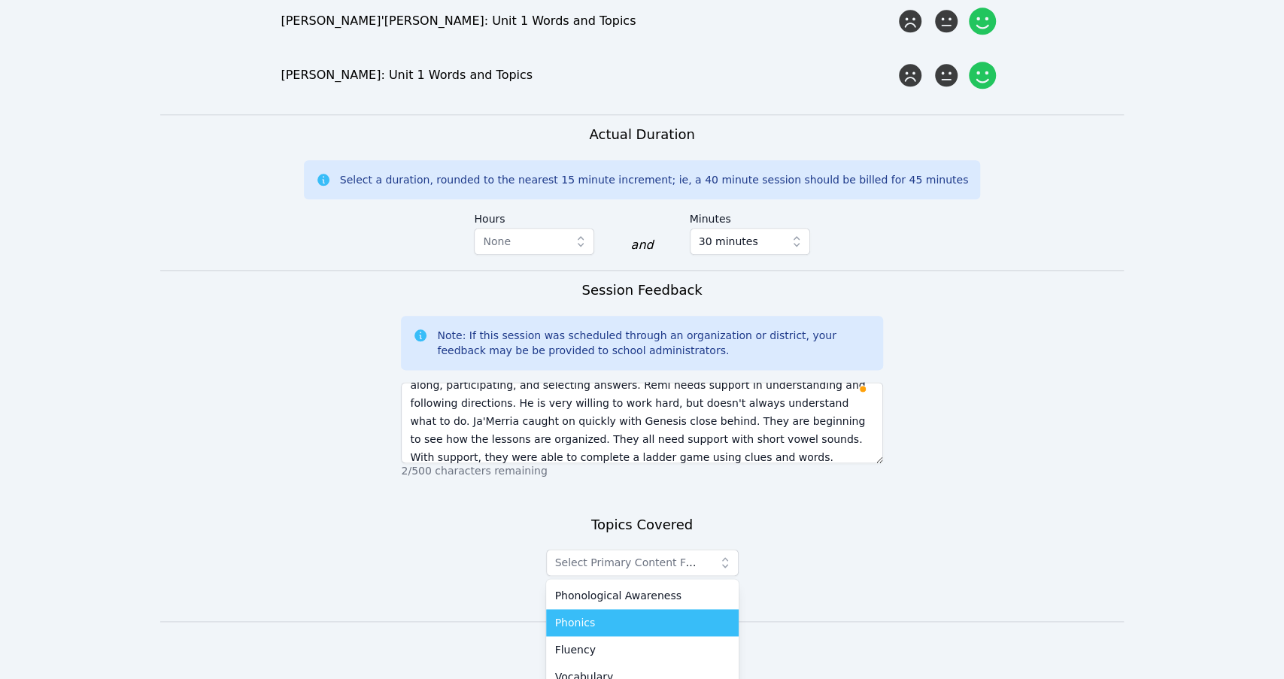
click at [582, 609] on li "Phonics" at bounding box center [642, 622] width 193 height 27
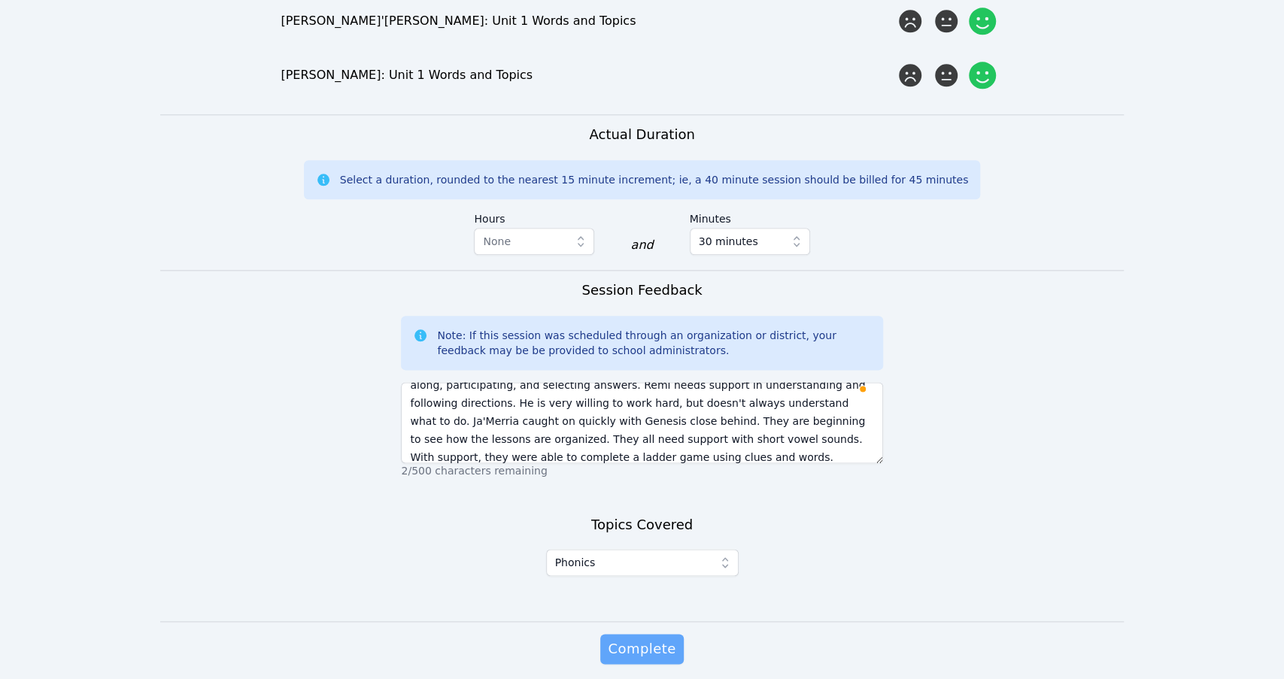
click at [643, 639] on span "Complete" at bounding box center [642, 649] width 68 height 21
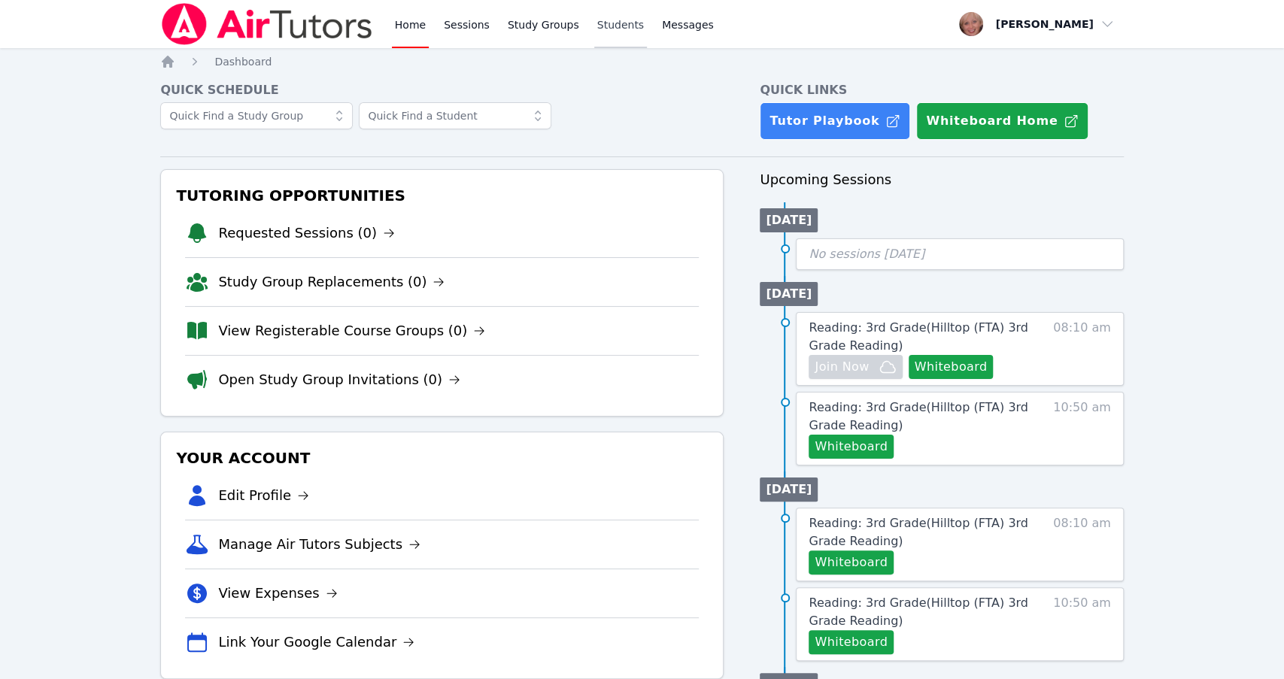
click at [618, 26] on link "Students" at bounding box center [620, 24] width 53 height 48
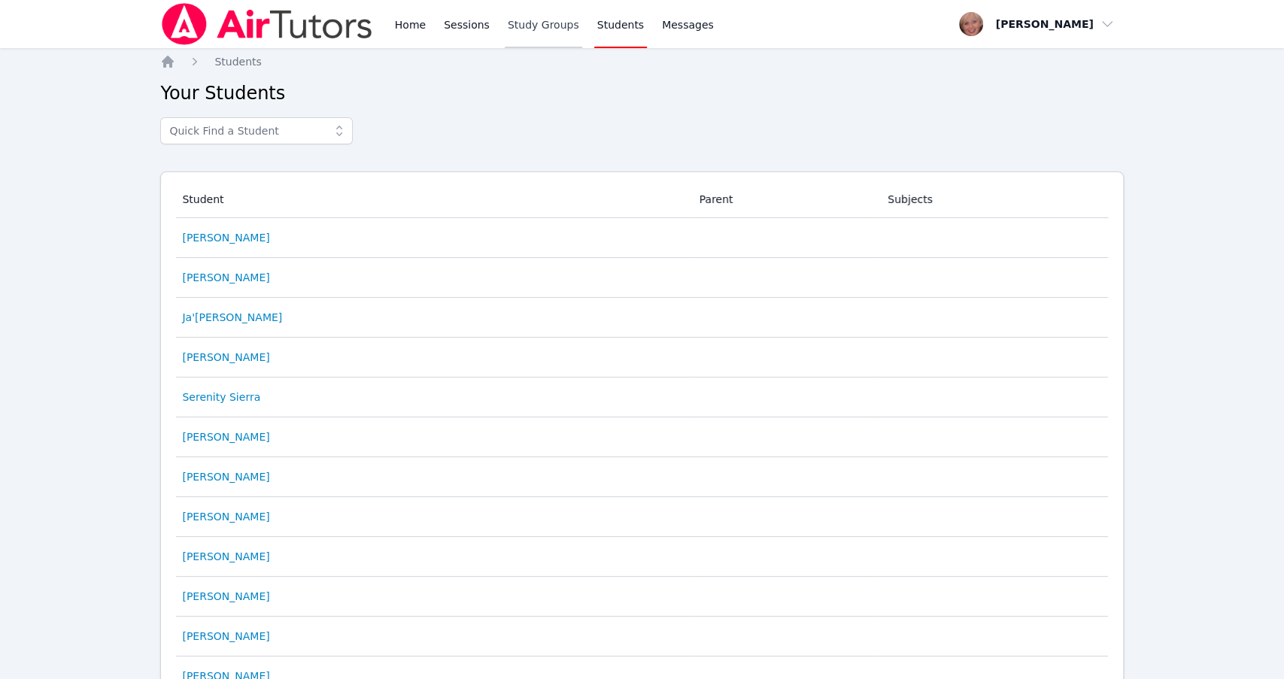
click at [535, 28] on link "Study Groups" at bounding box center [543, 24] width 77 height 48
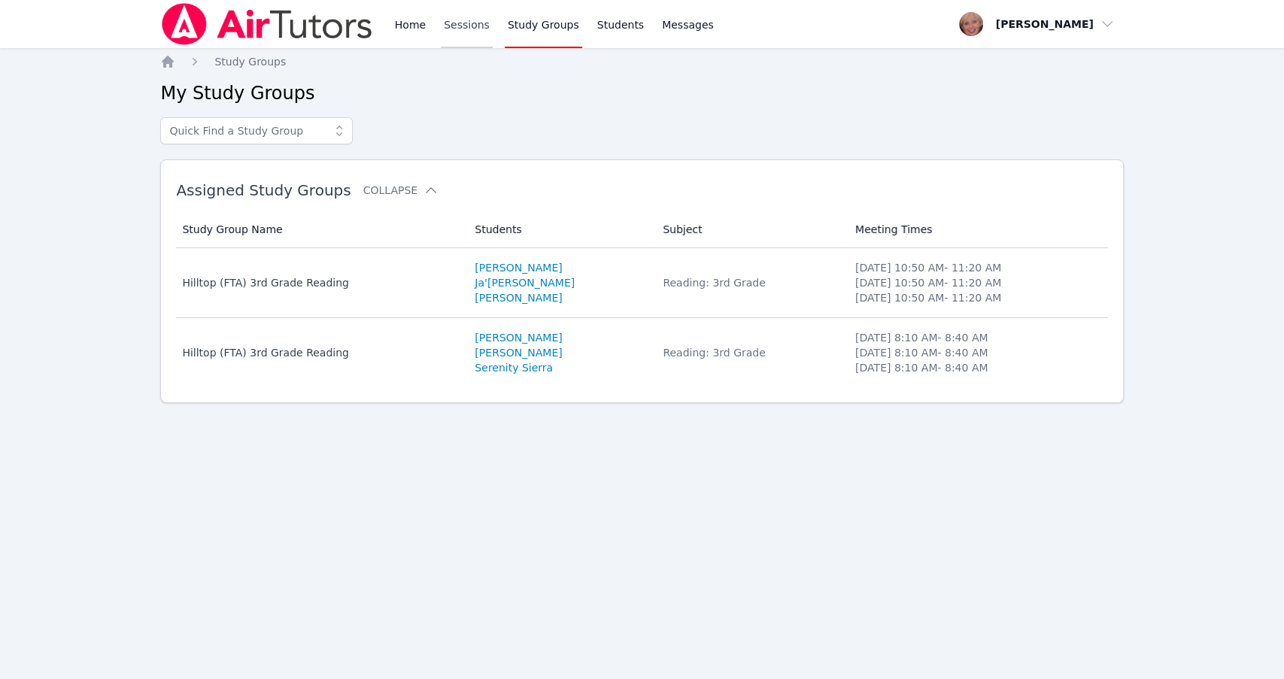
click at [460, 23] on link "Sessions" at bounding box center [467, 24] width 52 height 48
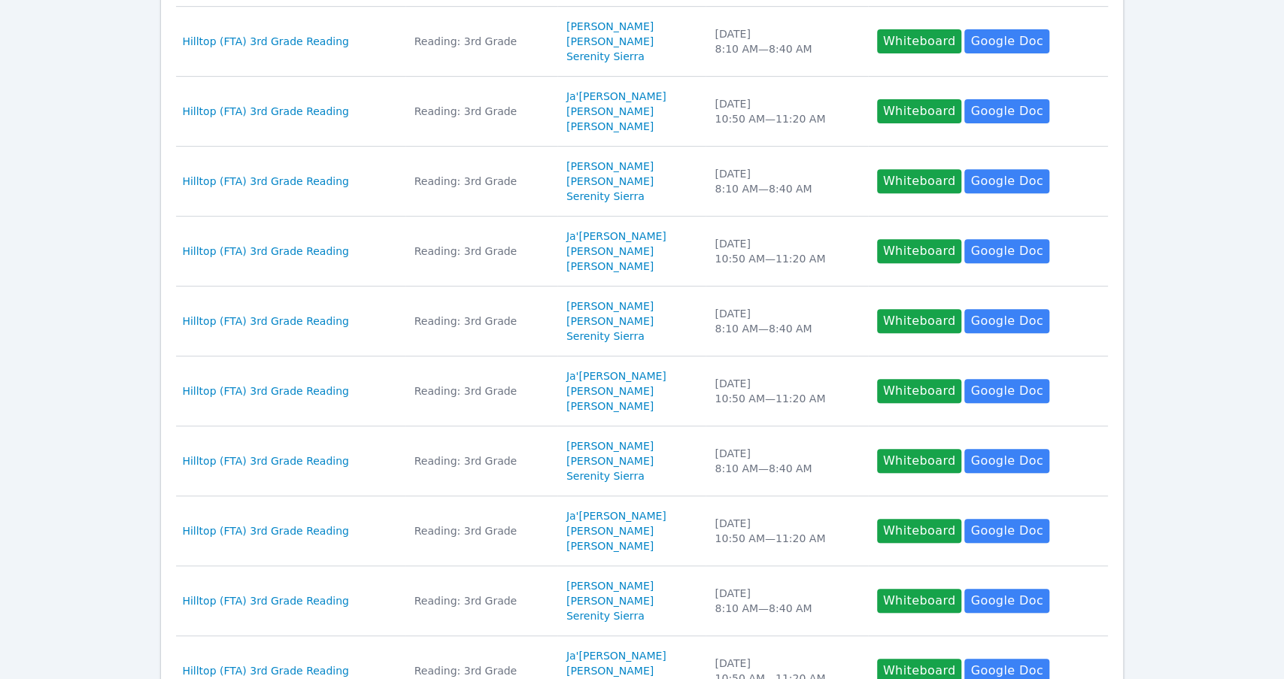
scroll to position [558, 0]
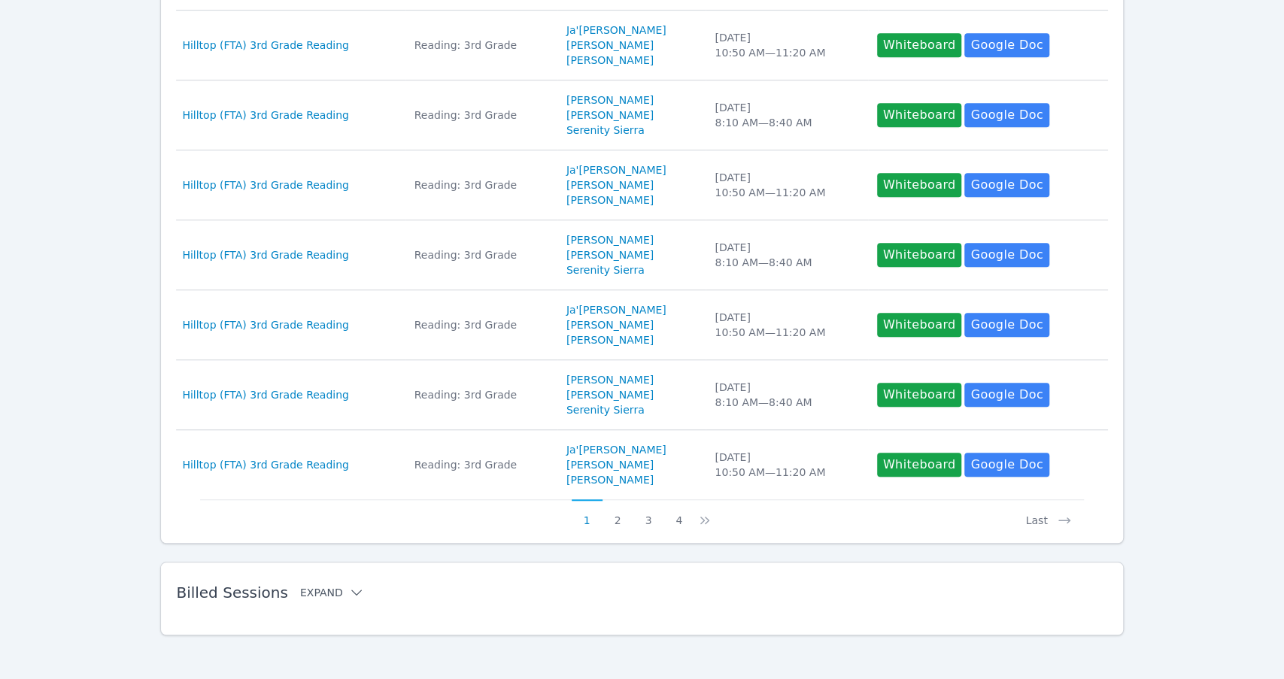
click at [349, 585] on icon at bounding box center [356, 592] width 15 height 15
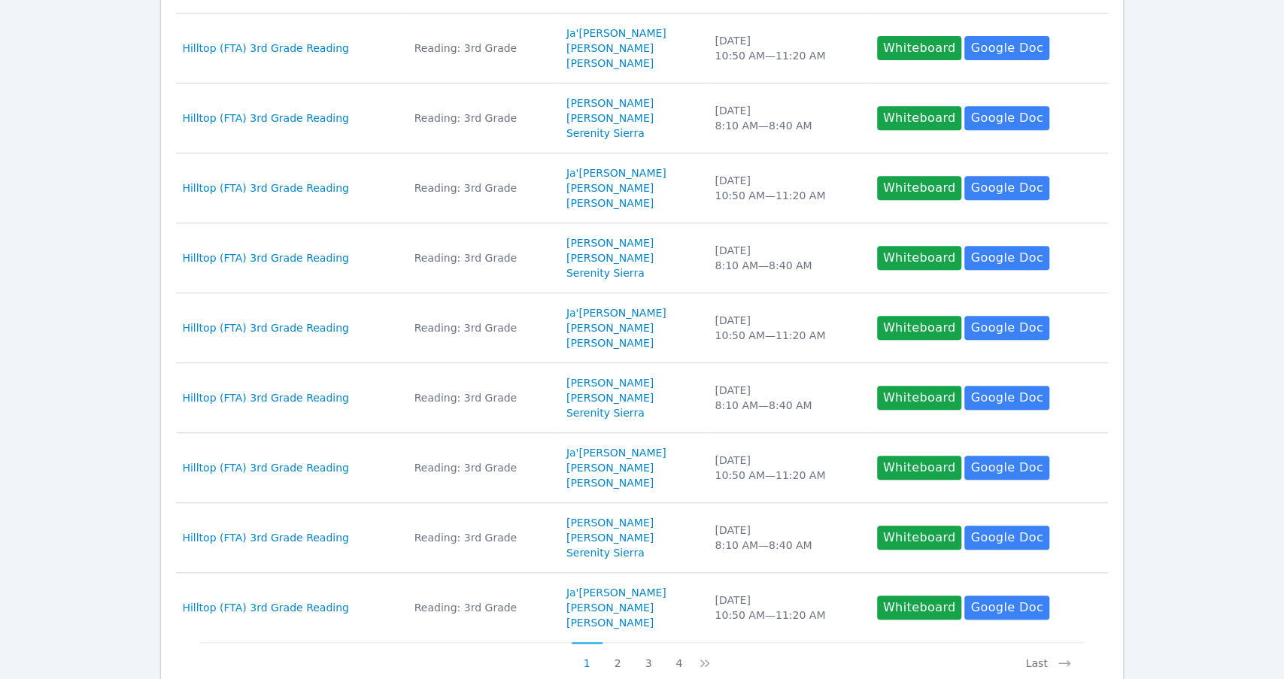
scroll to position [0, 0]
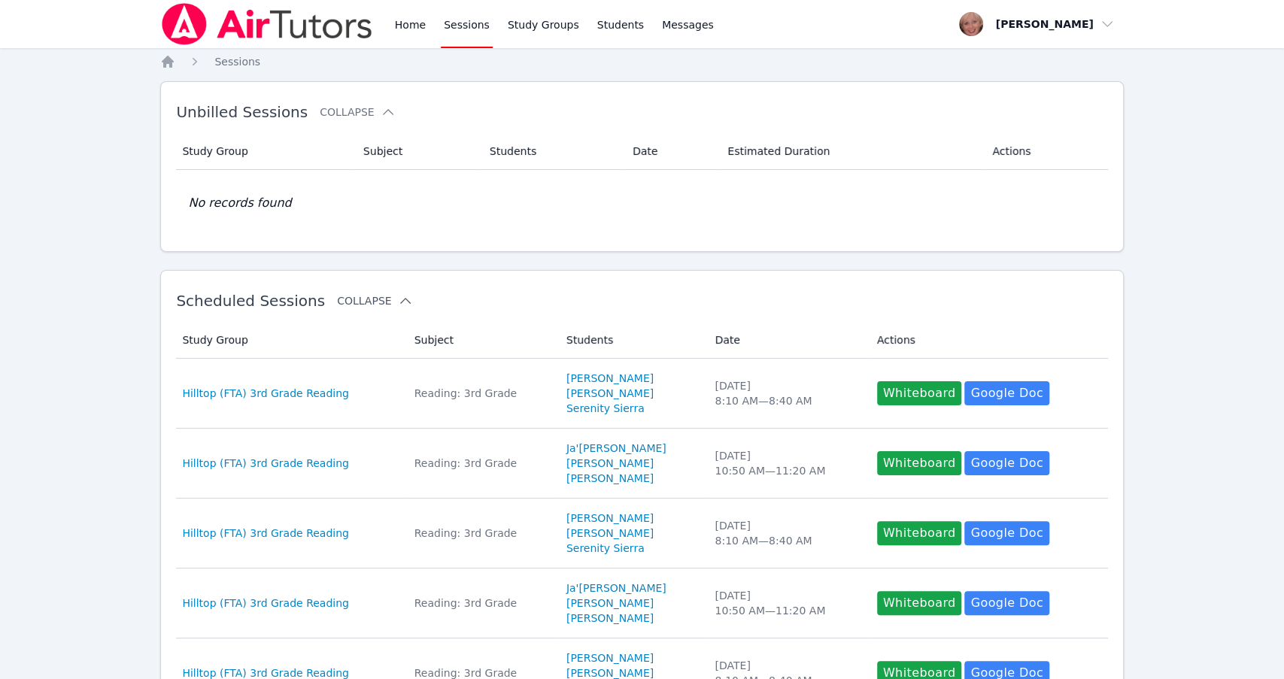
click at [398, 305] on icon at bounding box center [405, 300] width 15 height 15
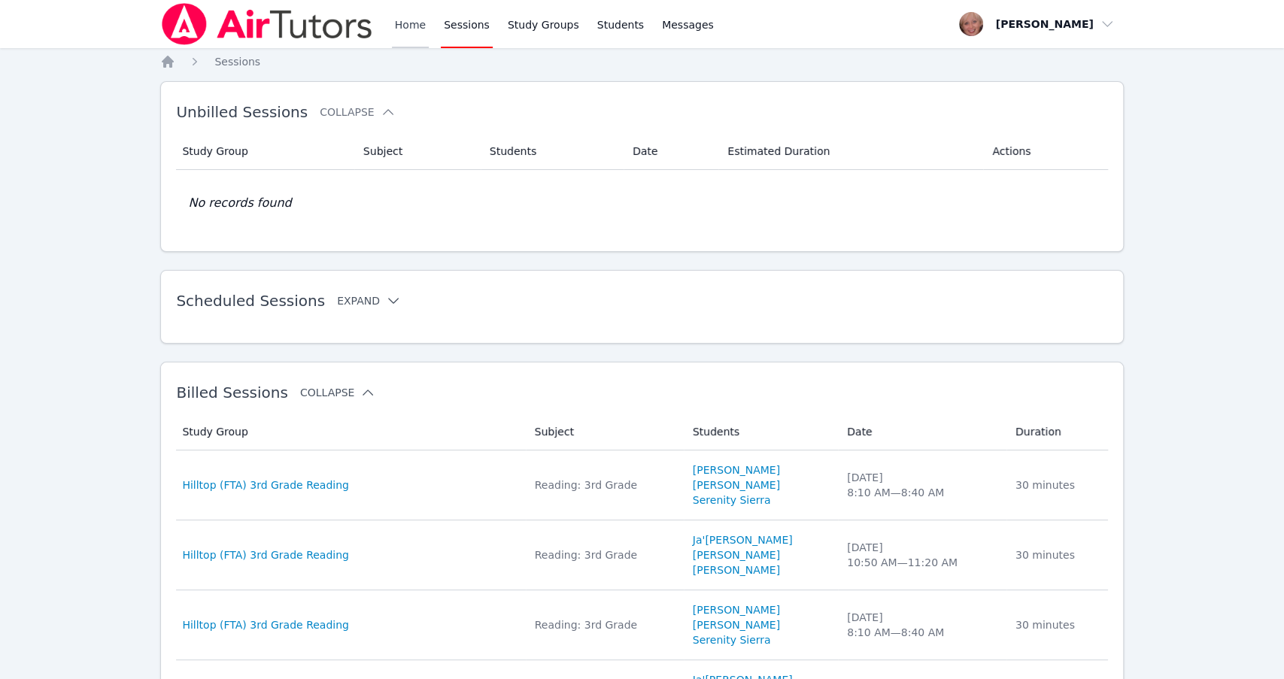
click at [414, 25] on link "Home" at bounding box center [410, 24] width 37 height 48
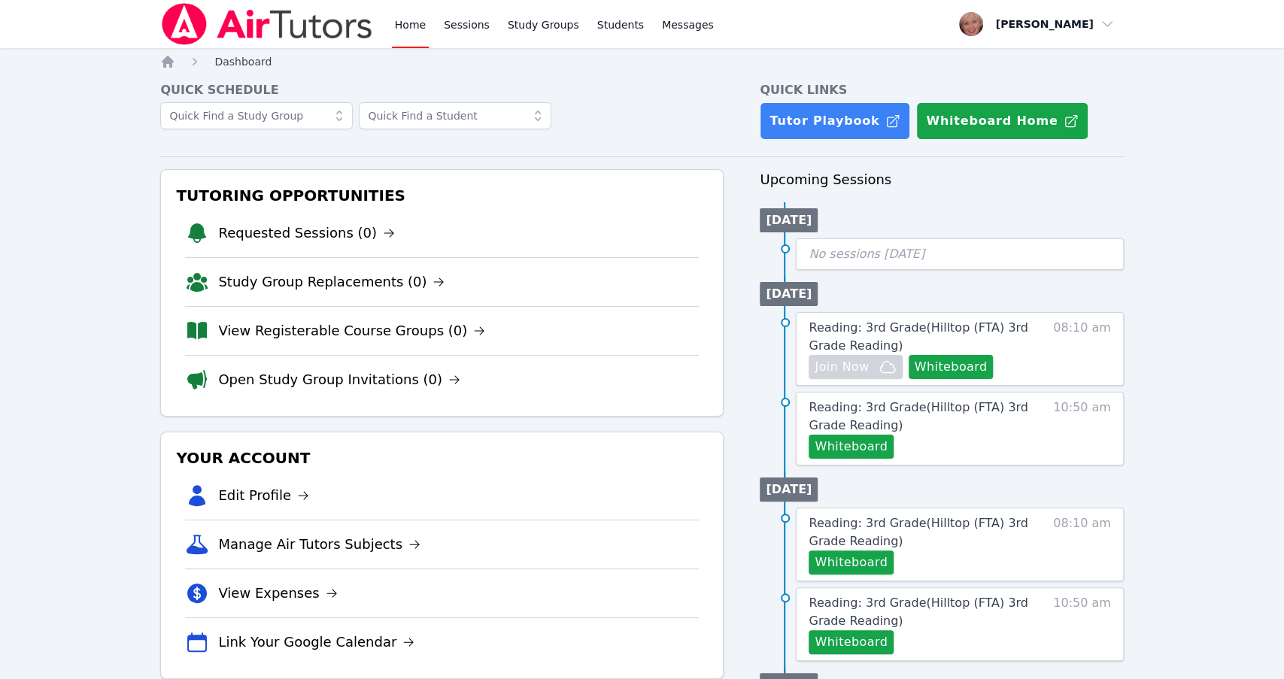
click at [235, 62] on span "Dashboard" at bounding box center [242, 62] width 57 height 12
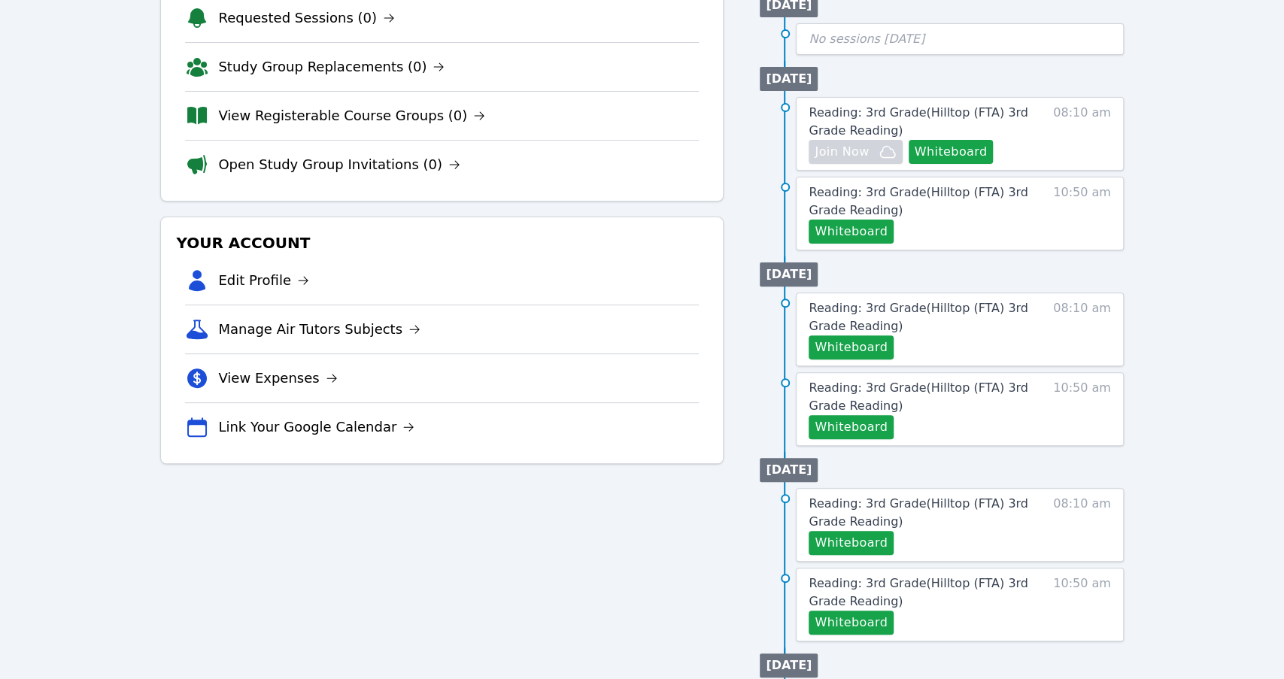
scroll to position [214, 0]
click at [297, 429] on link "Link Your Google Calendar" at bounding box center [316, 427] width 196 height 21
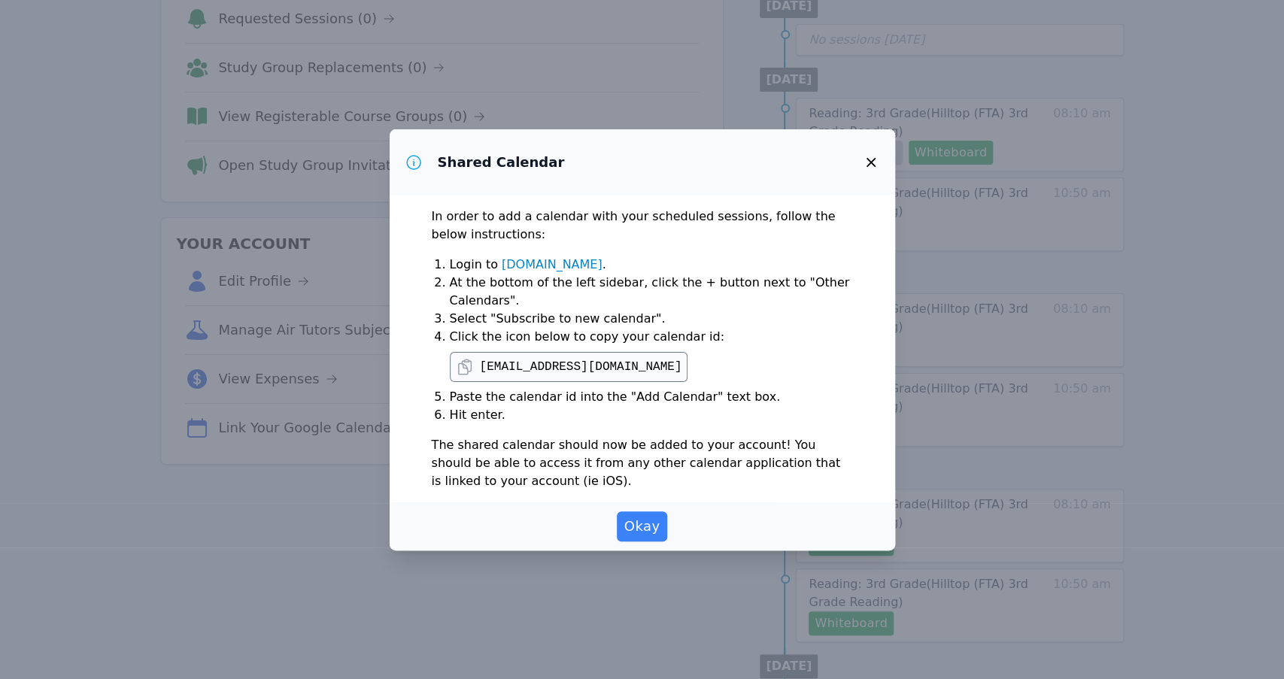
click at [869, 163] on icon "button" at bounding box center [870, 162] width 9 height 9
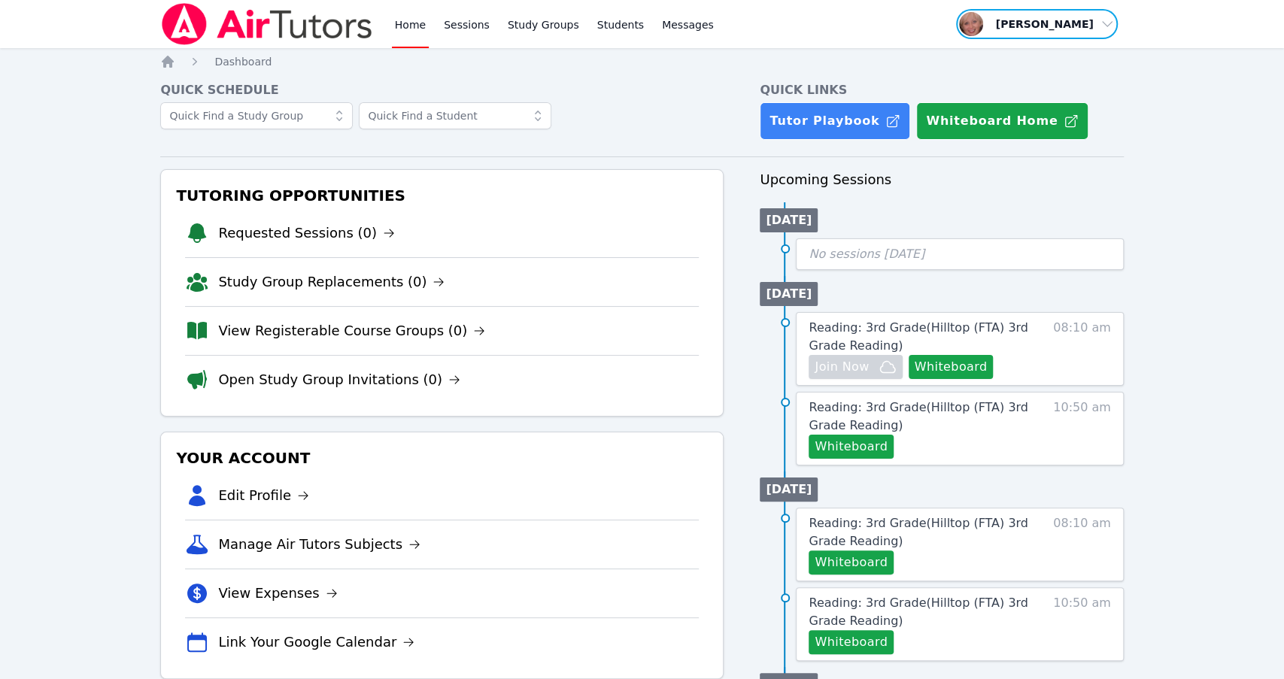
click at [1087, 25] on span "button" at bounding box center [1037, 24] width 164 height 33
click at [1156, 162] on div "Home Sessions Study Groups Students Messages Open user menu [PERSON_NAME] Profi…" at bounding box center [642, 642] width 1284 height 1284
